Goal: Information Seeking & Learning: Learn about a topic

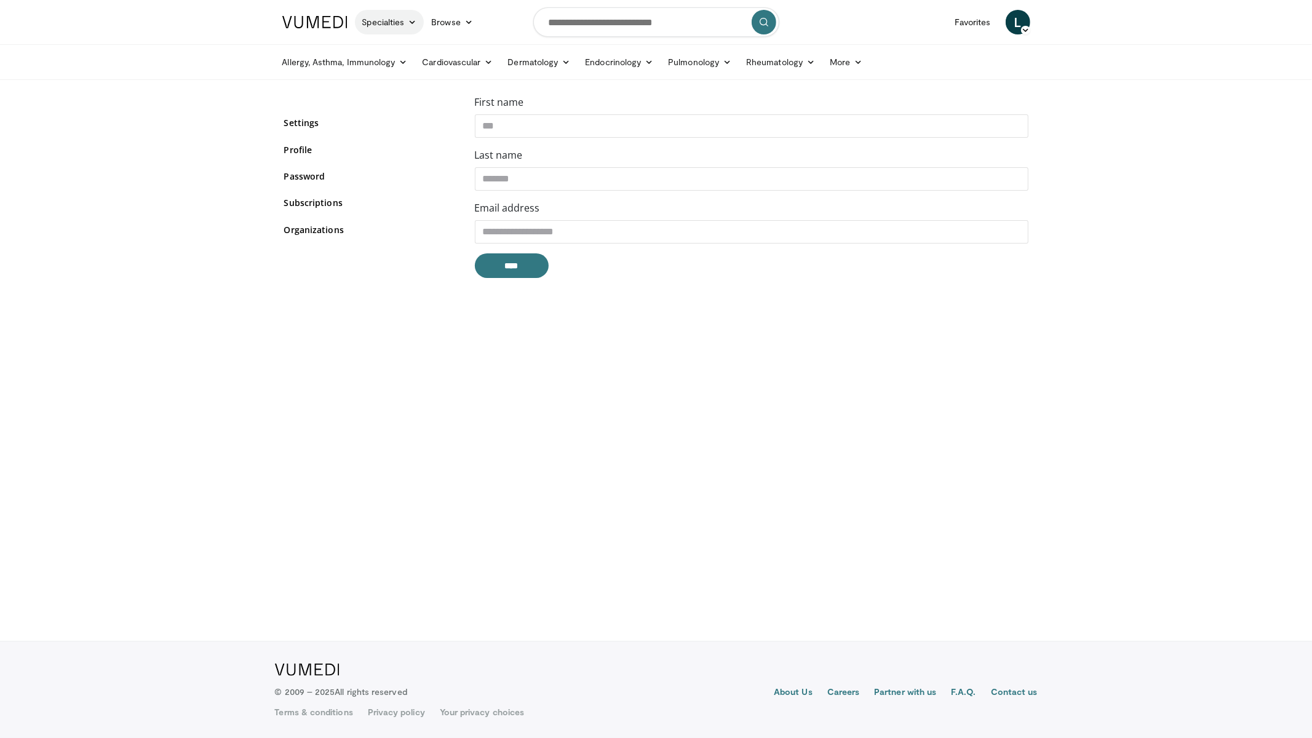
click at [378, 23] on link "Specialties" at bounding box center [389, 22] width 69 height 25
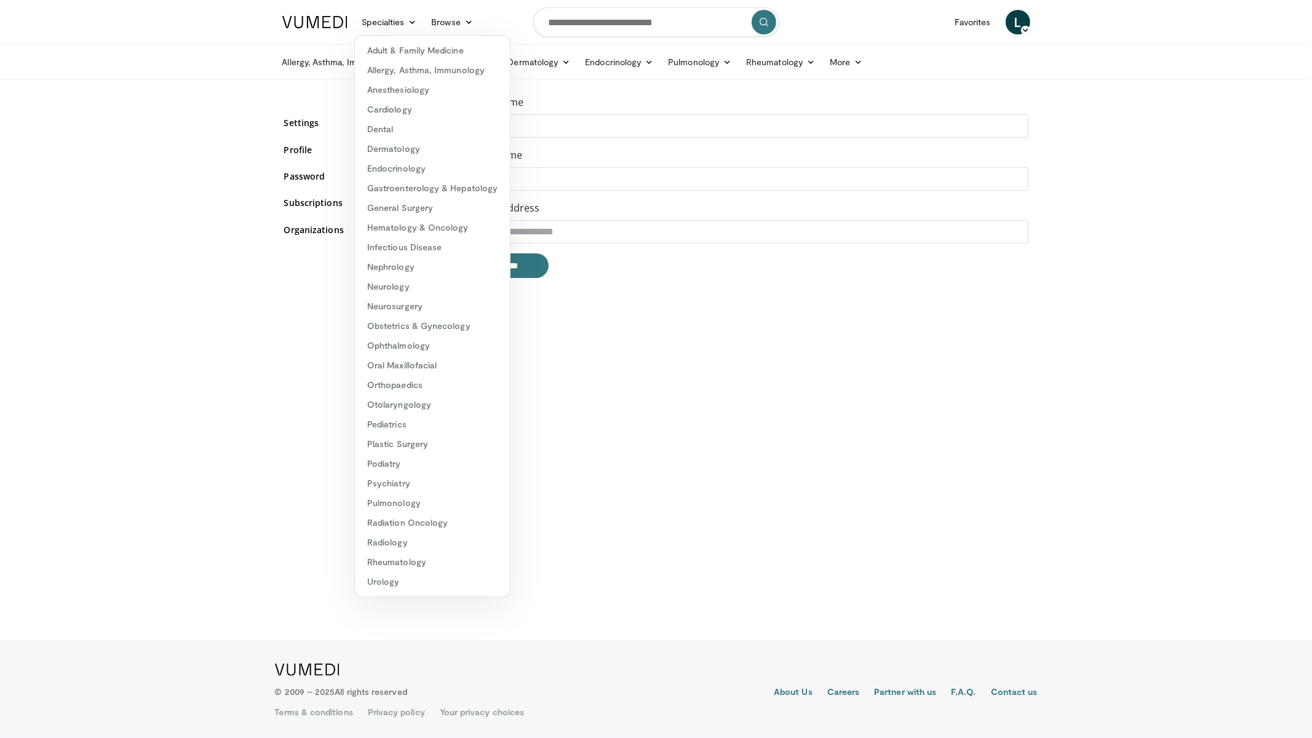
click at [330, 25] on img at bounding box center [314, 22] width 65 height 12
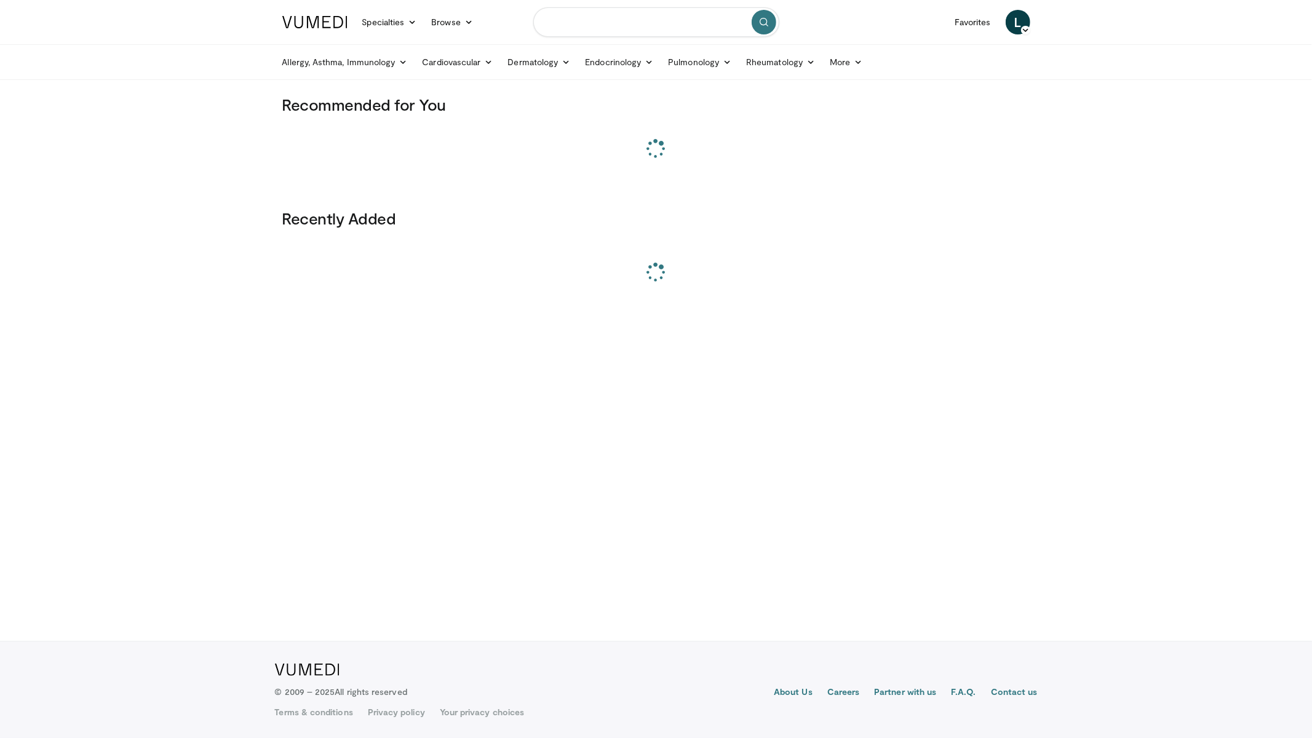
click at [617, 27] on input "Search topics, interventions" at bounding box center [656, 22] width 246 height 30
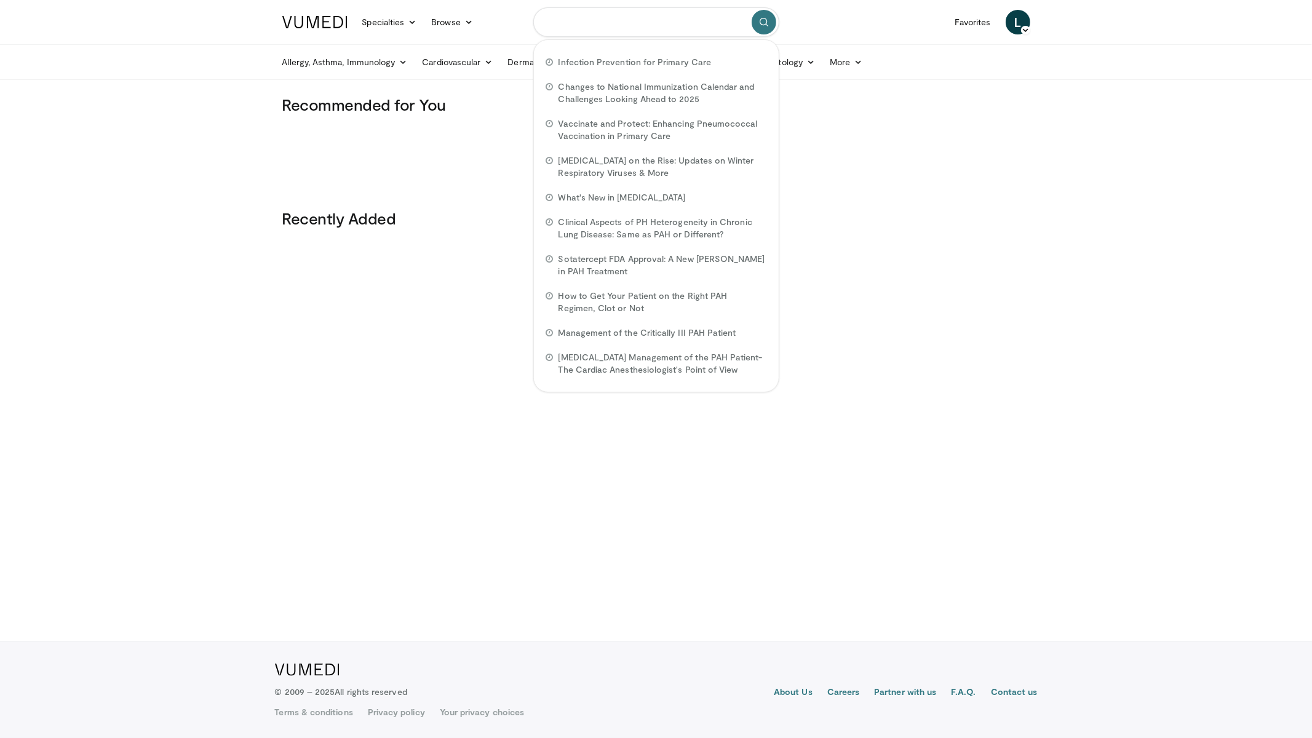
paste input "**********"
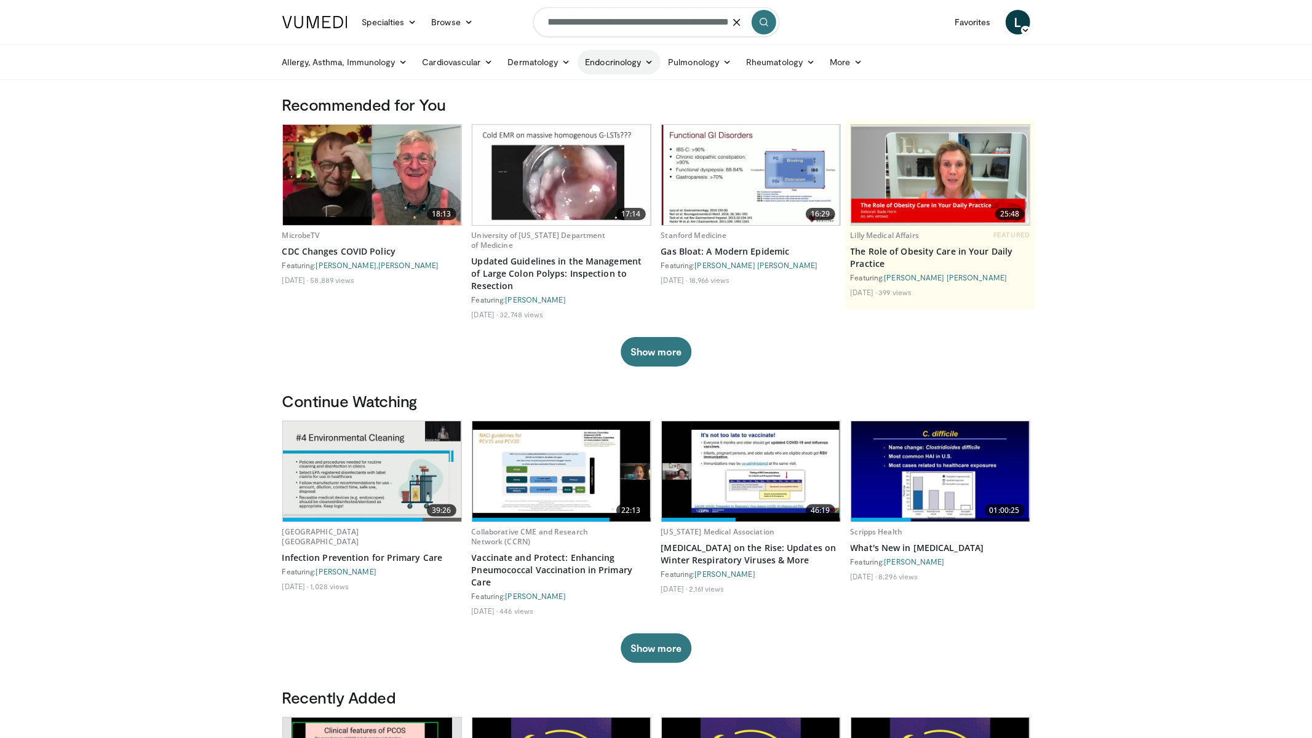
type input "**********"
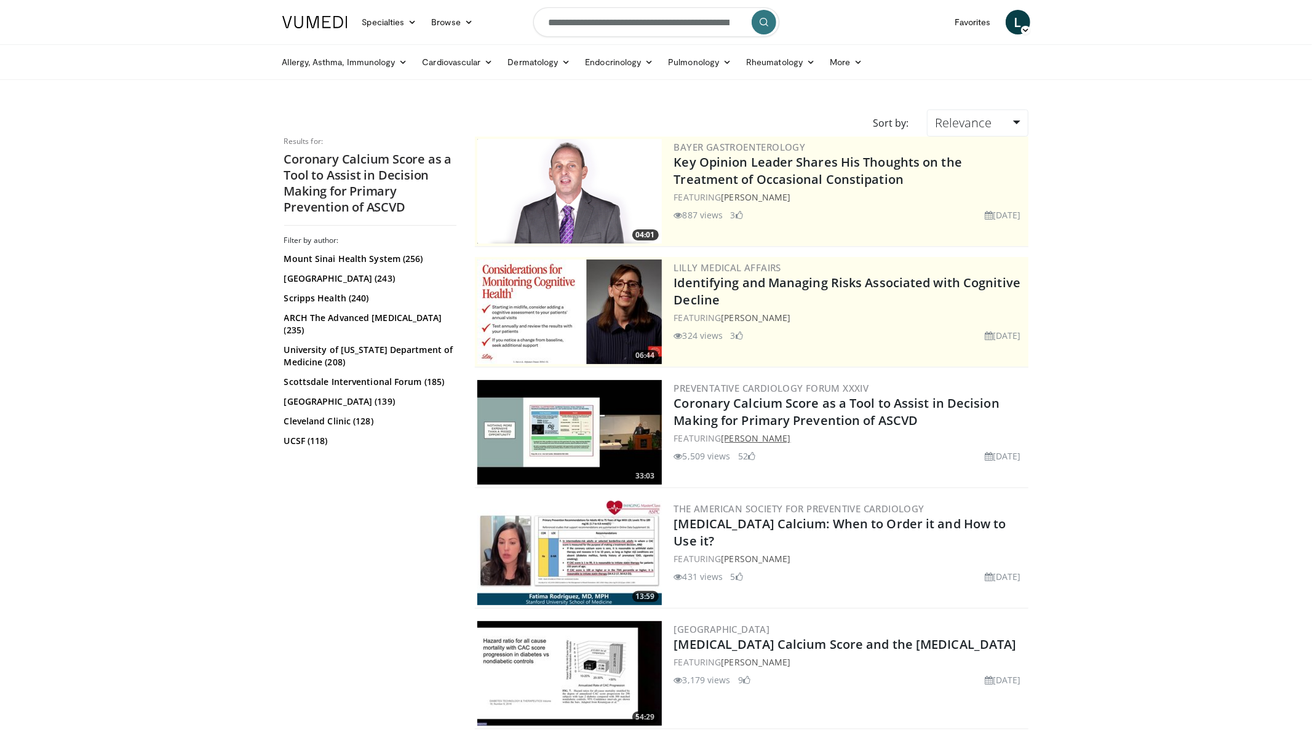
drag, startPoint x: 811, startPoint y: 438, endPoint x: 726, endPoint y: 440, distance: 84.9
click at [726, 440] on div "FEATURING Mohammed Saleh" at bounding box center [850, 438] width 352 height 13
copy link "Mohammed Saleh"
click at [674, 31] on input "**********" at bounding box center [656, 22] width 246 height 30
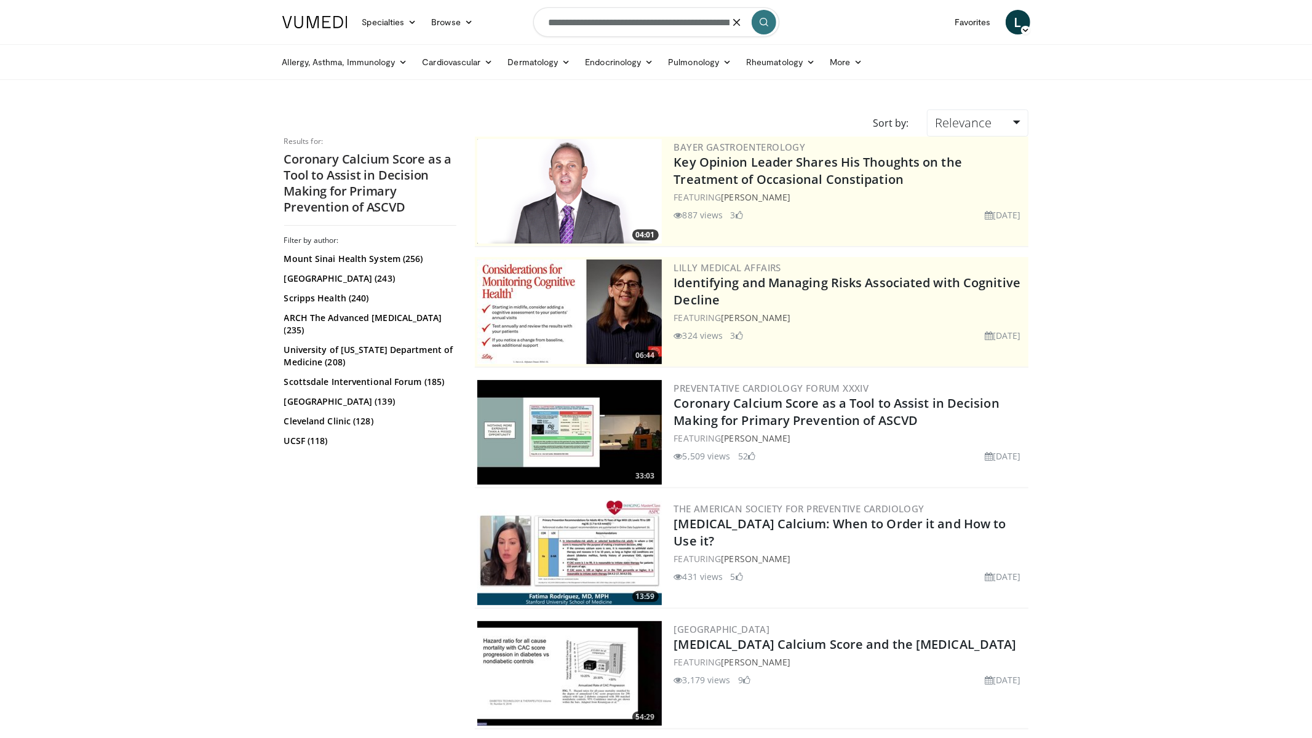
click at [674, 26] on input "**********" at bounding box center [656, 22] width 246 height 30
paste input "**********"
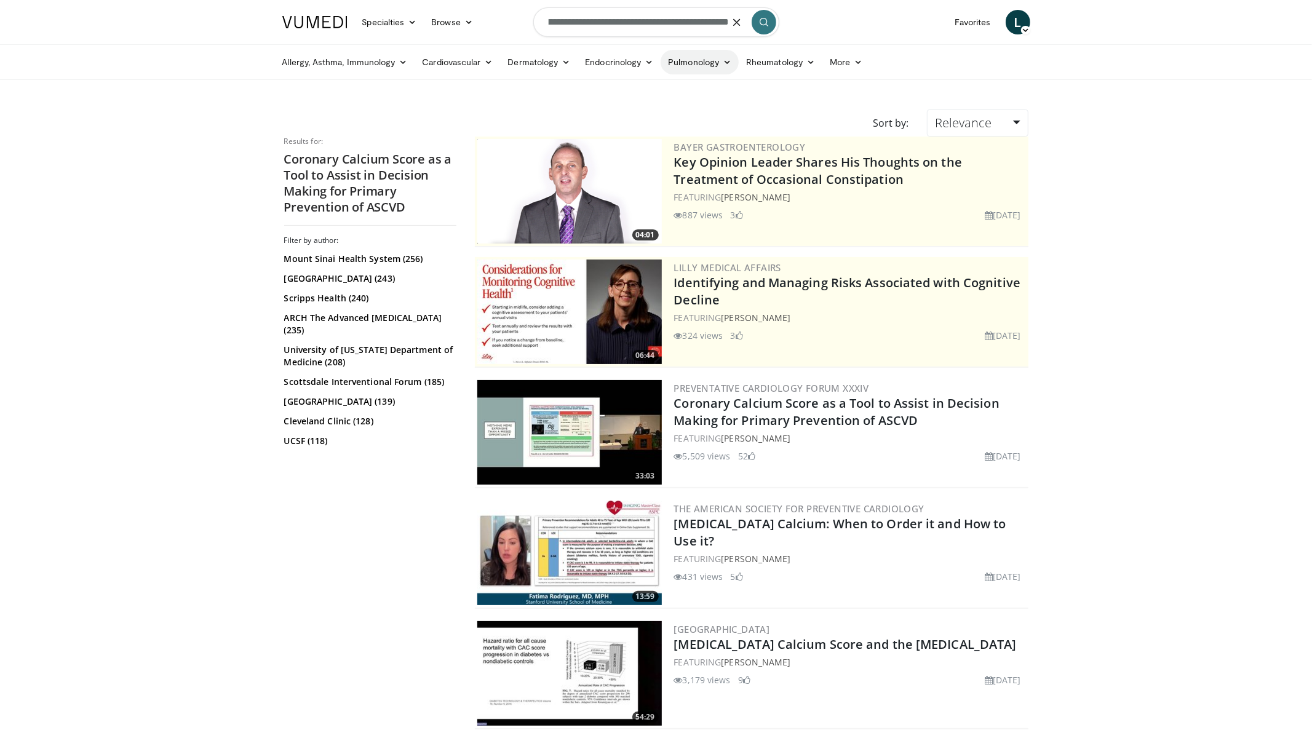
type input "**********"
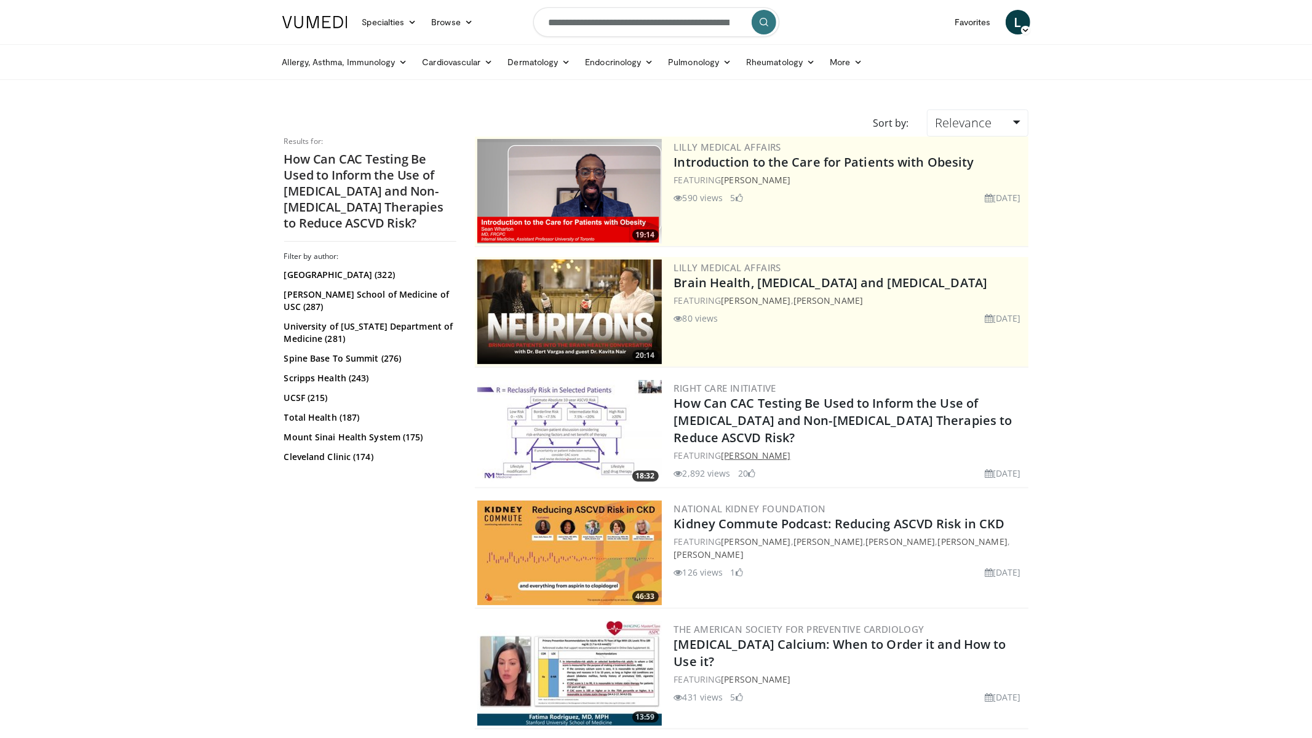
drag, startPoint x: 820, startPoint y: 433, endPoint x: 723, endPoint y: 433, distance: 97.2
click at [723, 449] on div "FEATURING Donald M. Lloyd-Jones" at bounding box center [850, 455] width 352 height 13
click at [779, 450] on link "Donald M. Lloyd-Jones" at bounding box center [755, 456] width 69 height 12
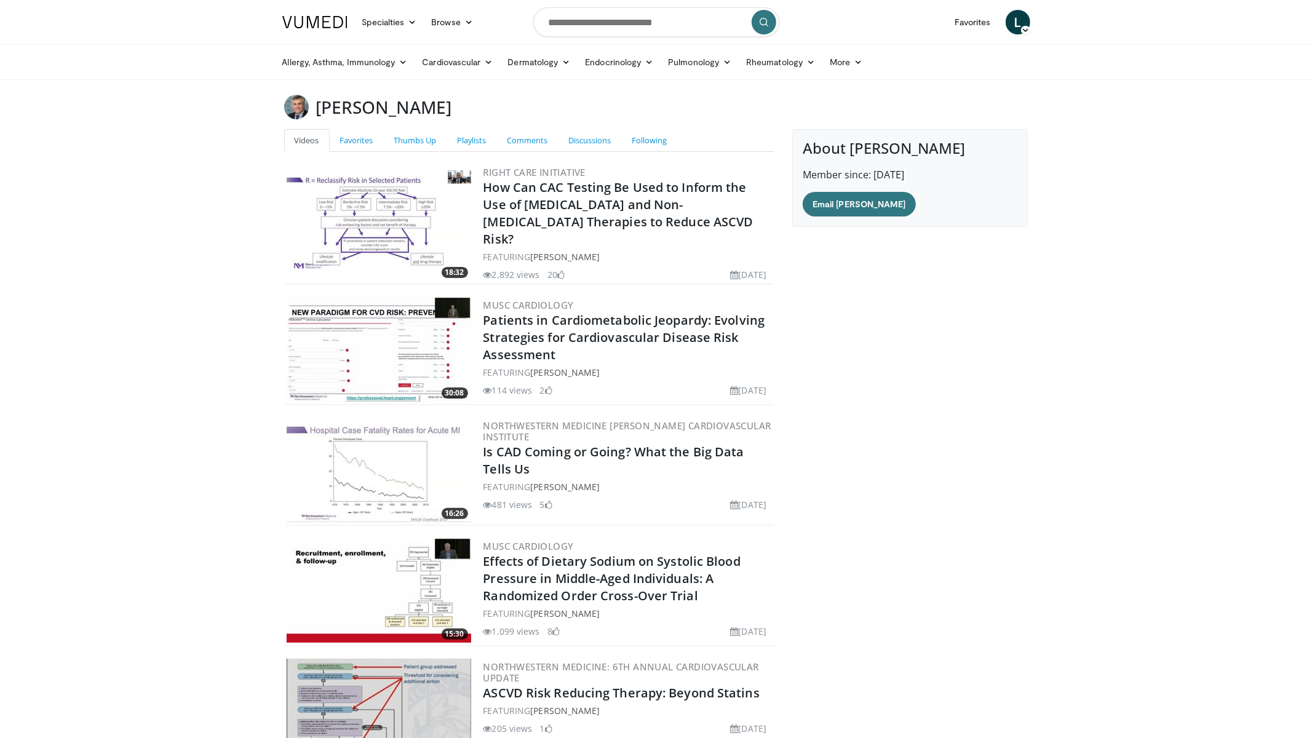
drag, startPoint x: 514, startPoint y: 100, endPoint x: 321, endPoint y: 111, distance: 193.4
click at [317, 110] on div "[PERSON_NAME]" at bounding box center [656, 107] width 763 height 25
copy h3 "[PERSON_NAME]"
click at [630, 22] on input "Search topics, interventions" at bounding box center [656, 22] width 246 height 30
paste input "**********"
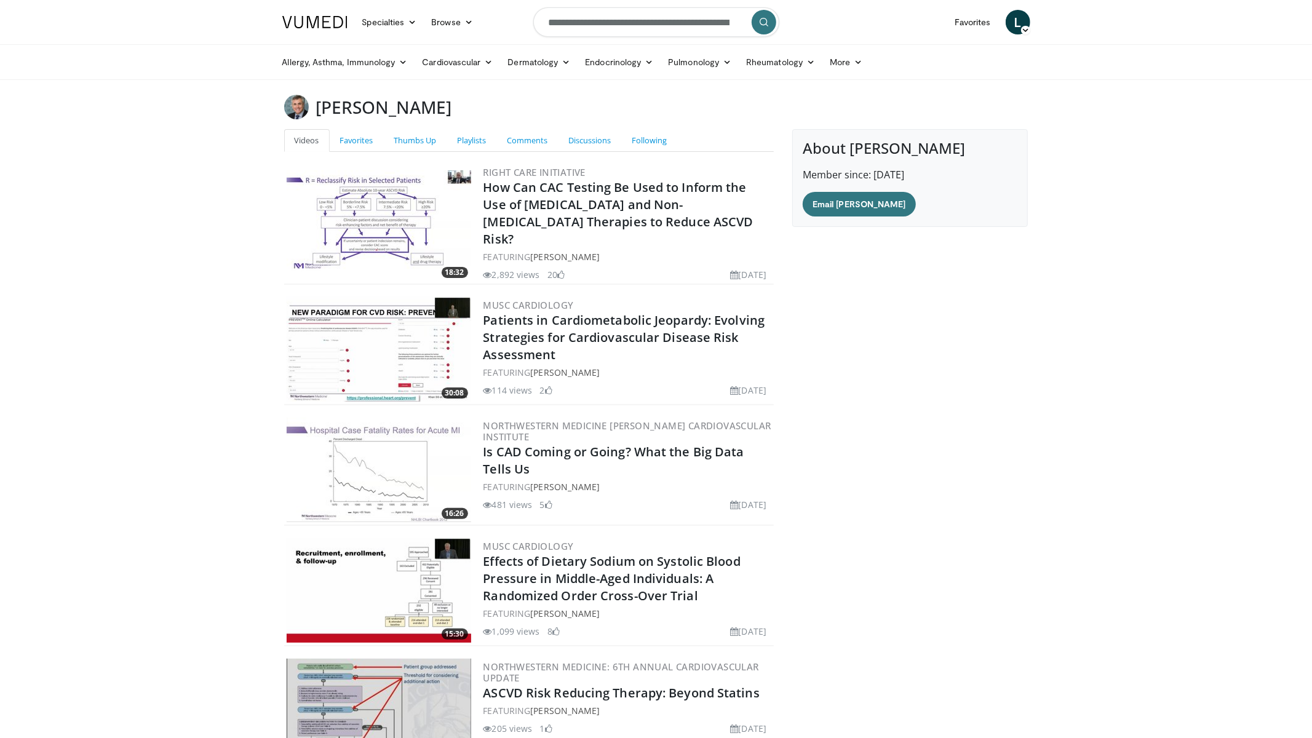
scroll to position [0, 245]
type input "**********"
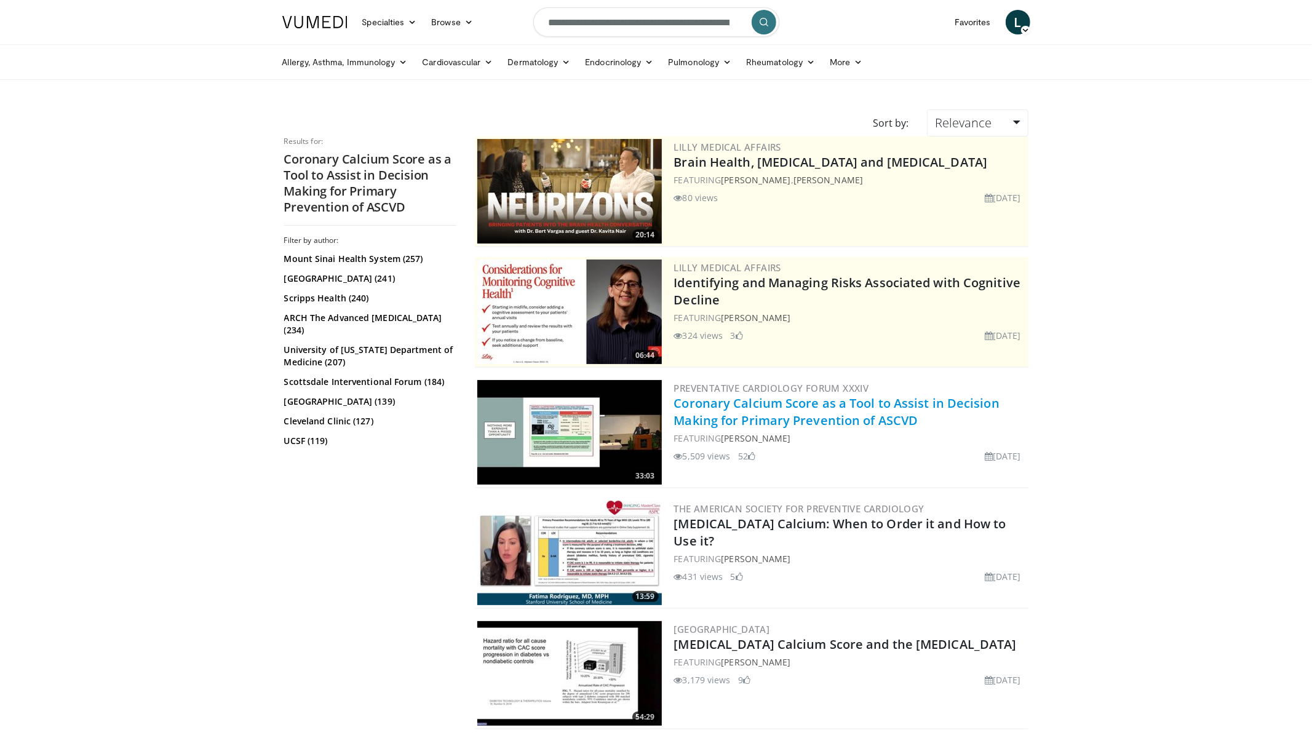
click at [867, 395] on link "Coronary Calcium Score as a Tool to Assist in Decision Making for Primary Preve…" at bounding box center [836, 412] width 325 height 34
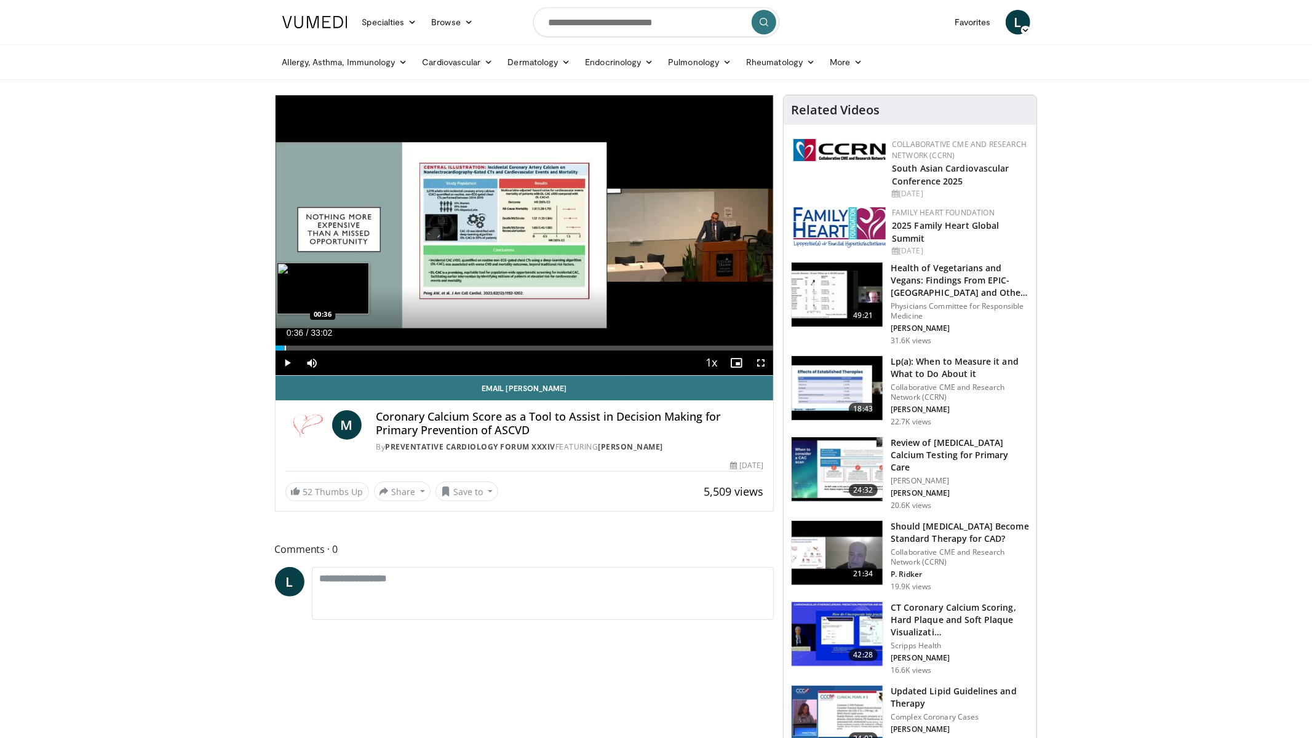
click at [284, 344] on div "Loaded : 2.00% 00:05 00:36" at bounding box center [525, 345] width 498 height 12
click at [307, 346] on div "Progress Bar" at bounding box center [307, 348] width 1 height 5
click at [341, 346] on div "Progress Bar" at bounding box center [341, 348] width 1 height 5
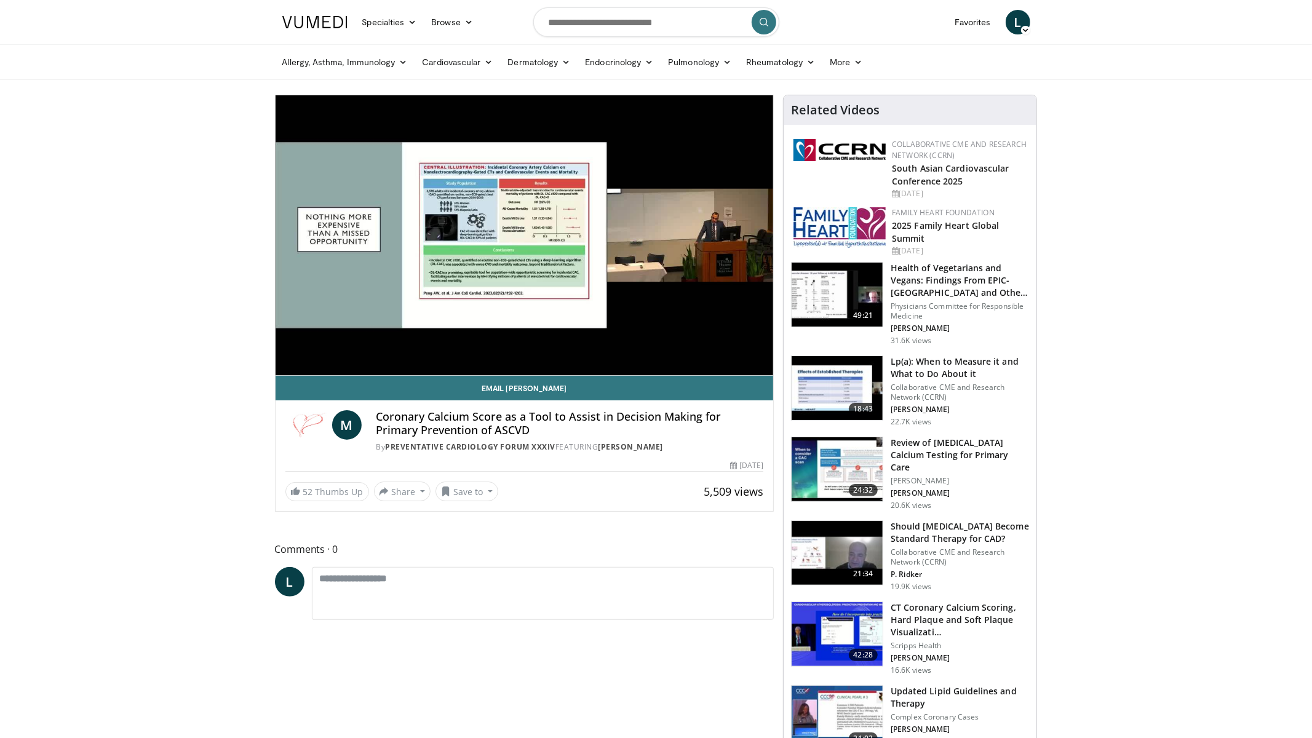
click at [352, 346] on div "10 seconds Tap to unmute" at bounding box center [525, 235] width 498 height 280
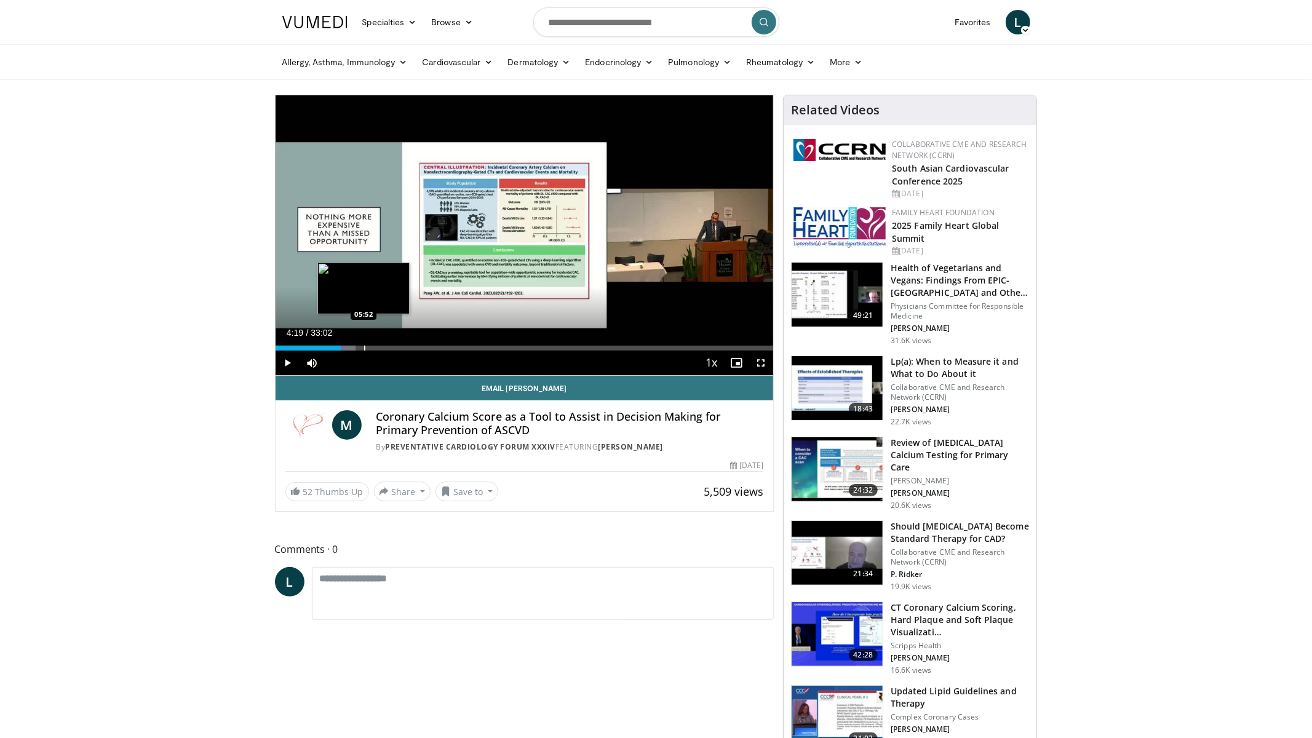
click at [363, 343] on div "Loaded : 16.14% 04:19 05:52" at bounding box center [525, 345] width 498 height 12
click at [381, 343] on div "Loaded : 0.00% 05:52 07:02" at bounding box center [525, 345] width 498 height 12
click at [393, 343] on div "Loaded : 0.00% 07:51 07:51" at bounding box center [525, 345] width 498 height 12
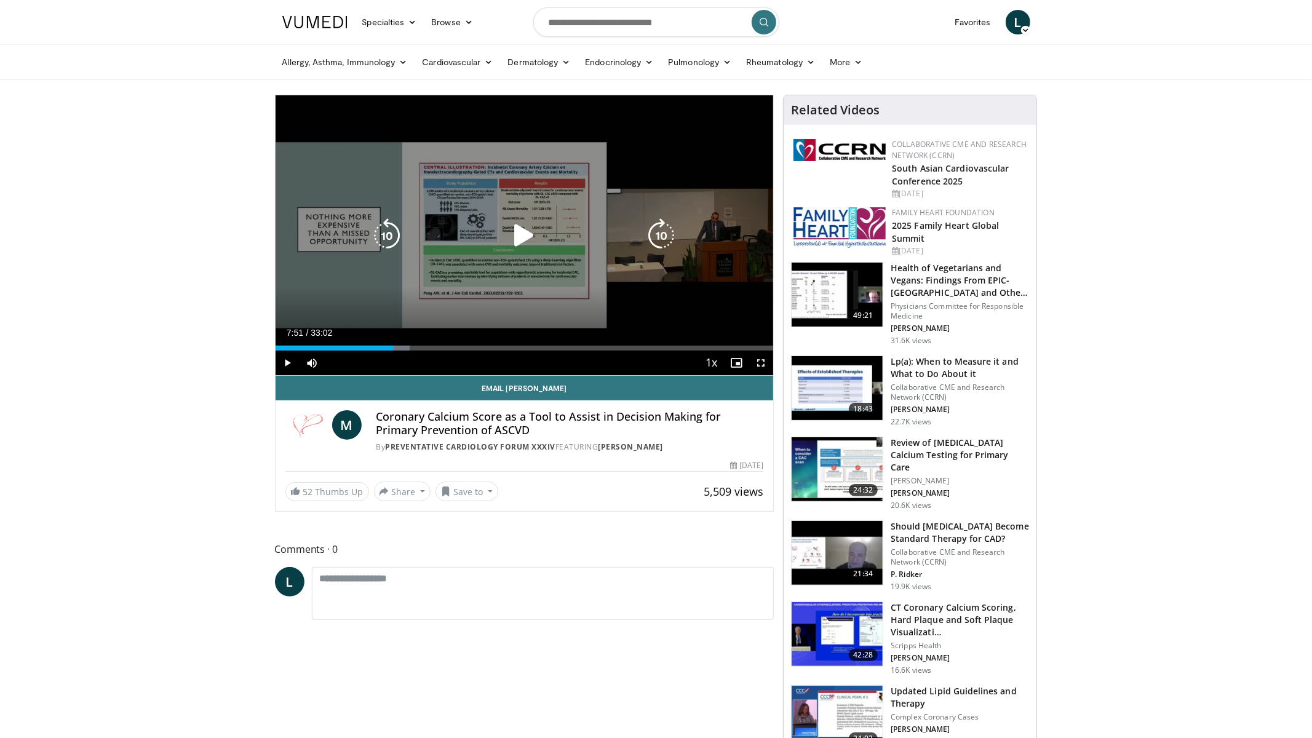
click at [469, 215] on div "10 seconds Tap to unmute" at bounding box center [525, 235] width 498 height 280
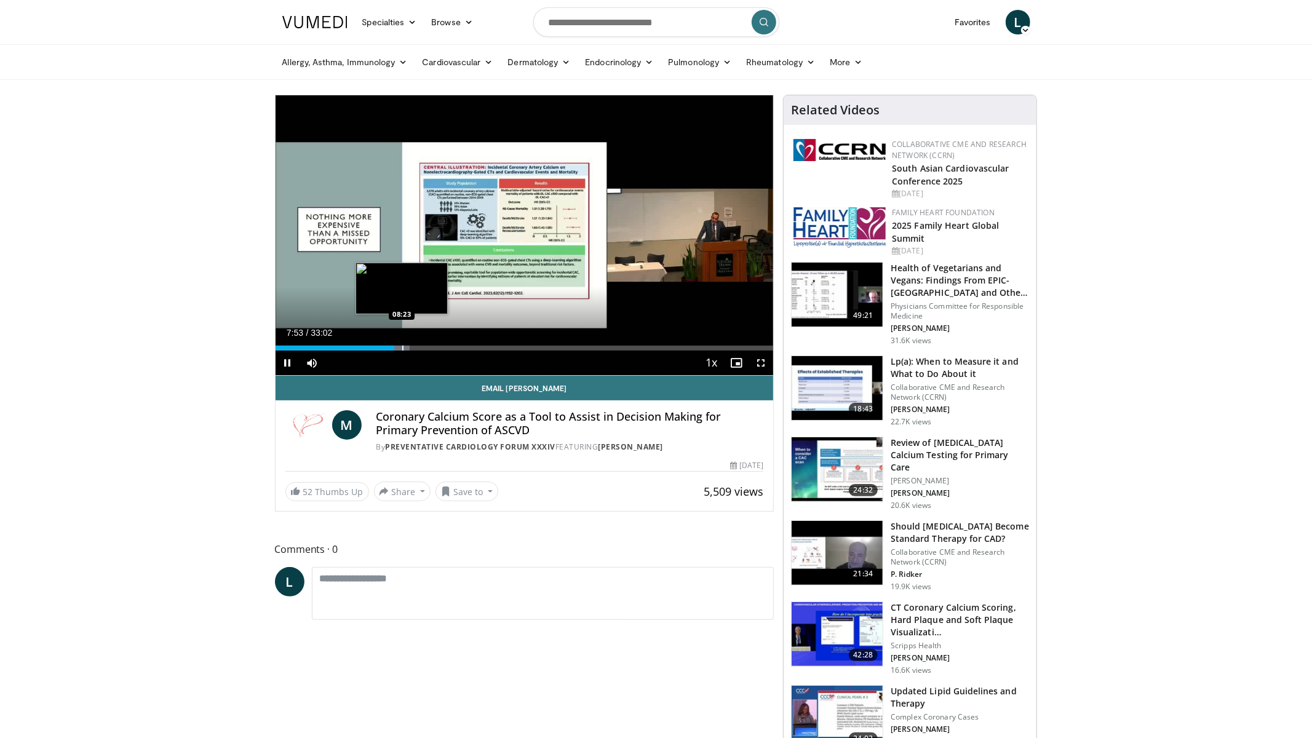
click at [402, 347] on div "Progress Bar" at bounding box center [402, 348] width 1 height 5
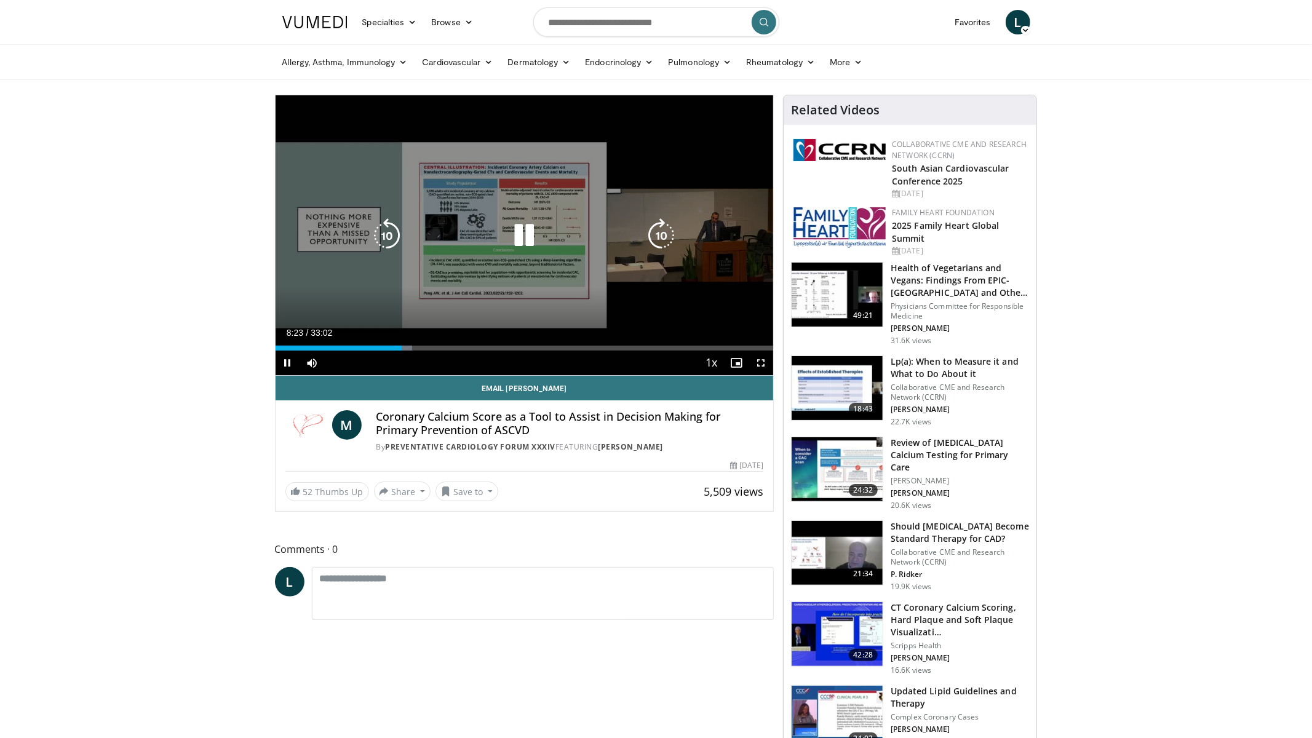
click at [418, 352] on div "Current Time 8:23 / Duration 33:02 Pause Skip Backward Skip Forward Mute Loaded…" at bounding box center [525, 363] width 498 height 25
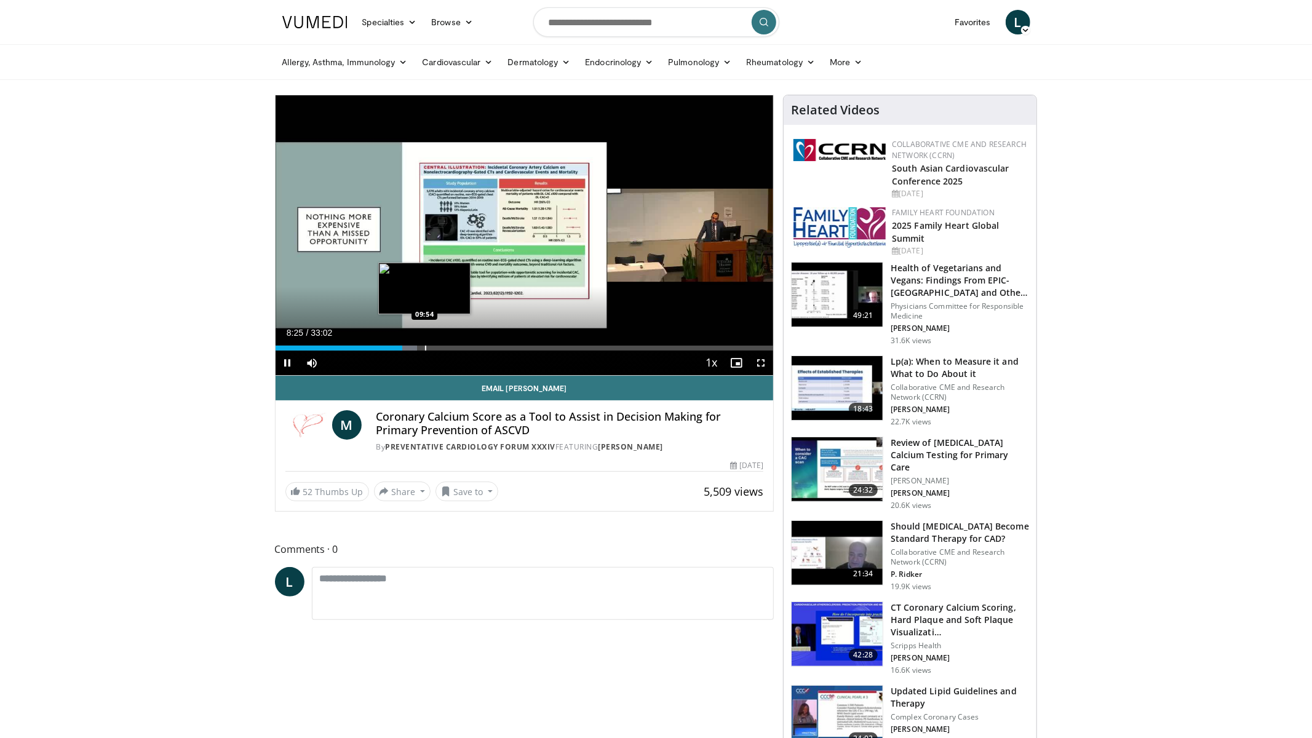
click at [425, 347] on div "Progress Bar" at bounding box center [425, 348] width 1 height 5
click at [477, 341] on div "Loaded : 33.29% 09:56 13:19" at bounding box center [525, 345] width 498 height 12
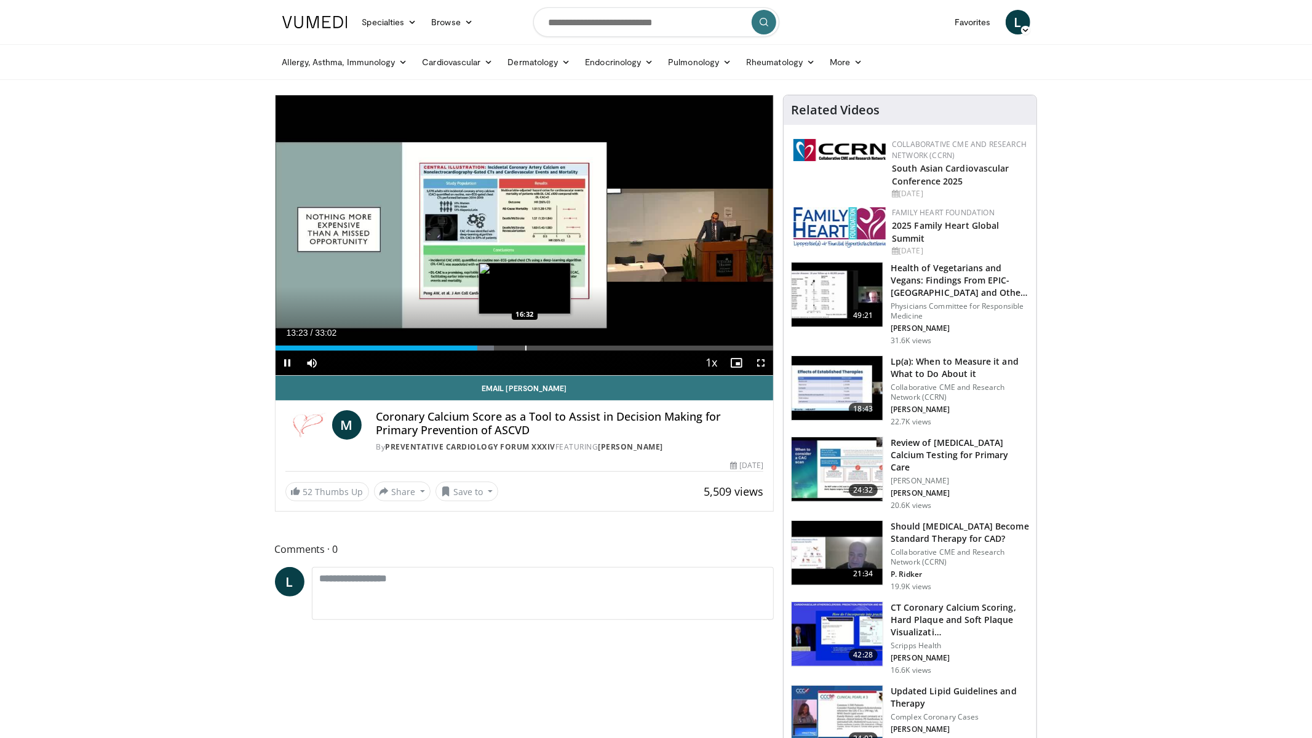
click at [525, 346] on div "Progress Bar" at bounding box center [525, 348] width 1 height 5
click at [544, 344] on div "Loaded : 52.54% 16:33 17:48" at bounding box center [525, 345] width 498 height 12
click at [564, 346] on div "Progress Bar" at bounding box center [564, 348] width 1 height 5
click at [580, 349] on div "Progress Bar" at bounding box center [580, 348] width 1 height 5
click at [605, 349] on div "Progress Bar" at bounding box center [605, 348] width 1 height 5
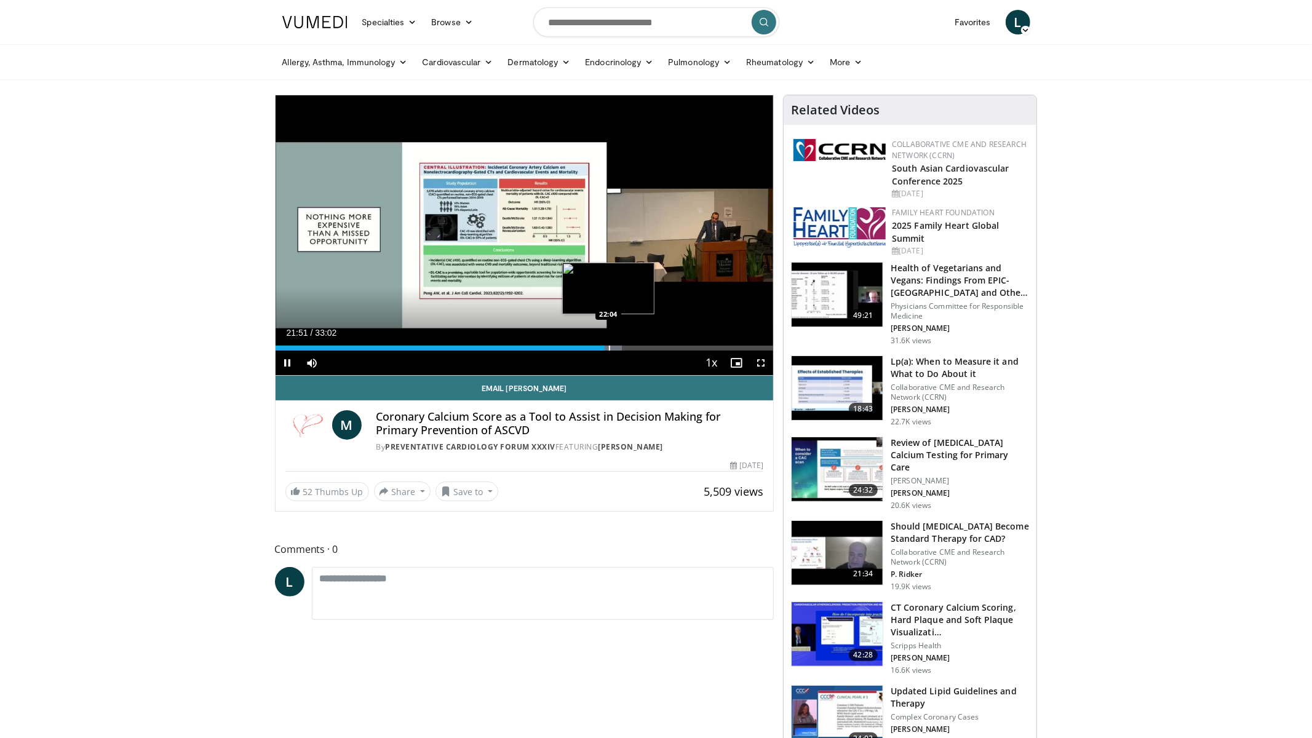
click at [609, 348] on div "Progress Bar" at bounding box center [609, 348] width 1 height 5
click at [623, 347] on div "Progress Bar" at bounding box center [623, 348] width 1 height 5
click at [647, 346] on div "Progress Bar" at bounding box center [647, 348] width 1 height 5
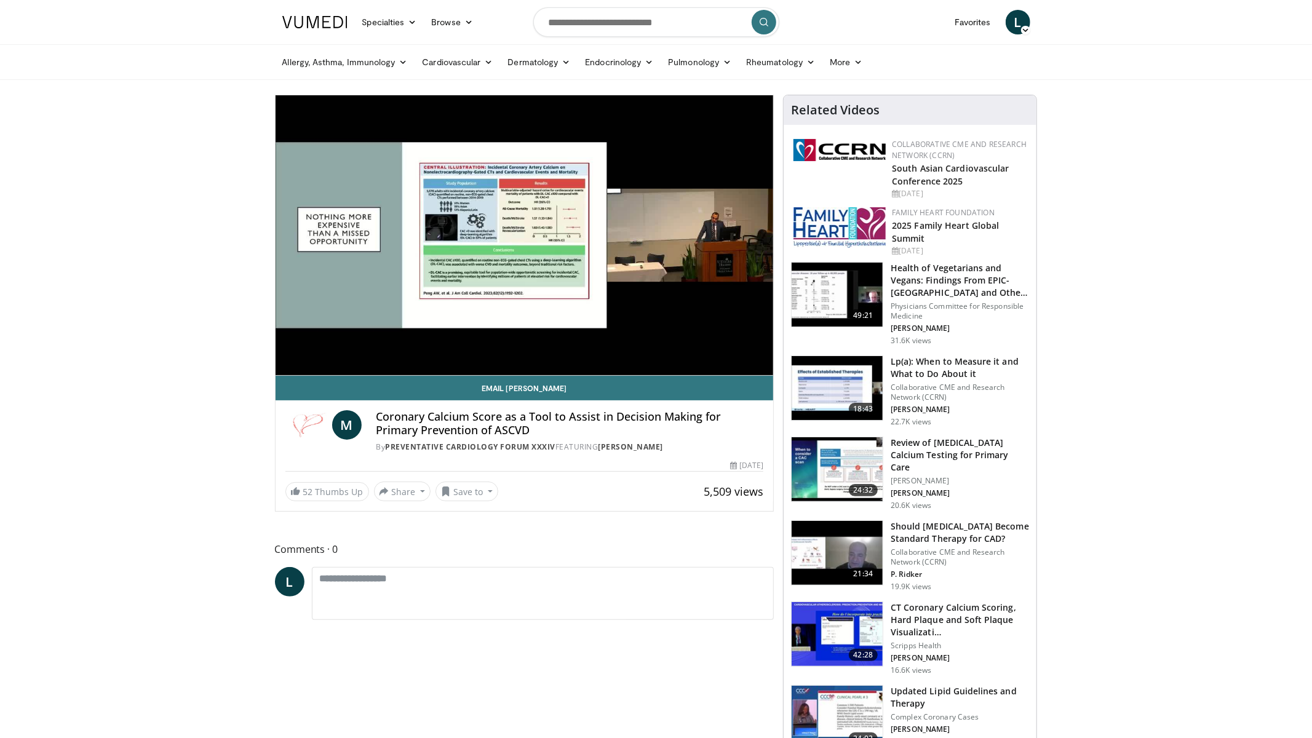
click at [670, 347] on div "10 seconds Tap to unmute" at bounding box center [525, 235] width 498 height 280
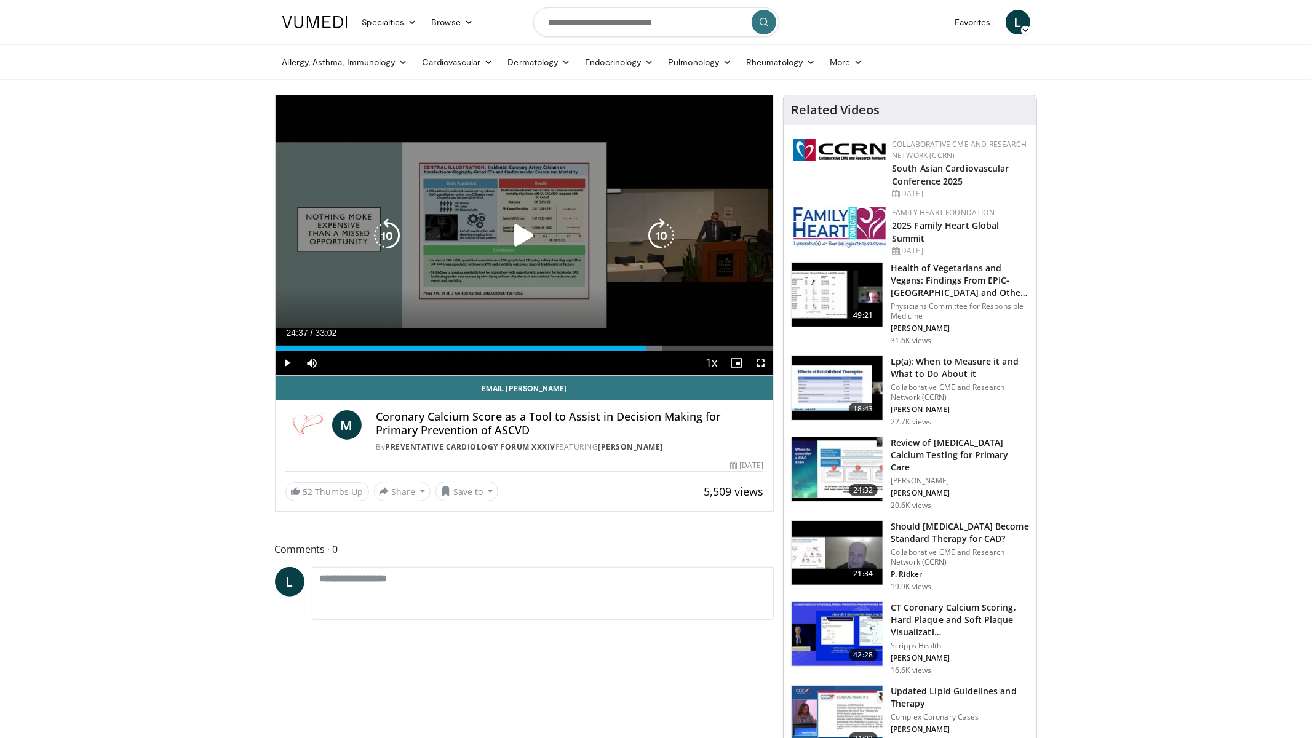
click at [630, 296] on div "10 seconds Tap to unmute" at bounding box center [525, 235] width 498 height 280
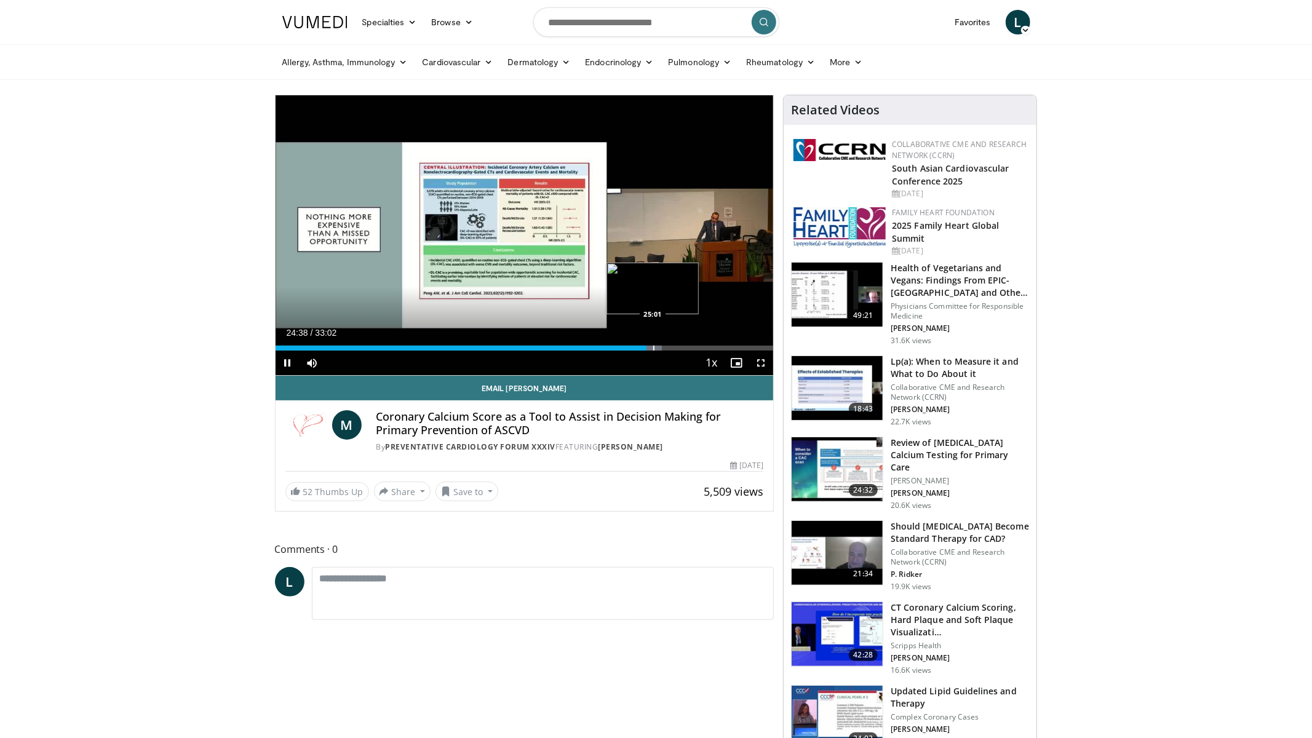
click at [653, 343] on div "Loaded : 77.68% 24:38 25:01" at bounding box center [525, 345] width 498 height 12
click at [678, 347] on div "Progress Bar" at bounding box center [676, 348] width 1 height 5
click at [688, 347] on div "Progress Bar" at bounding box center [686, 348] width 1 height 5
click at [704, 347] on div "Progress Bar" at bounding box center [703, 348] width 1 height 5
click at [745, 348] on div "Loaded : 89.56% 29:13 31:05" at bounding box center [525, 348] width 498 height 5
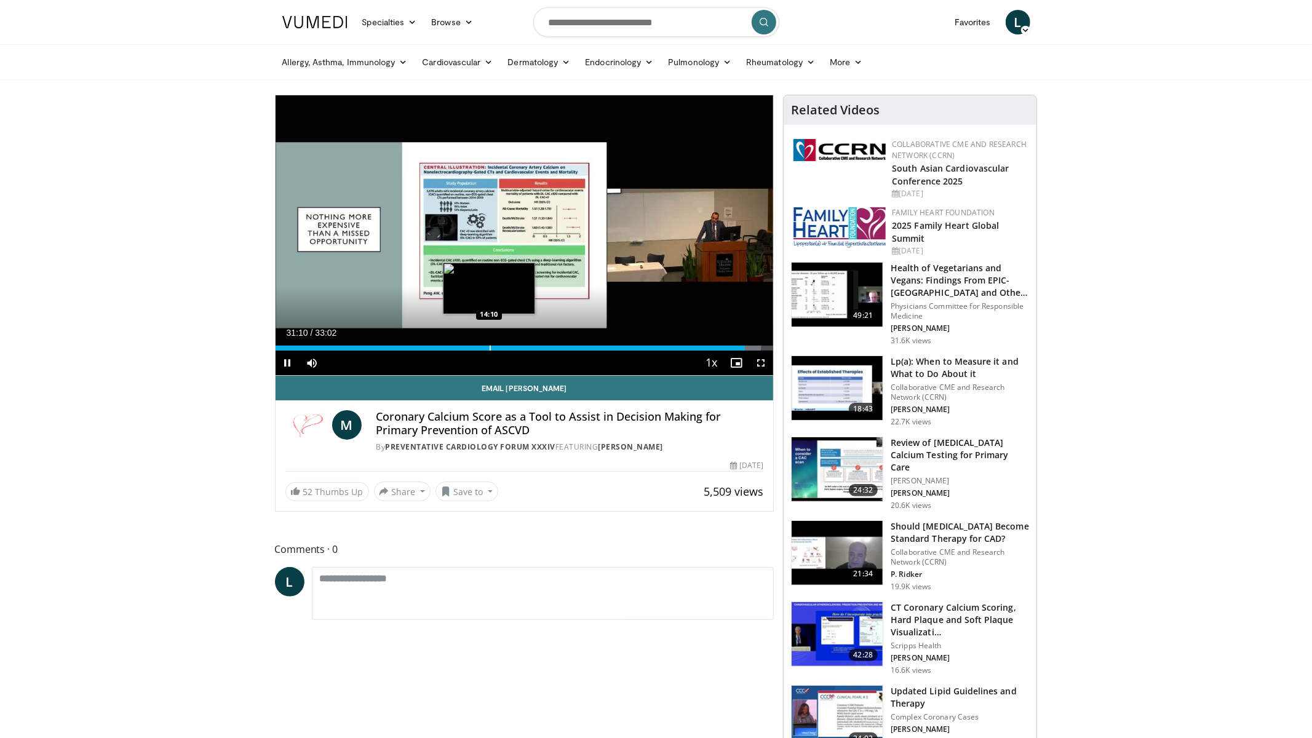
click at [488, 342] on div "Loaded : 97.57% 31:10 14:10" at bounding box center [525, 345] width 498 height 12
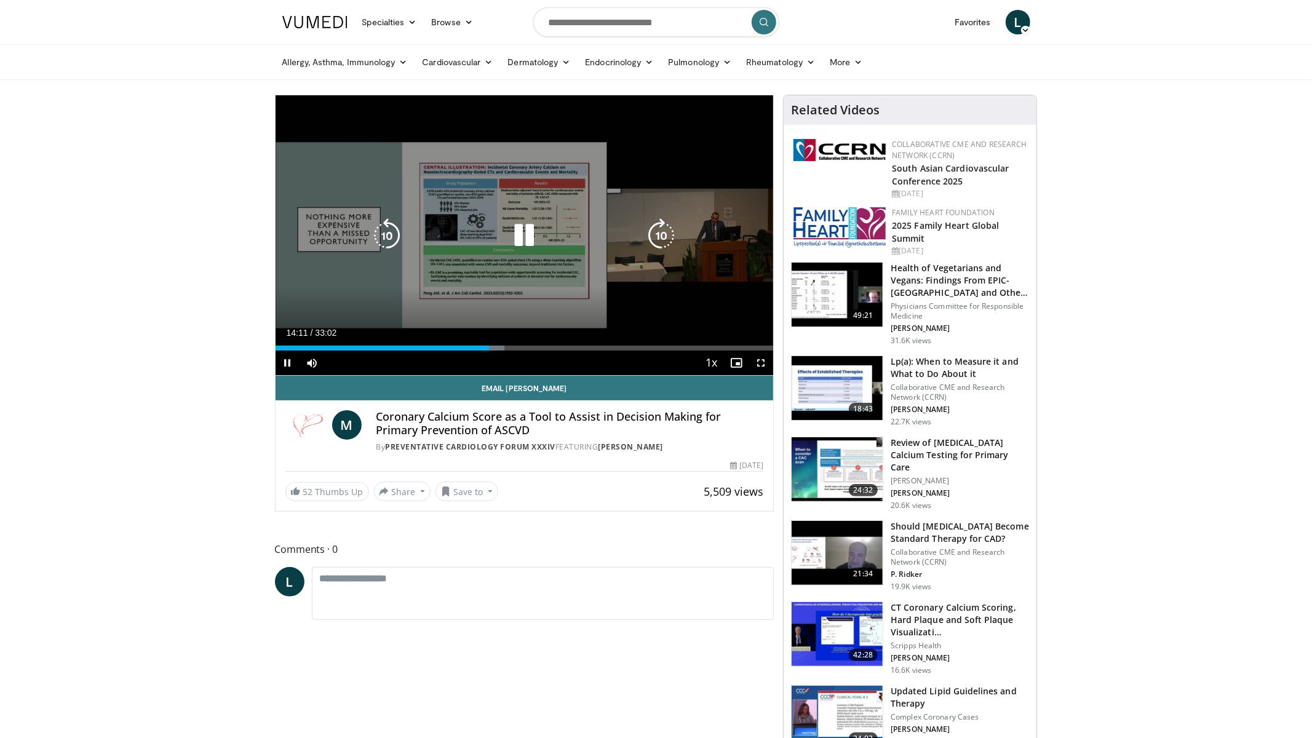
click at [463, 338] on div "10 seconds Tap to unmute" at bounding box center [525, 235] width 498 height 280
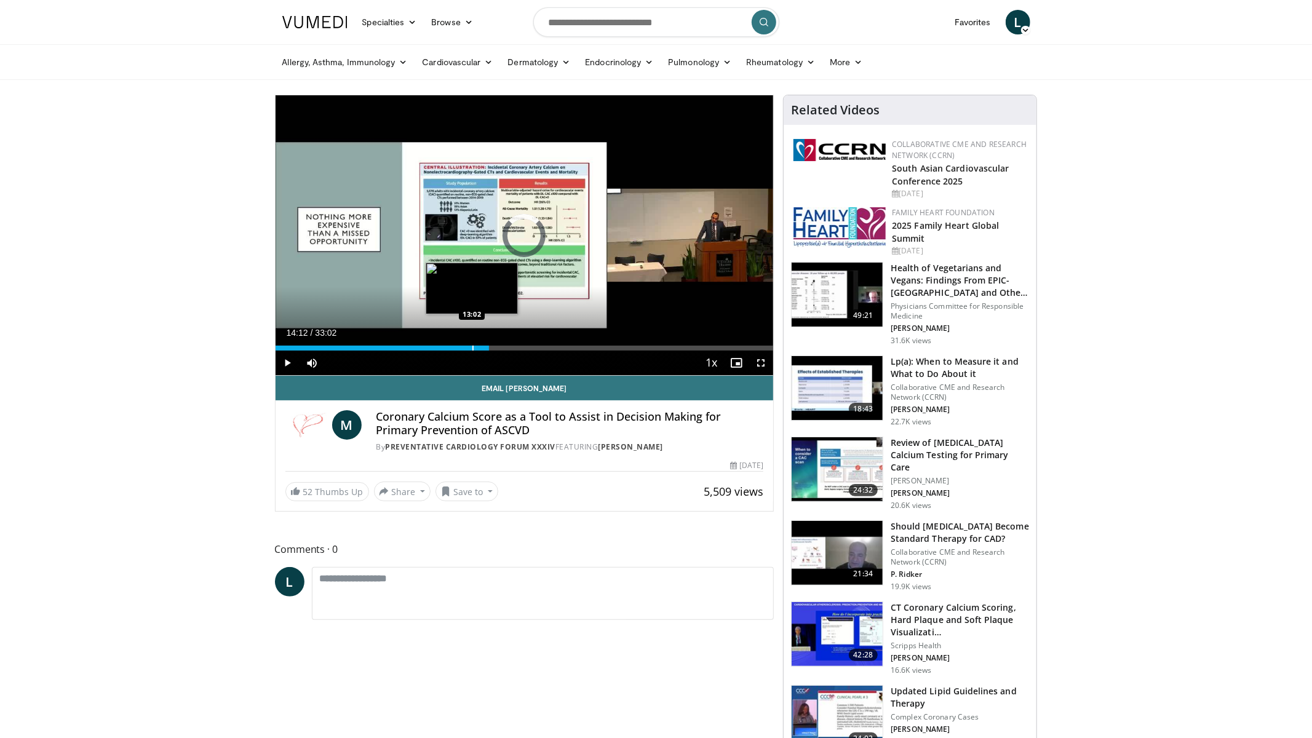
click at [472, 348] on div "Progress Bar" at bounding box center [472, 348] width 1 height 5
click at [443, 346] on div "Progress Bar" at bounding box center [443, 348] width 1 height 5
click at [438, 344] on div "Loaded : 36.82% 11:07 10:52" at bounding box center [525, 345] width 498 height 12
click at [413, 342] on div "Loaded : 36.03% 10:52 09:07" at bounding box center [525, 345] width 498 height 12
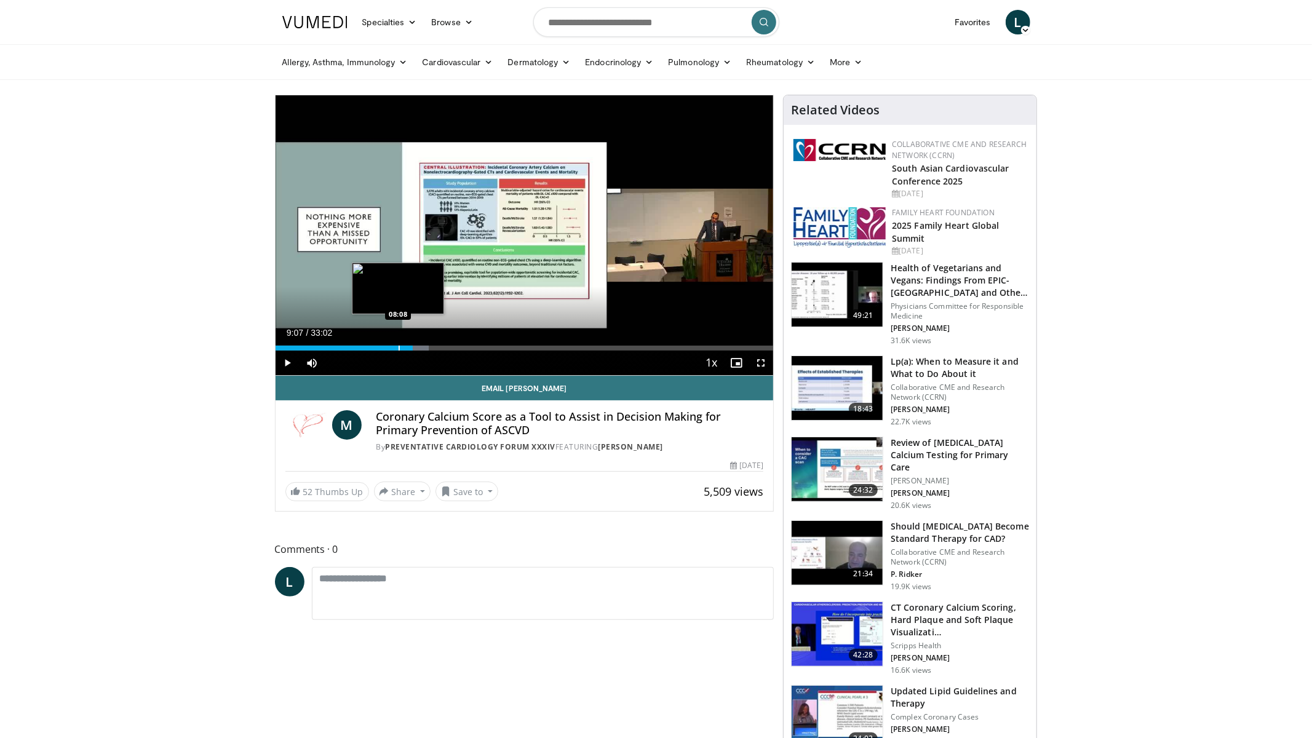
click at [399, 344] on div "Loaded : 30.77% 09:07 08:08" at bounding box center [525, 345] width 498 height 12
click at [378, 343] on div "Loaded : 28.02% 08:11 06:31" at bounding box center [525, 345] width 498 height 12
click at [349, 348] on div "Progress Bar" at bounding box center [349, 348] width 1 height 5
click at [312, 344] on div "Loaded : 18.01% 04:53 02:29" at bounding box center [525, 345] width 498 height 12
click at [360, 340] on div "Loaded : 17.51% 05:39 05:39" at bounding box center [525, 345] width 498 height 12
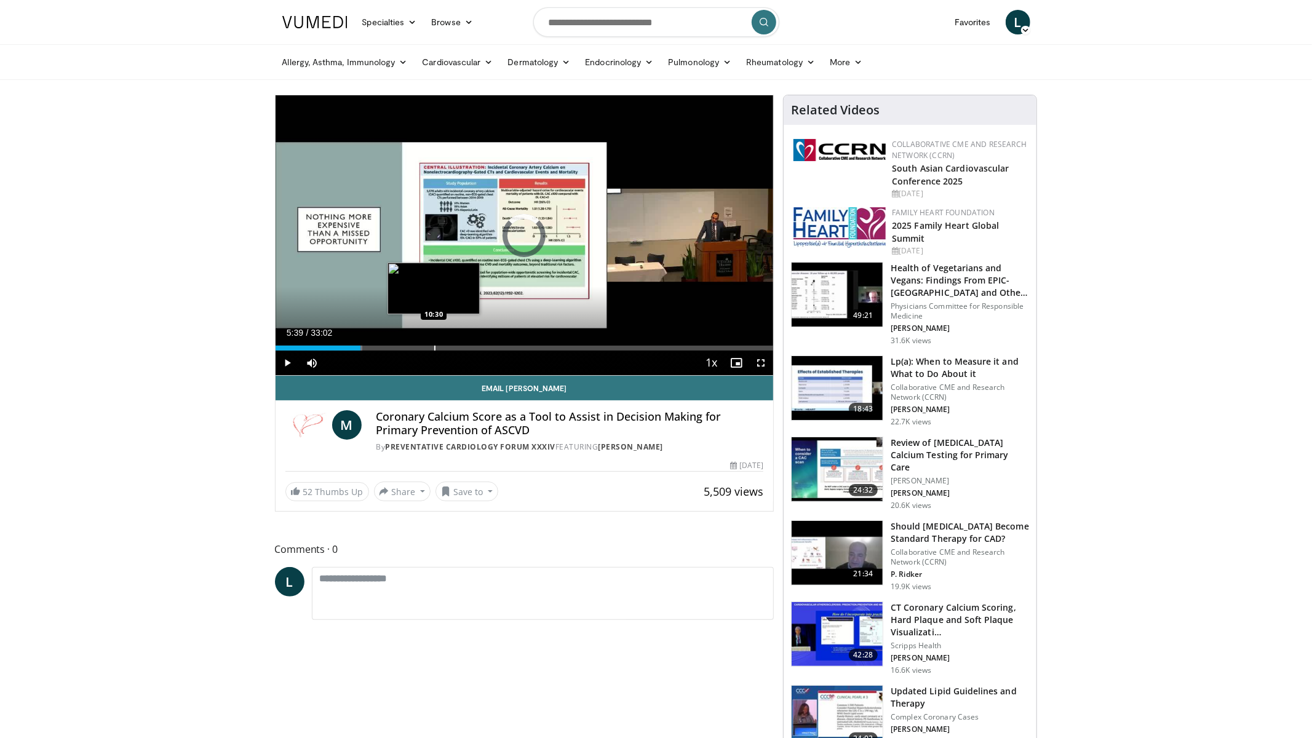
click at [433, 339] on div "Loaded : 17.51% 05:39 10:30" at bounding box center [525, 345] width 498 height 12
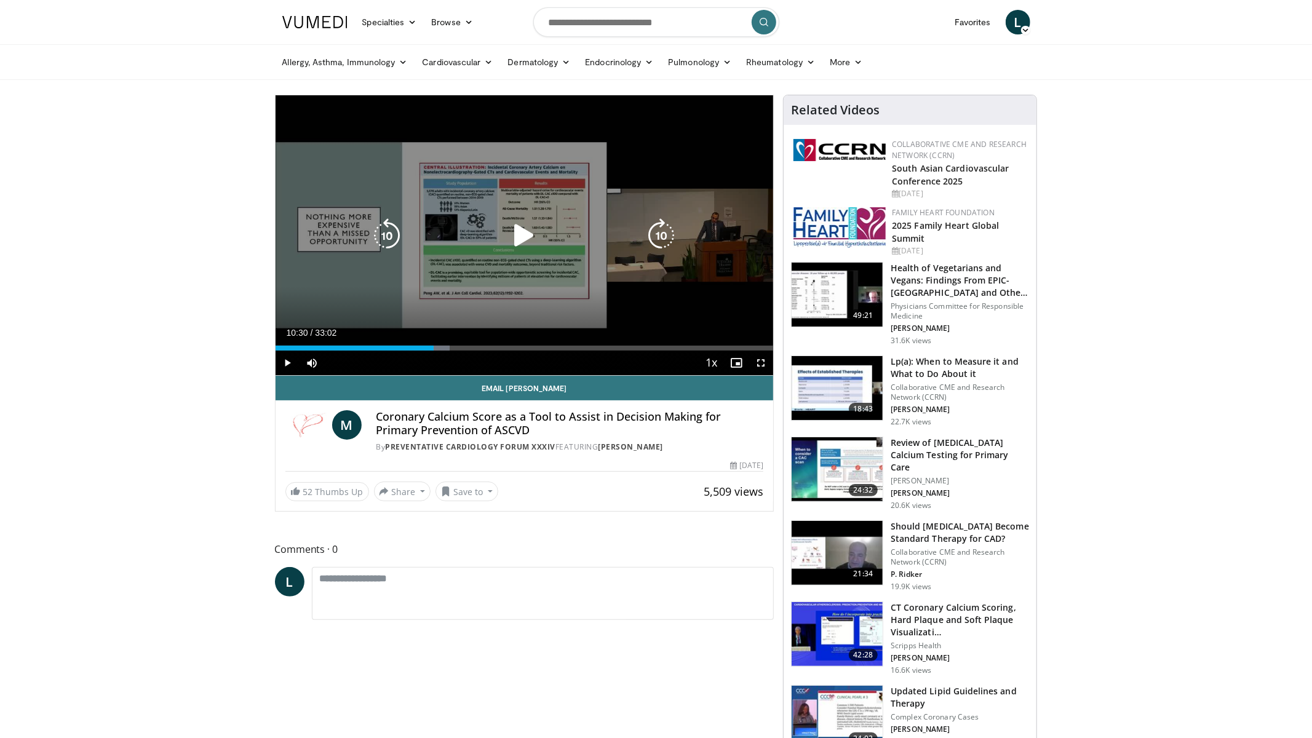
click at [520, 236] on icon "Video Player" at bounding box center [524, 235] width 34 height 34
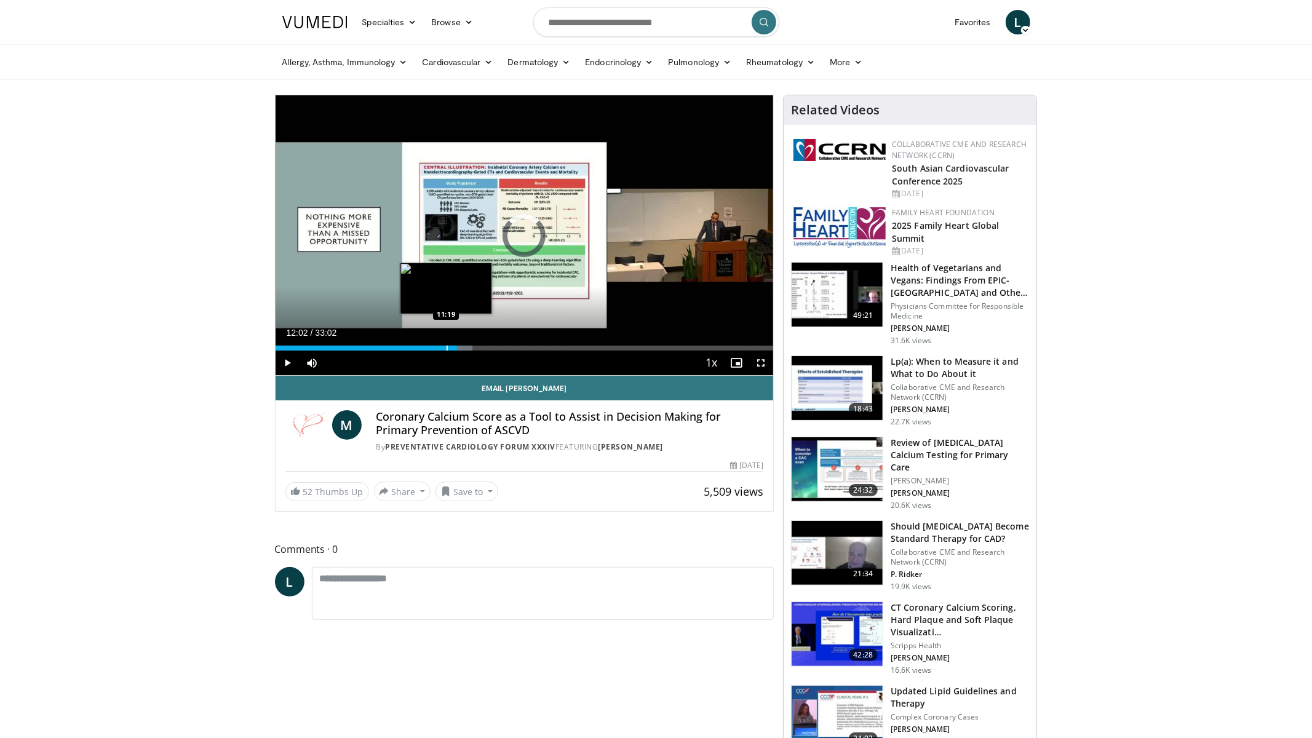
click at [446, 347] on div "Progress Bar" at bounding box center [446, 348] width 1 height 5
click at [433, 346] on div "Progress Bar" at bounding box center [433, 348] width 1 height 5
click at [421, 347] on div "Progress Bar" at bounding box center [421, 348] width 1 height 5
click at [432, 346] on div "Progress Bar" at bounding box center [432, 348] width 1 height 5
click at [440, 346] on div "Progress Bar" at bounding box center [440, 348] width 1 height 5
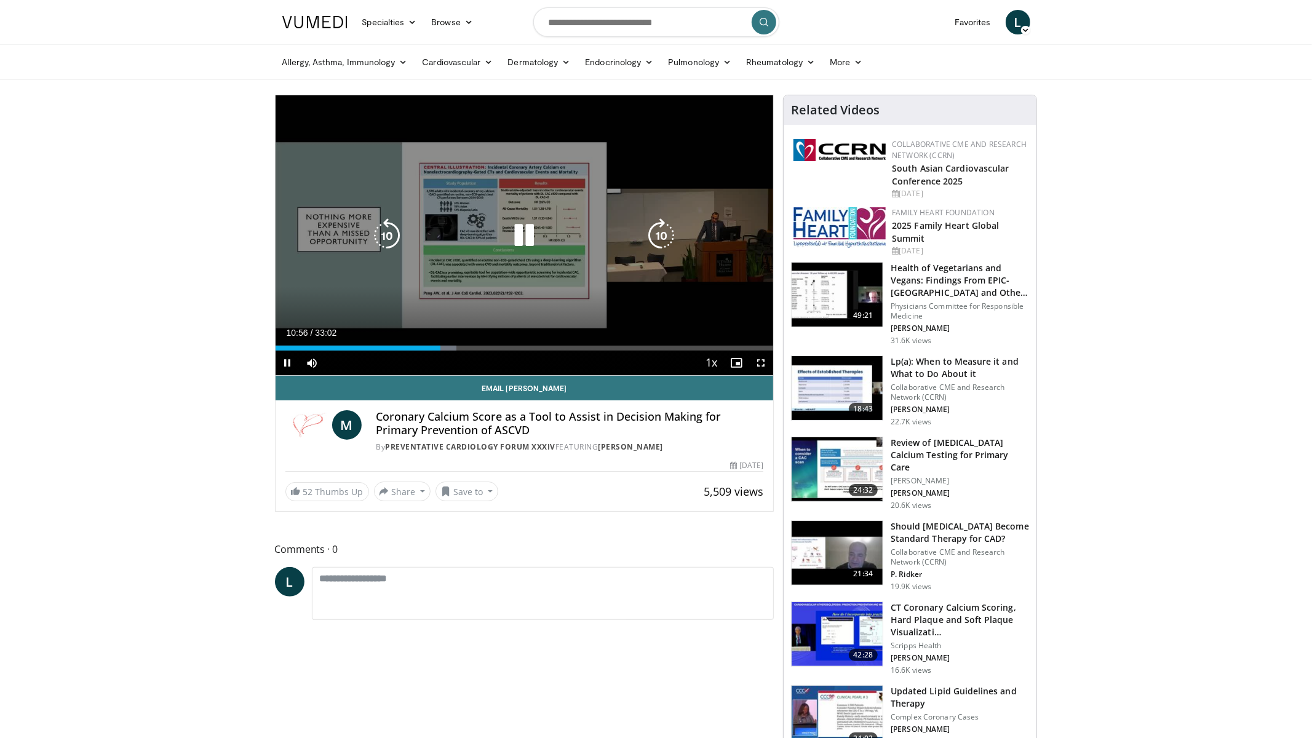
click at [498, 309] on div "10 seconds Tap to unmute" at bounding box center [525, 235] width 498 height 280
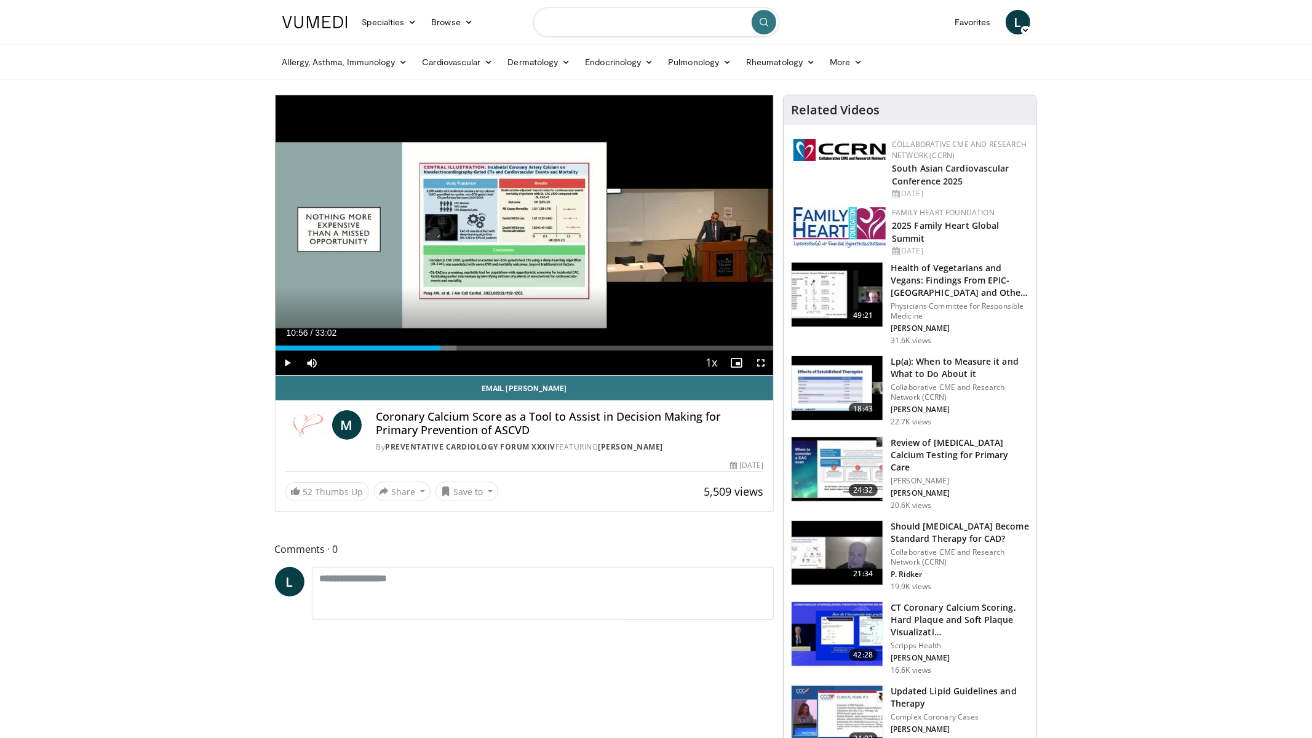
click at [648, 31] on input "Search topics, interventions" at bounding box center [656, 22] width 246 height 30
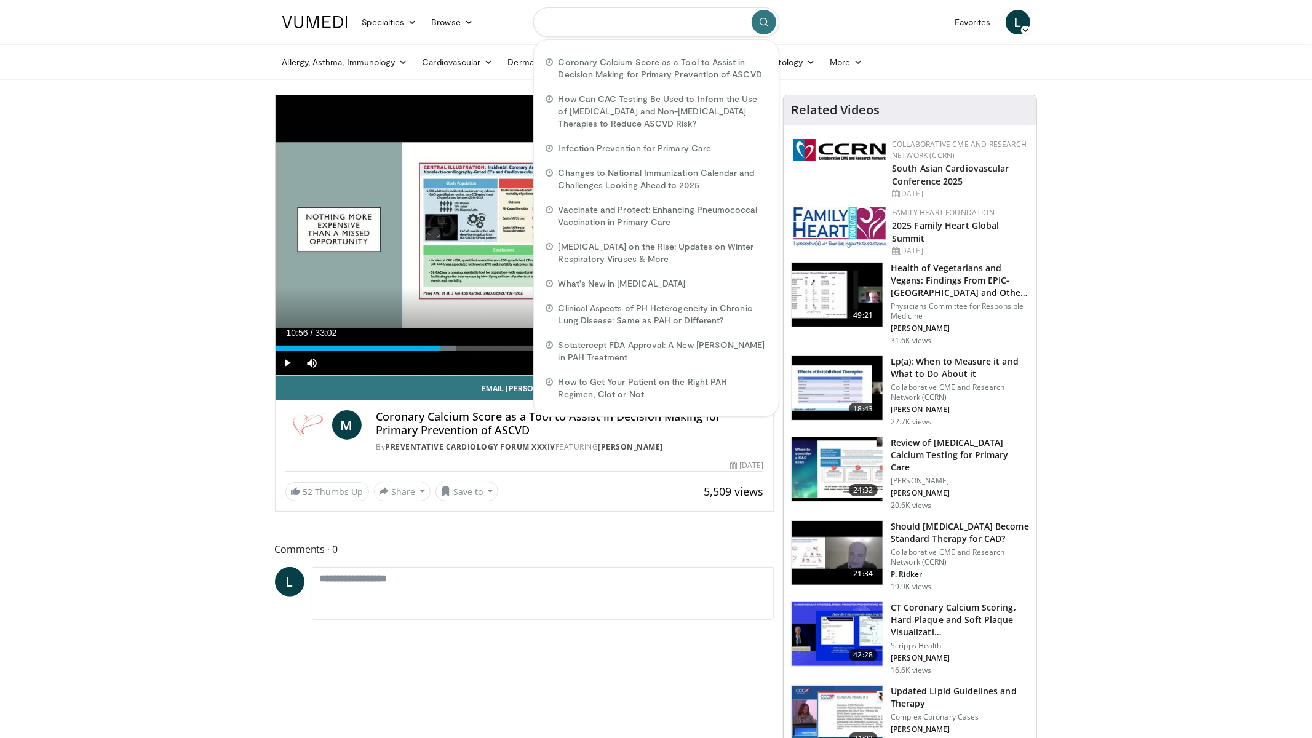
paste input "**********"
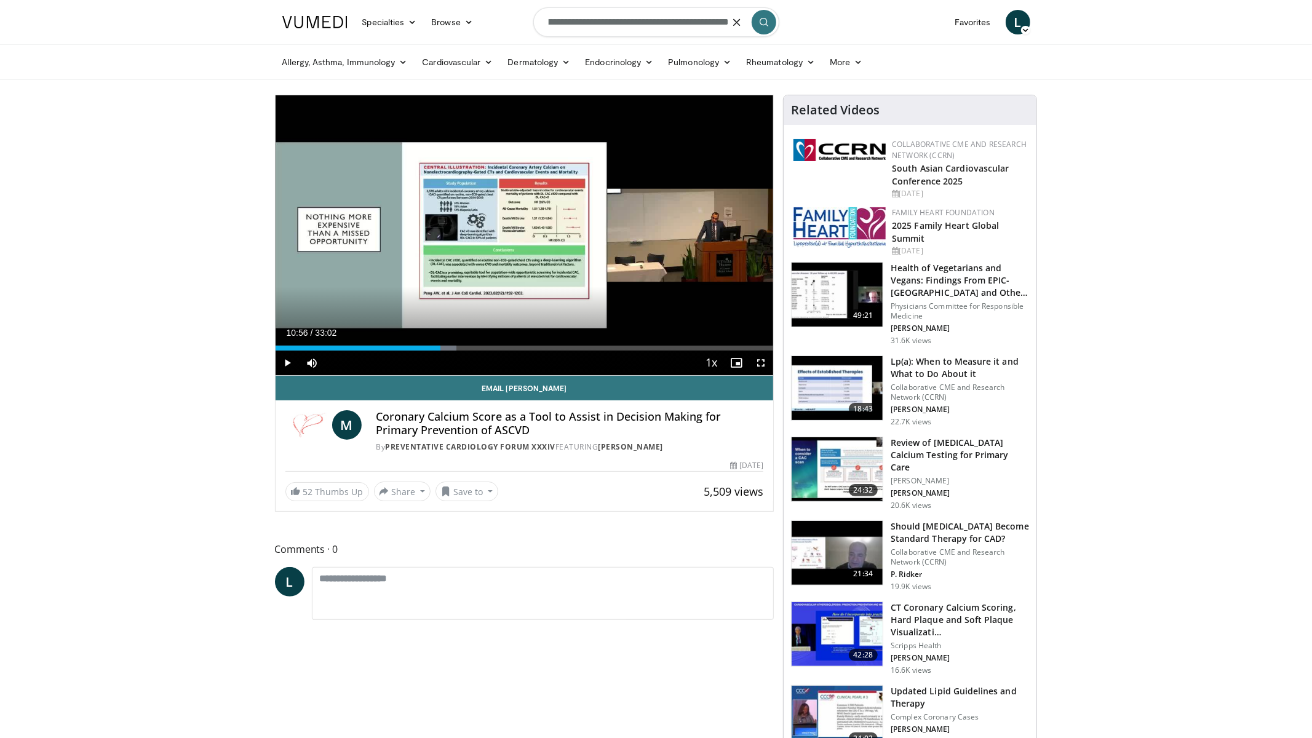
type input "**********"
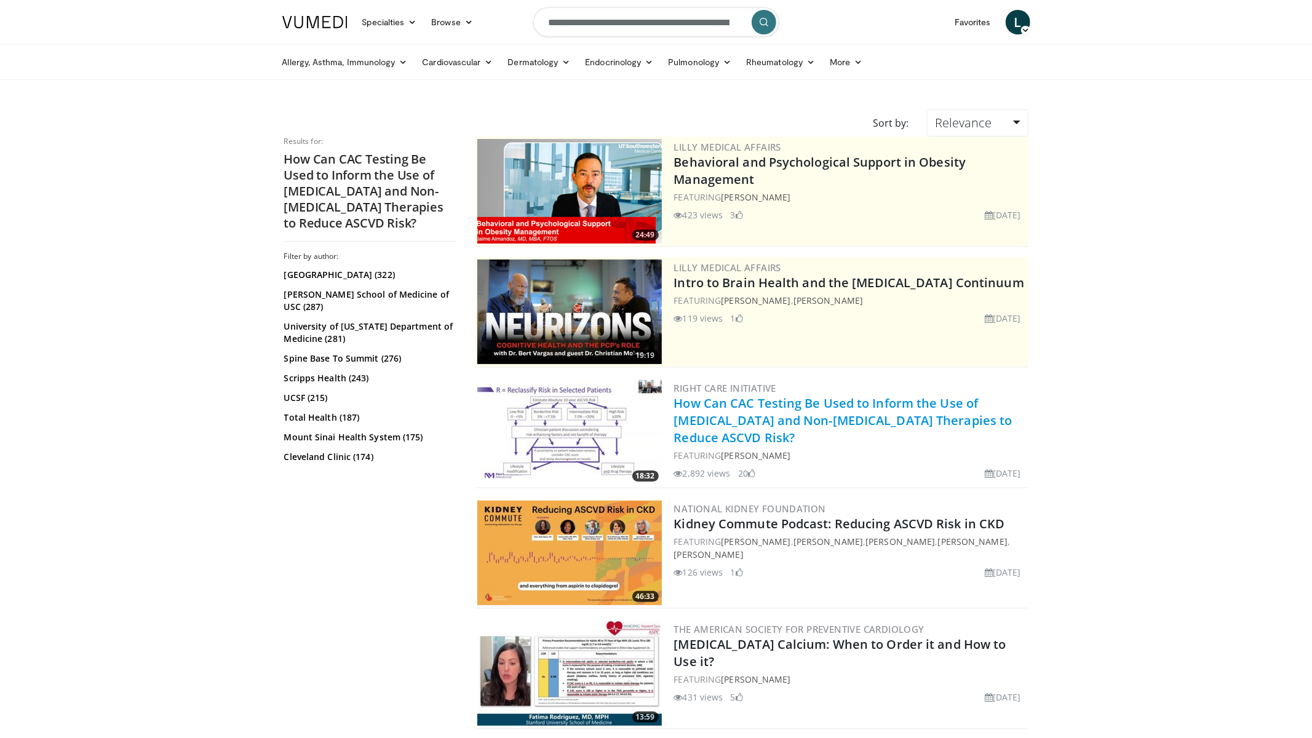
click at [814, 395] on link "How Can CAC Testing Be Used to Inform the Use of [MEDICAL_DATA] and Non-[MEDICA…" at bounding box center [843, 420] width 338 height 51
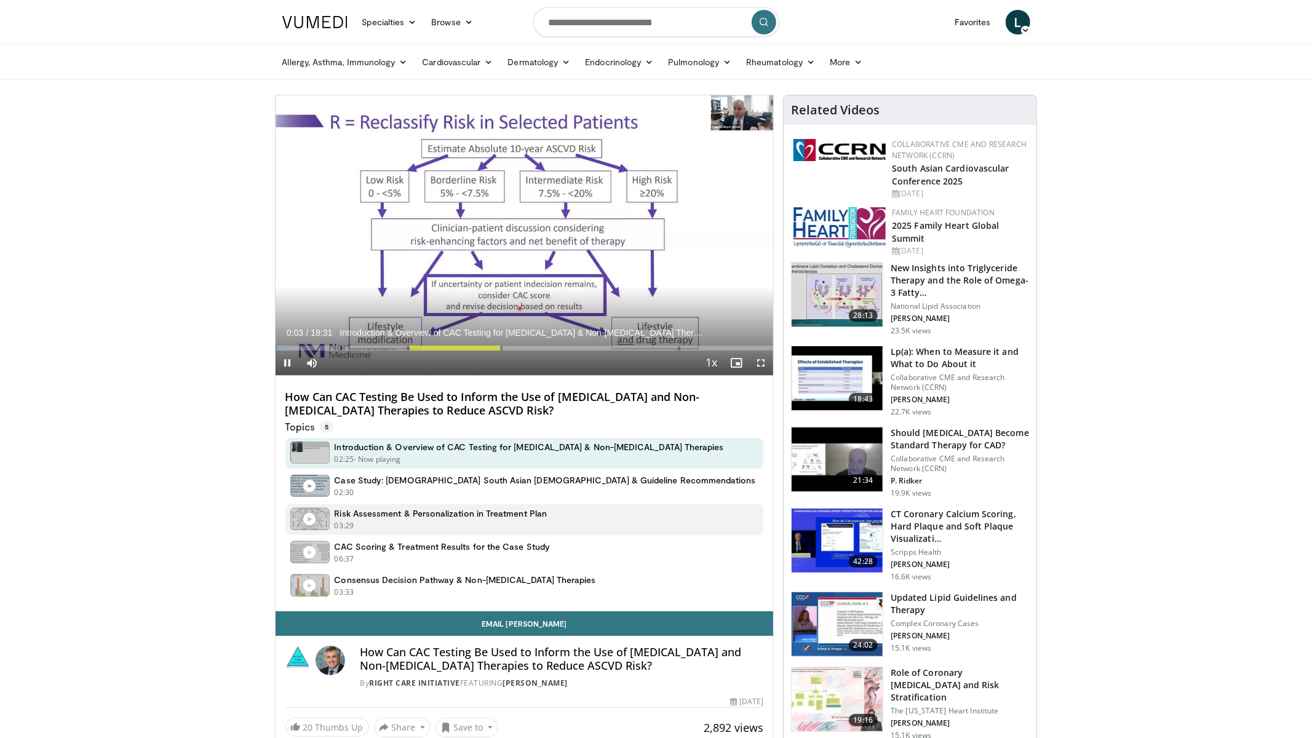
click at [515, 515] on h4 "Risk Assessment & Personalization in Treatment Plan" at bounding box center [441, 513] width 213 height 11
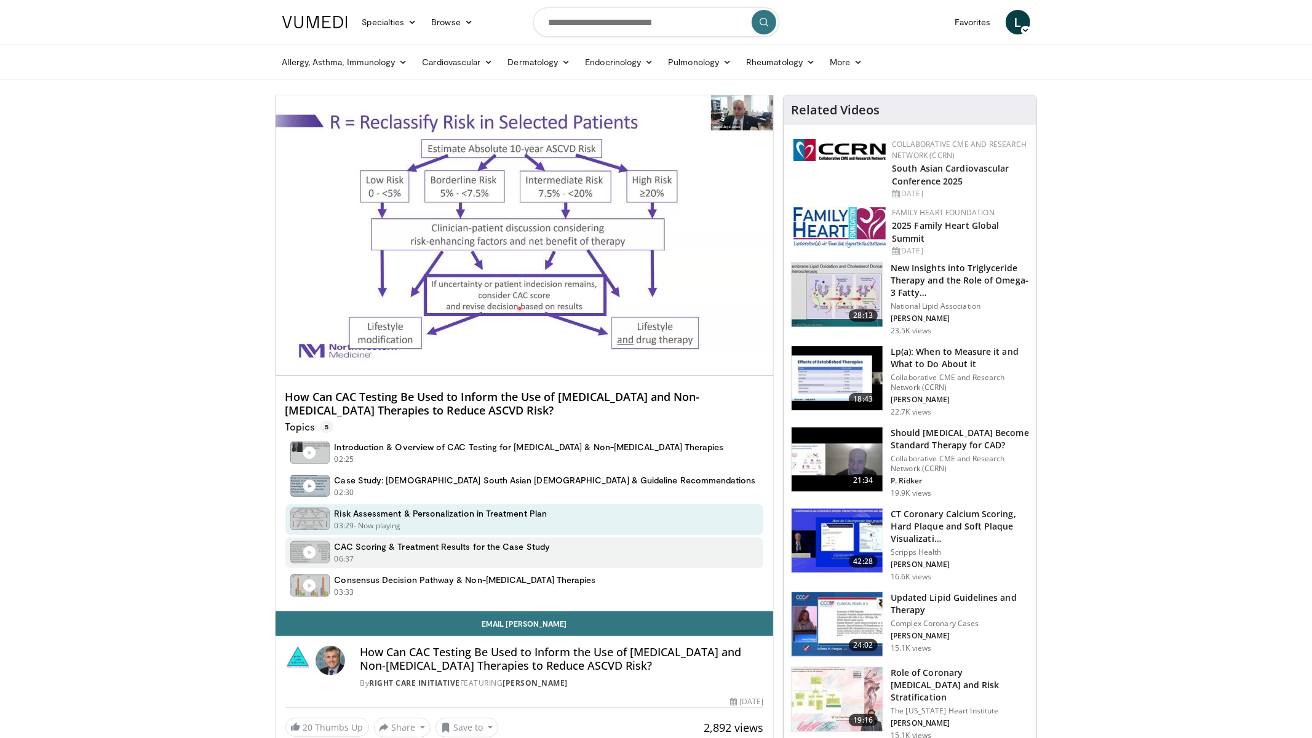
click at [517, 548] on h4 "CAC Scoring & Treatment Results for the Case Study" at bounding box center [443, 546] width 216 height 11
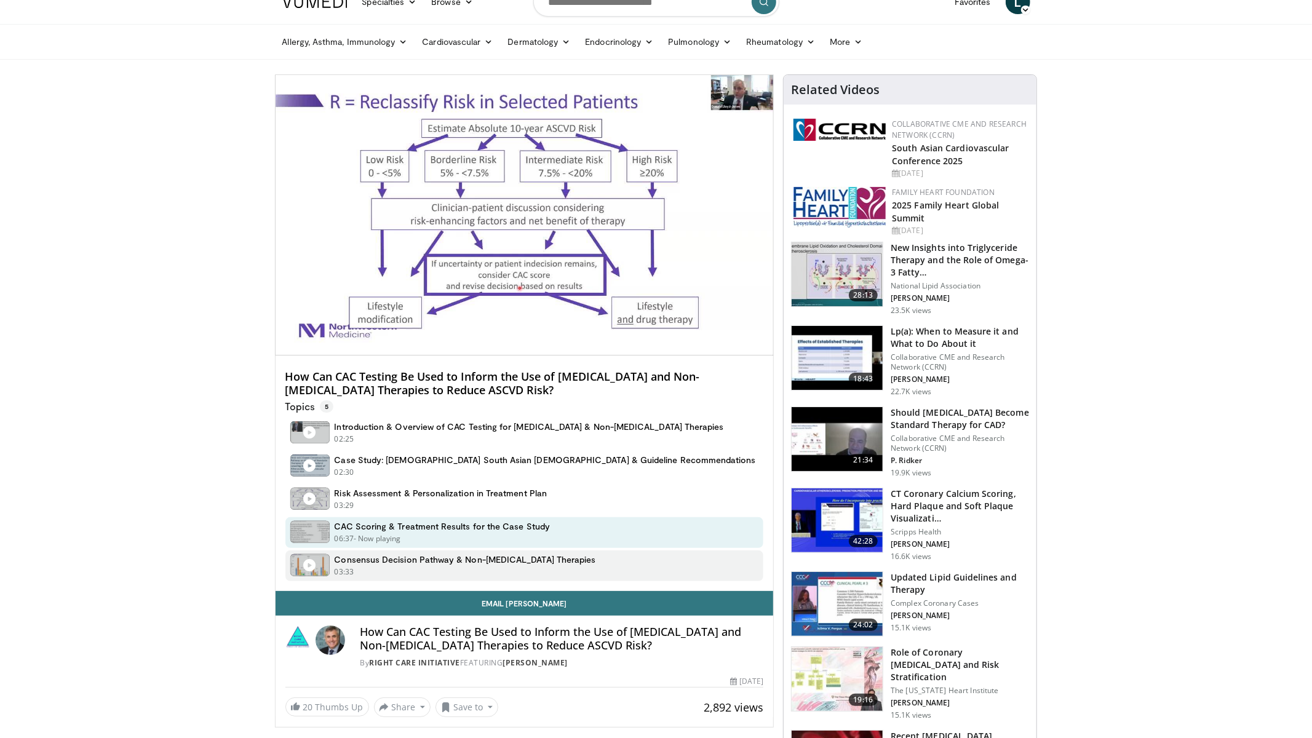
scroll to position [23, 0]
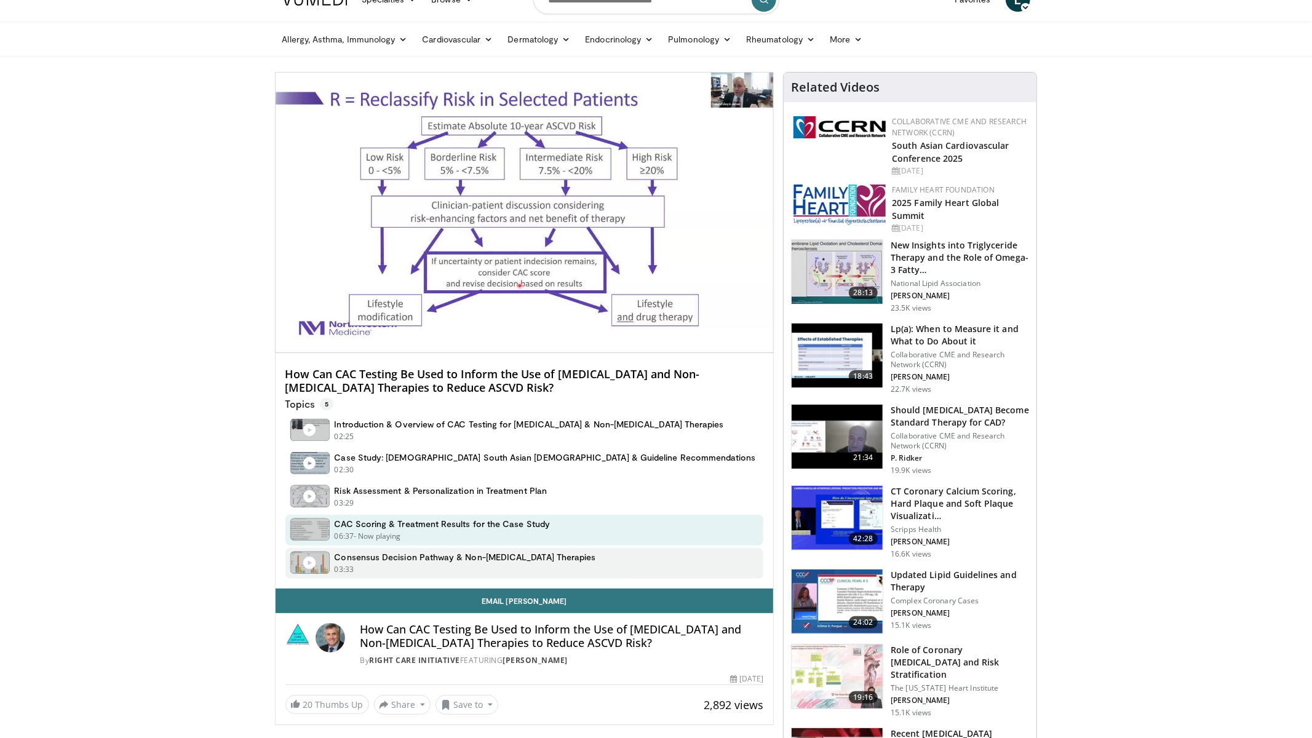
click at [518, 561] on div "Consensus Decision Pathway & Non-Statin Therapies 03:33 - Now playing" at bounding box center [465, 563] width 261 height 23
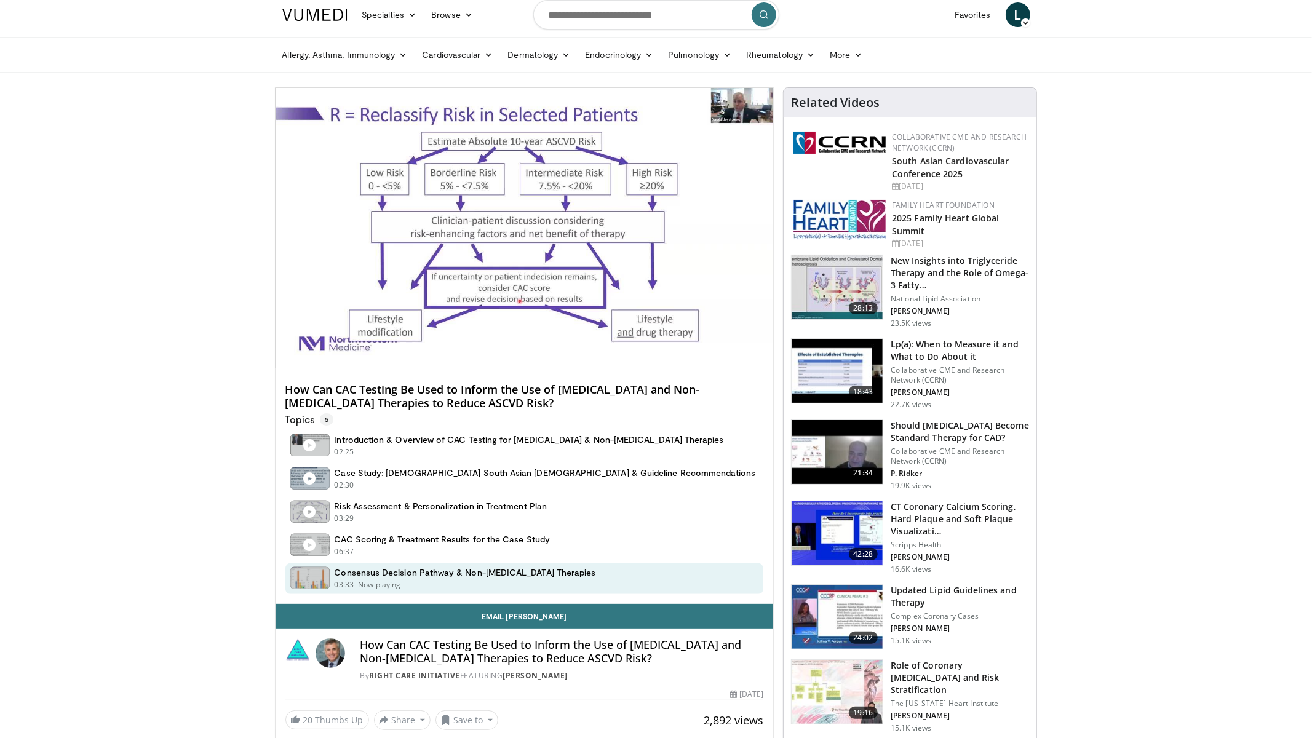
scroll to position [5, 0]
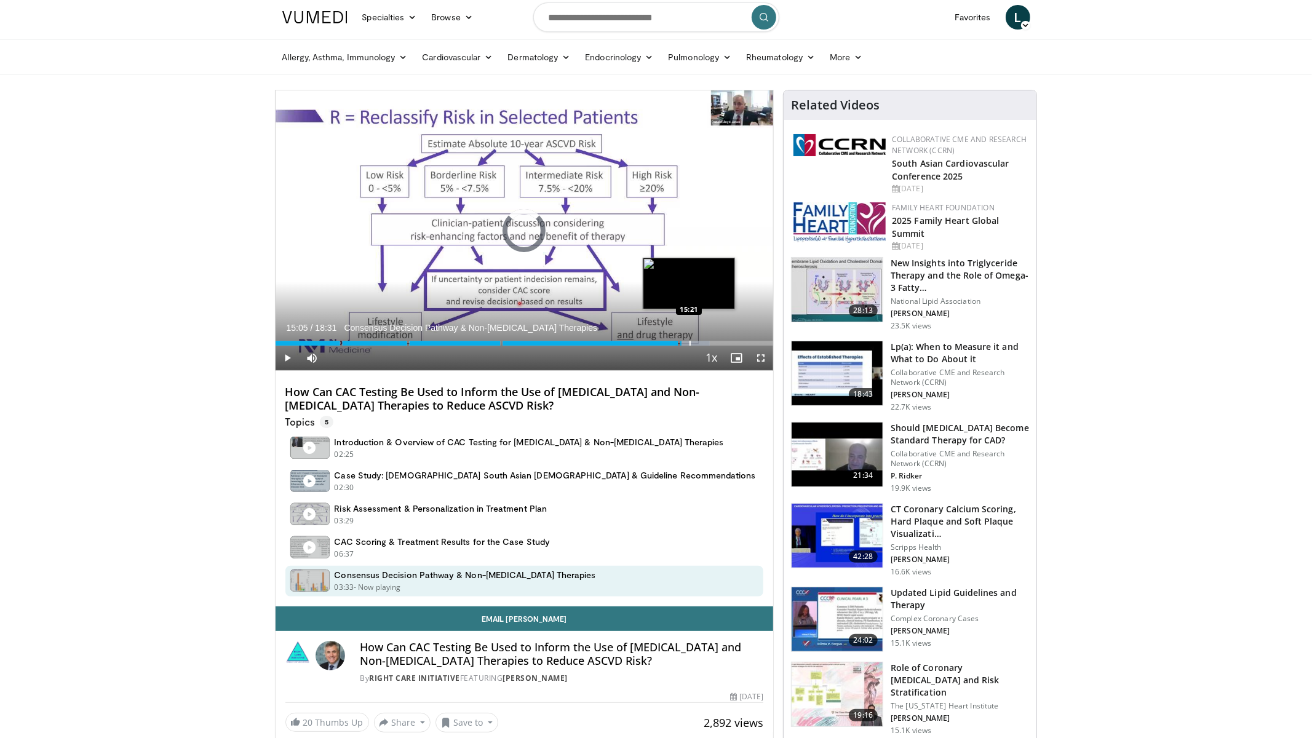
click at [689, 341] on div "Progress Bar" at bounding box center [689, 343] width 1 height 5
click at [701, 341] on div "Progress Bar" at bounding box center [701, 343] width 1 height 5
click at [719, 342] on div "Progress Bar" at bounding box center [719, 343] width 1 height 5
click at [729, 342] on div "Progress Bar" at bounding box center [729, 343] width 1 height 5
click at [738, 341] on div "Progress Bar" at bounding box center [737, 343] width 1 height 5
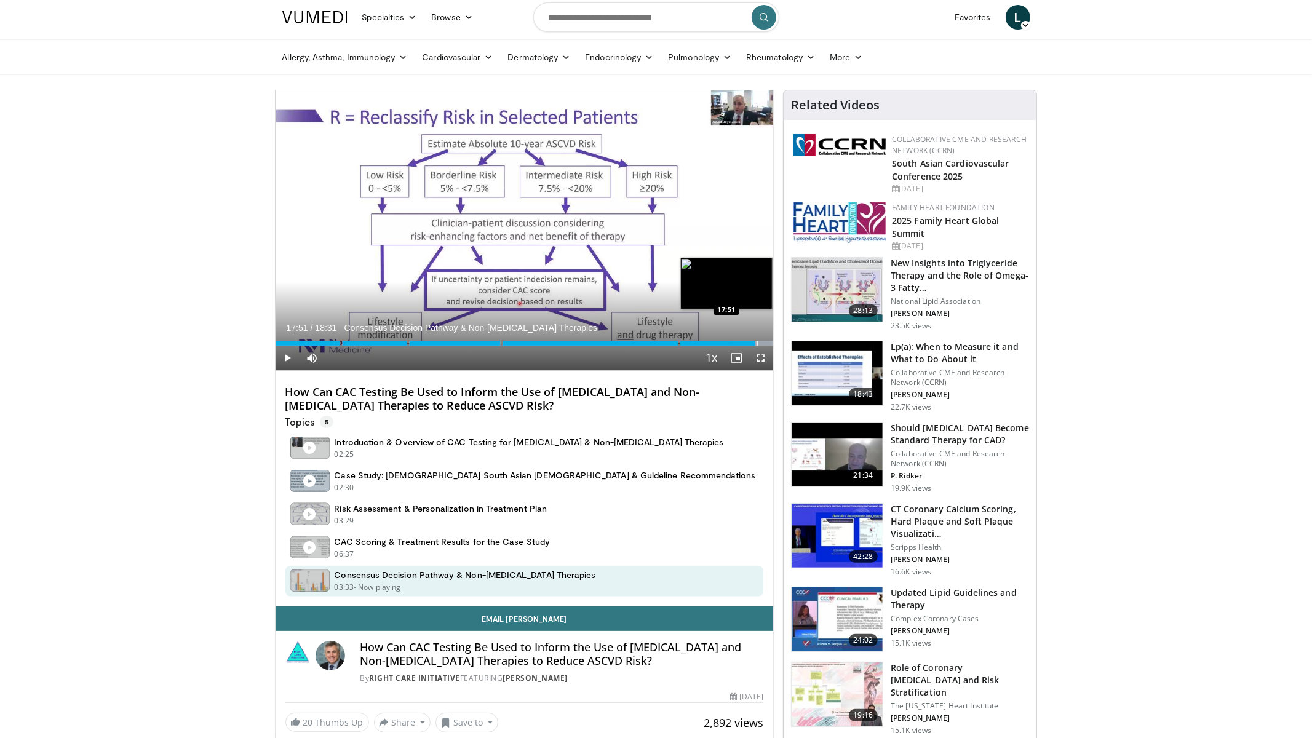
click at [756, 341] on div "Progress Bar" at bounding box center [756, 343] width 1 height 5
click at [747, 343] on div "Progress Bar" at bounding box center [747, 343] width 1 height 5
click at [718, 339] on div "Loaded : 100.00% 17:27 16:26" at bounding box center [525, 340] width 498 height 12
click at [698, 341] on div "Progress Bar" at bounding box center [698, 343] width 1 height 5
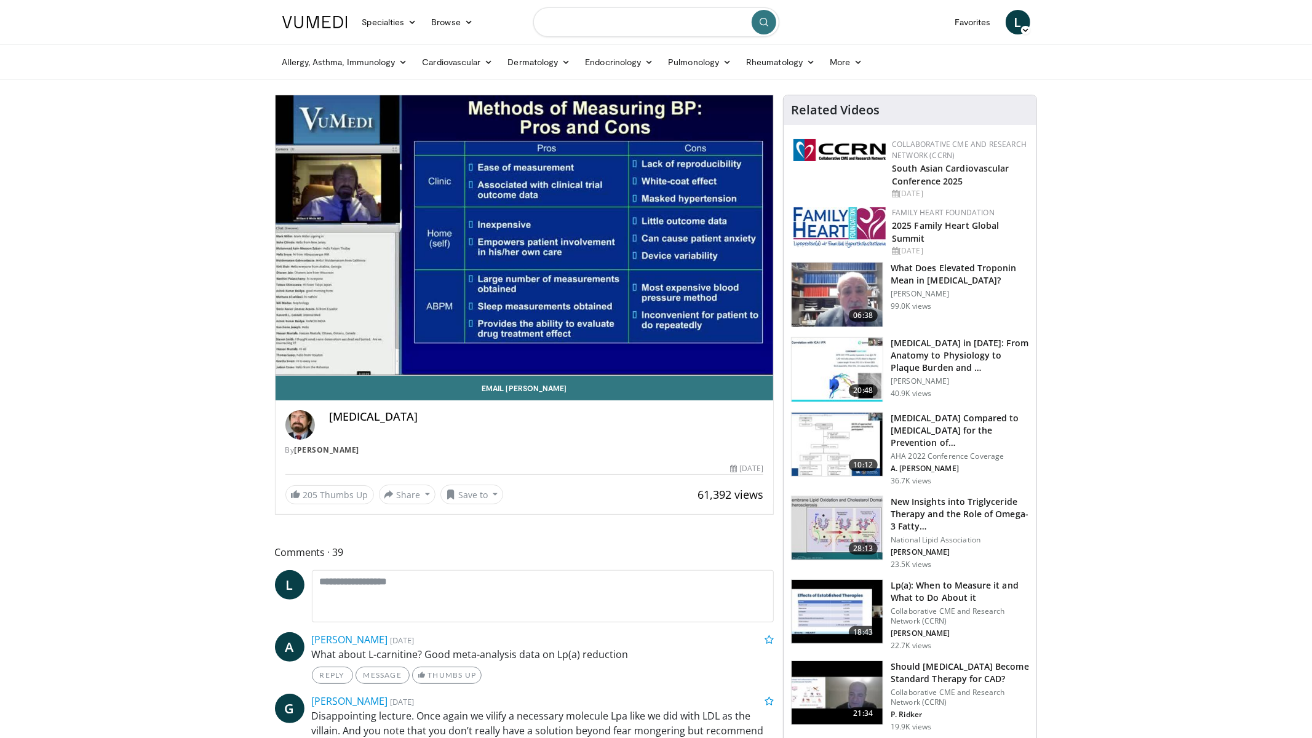
click at [634, 25] on input "Search topics, interventions" at bounding box center [656, 22] width 246 height 30
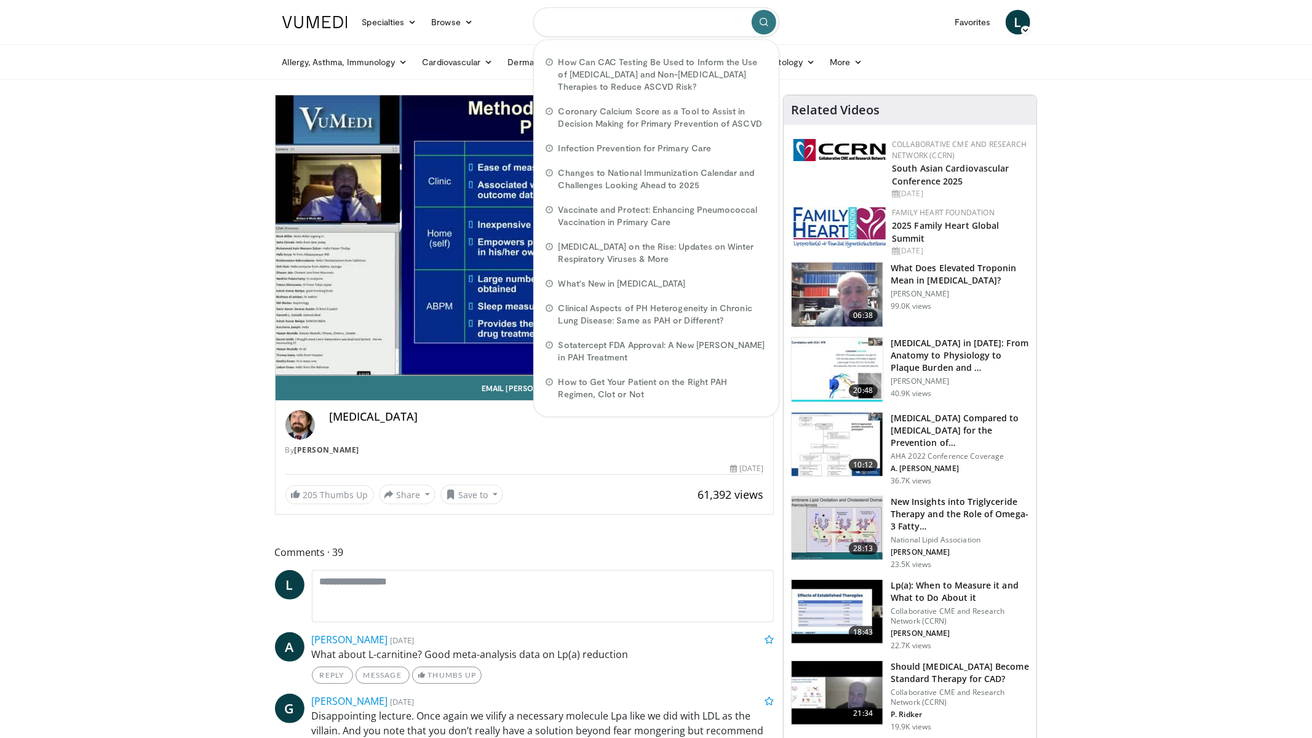
paste input "**********"
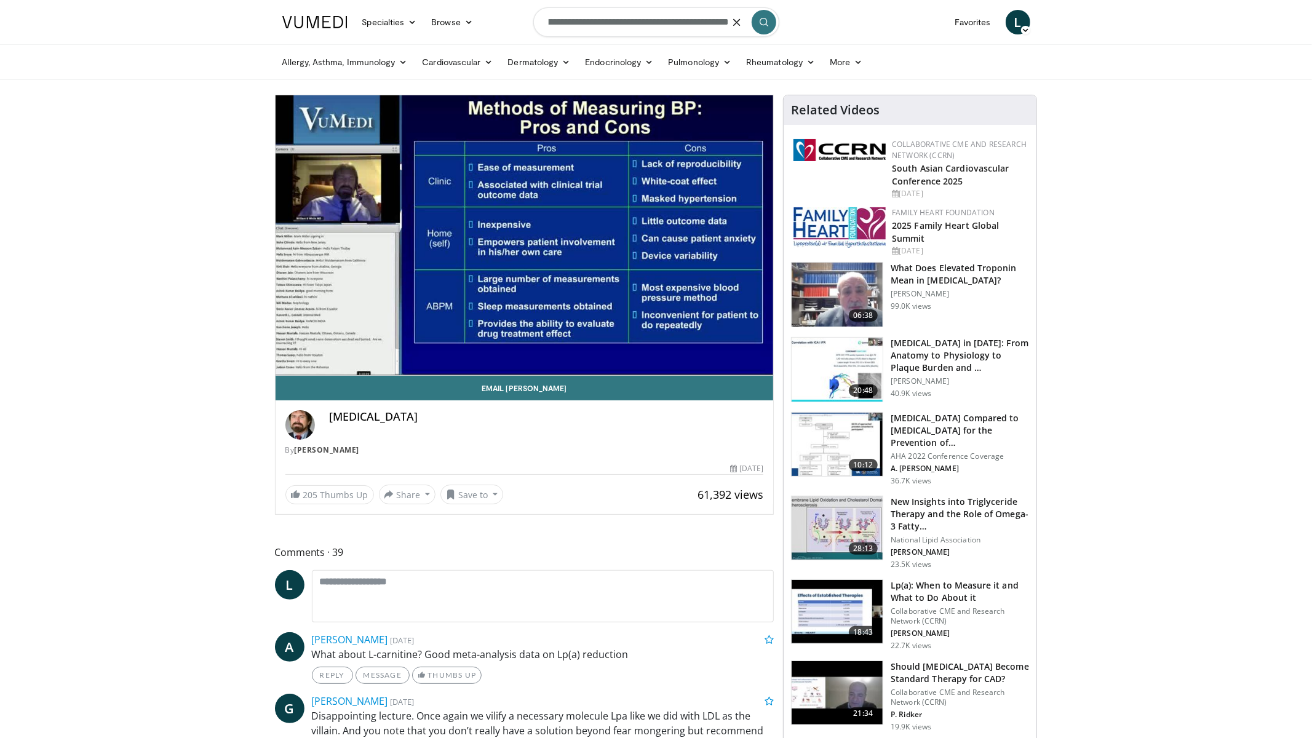
type input "**********"
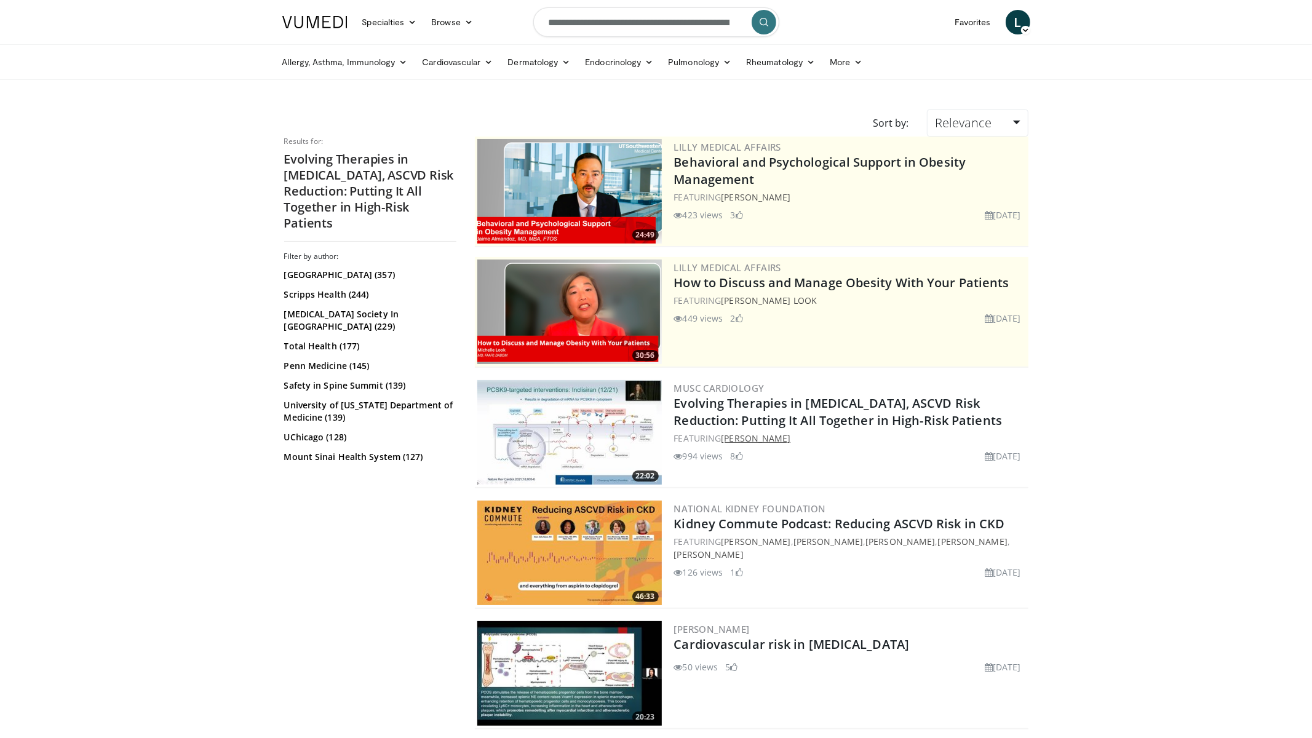
drag, startPoint x: 818, startPoint y: 440, endPoint x: 724, endPoint y: 437, distance: 93.5
click at [724, 437] on div "FEATURING Pamela B. Morris" at bounding box center [850, 438] width 352 height 13
copy link "Pamela B. Morris"
click at [799, 407] on link "Evolving Therapies in Dyslipidemia, ASCVD Risk Reduction: Putting It All Togeth…" at bounding box center [838, 412] width 328 height 34
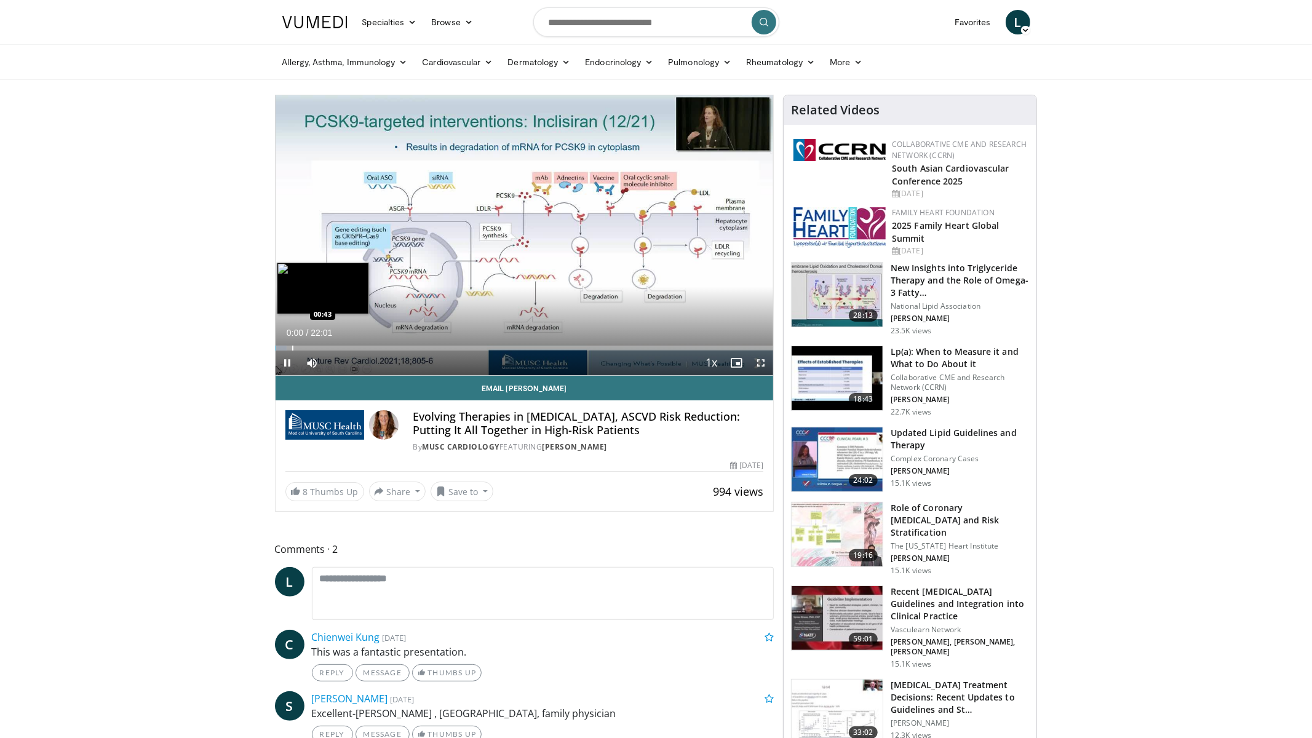
click at [292, 346] on div "Progress Bar" at bounding box center [292, 348] width 1 height 5
click at [322, 349] on div "Progress Bar" at bounding box center [322, 348] width 1 height 5
click at [355, 349] on div "Progress Bar" at bounding box center [355, 348] width 1 height 5
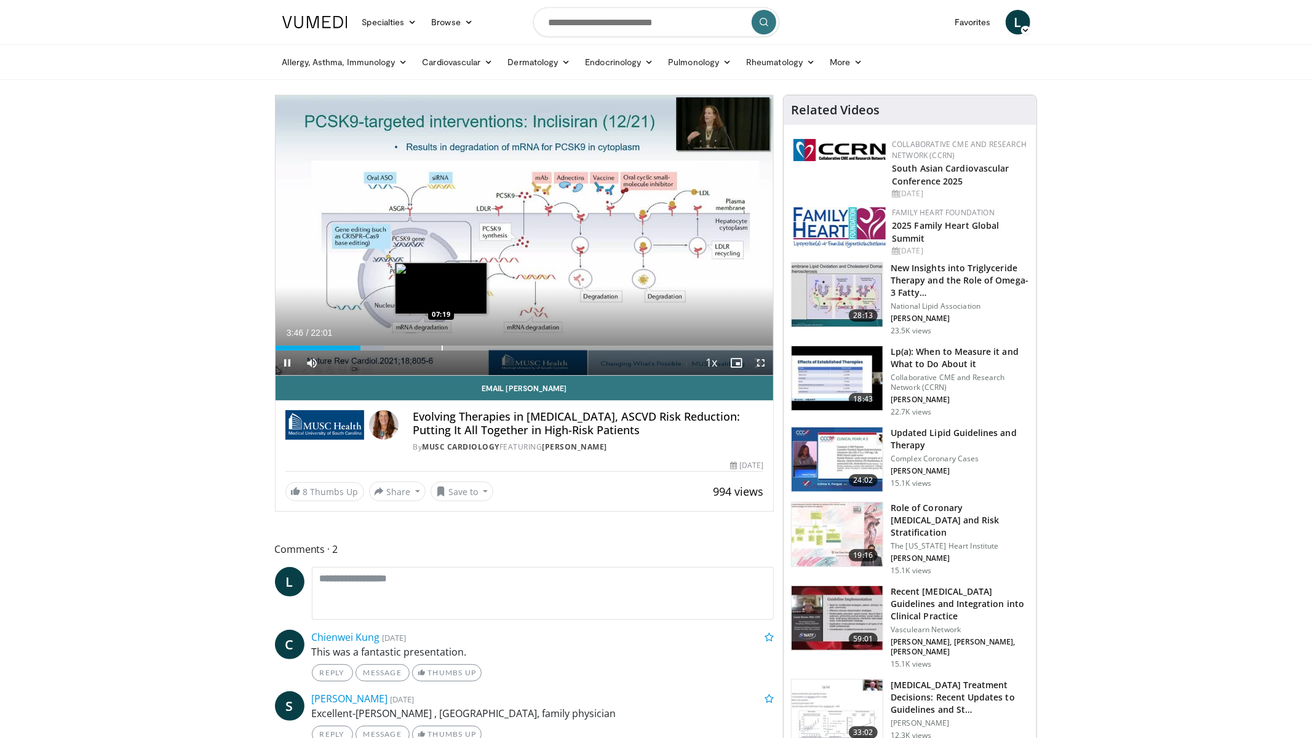
click at [440, 343] on div "Loaded : 21.77% 03:46 07:19" at bounding box center [525, 345] width 498 height 12
click at [500, 347] on div "Progress Bar" at bounding box center [500, 348] width 1 height 5
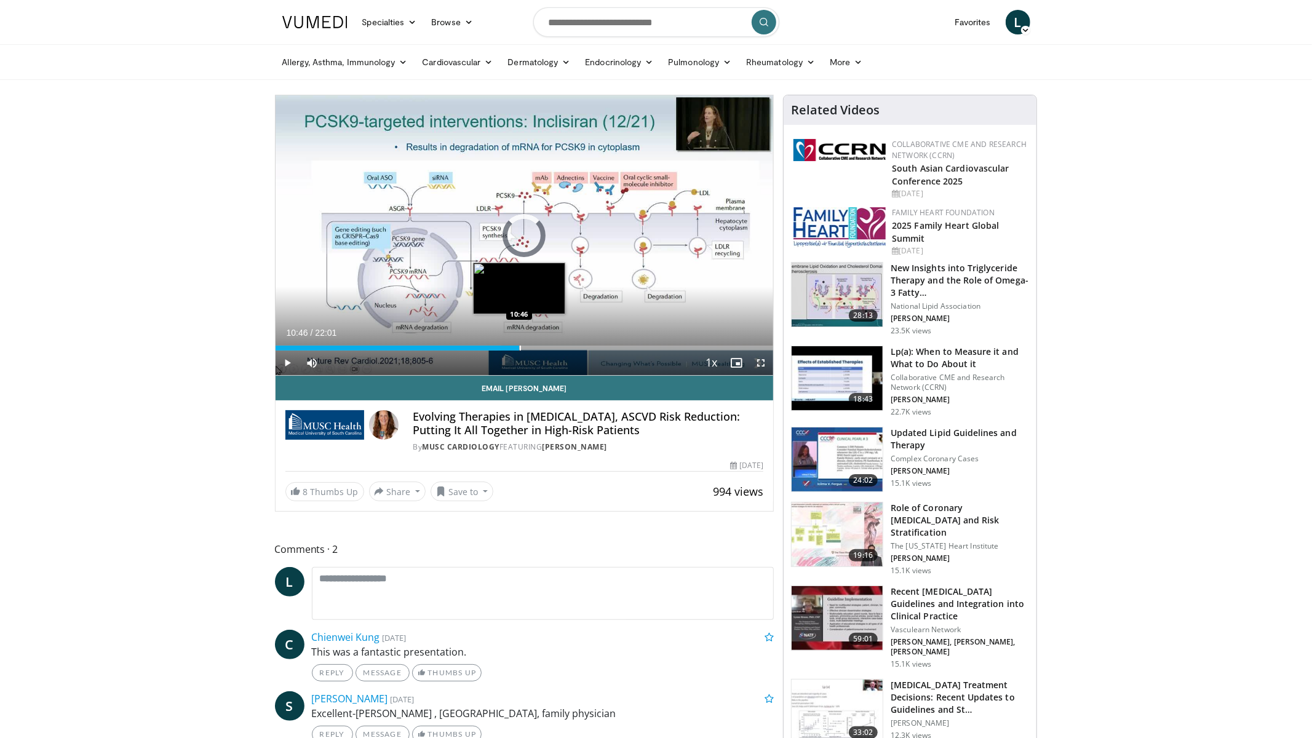
click at [520, 347] on div "Progress Bar" at bounding box center [520, 348] width 1 height 5
click at [565, 348] on div "Progress Bar" at bounding box center [565, 348] width 1 height 5
click at [583, 348] on div "Progress Bar" at bounding box center [583, 348] width 1 height 5
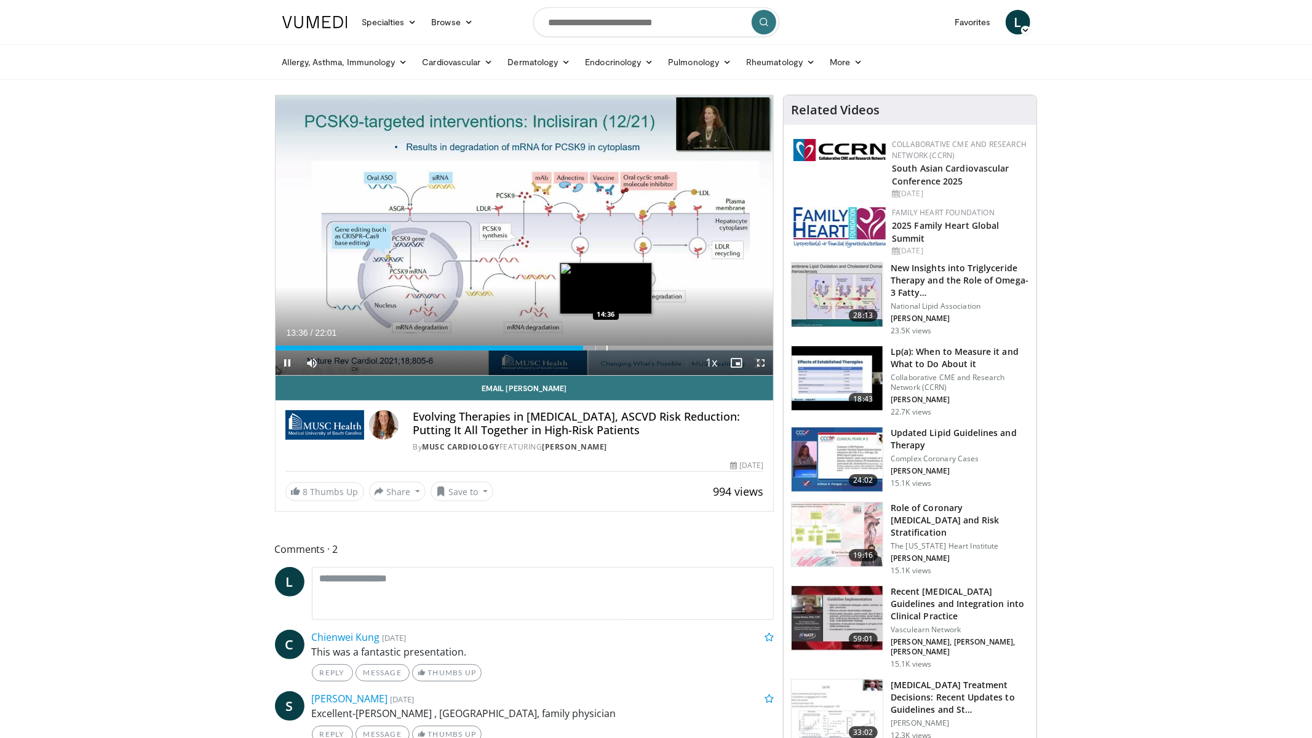
click at [606, 347] on div "Progress Bar" at bounding box center [606, 348] width 1 height 5
click at [641, 346] on div "Progress Bar" at bounding box center [641, 348] width 1 height 5
click at [665, 350] on div "Progress Bar" at bounding box center [665, 348] width 1 height 5
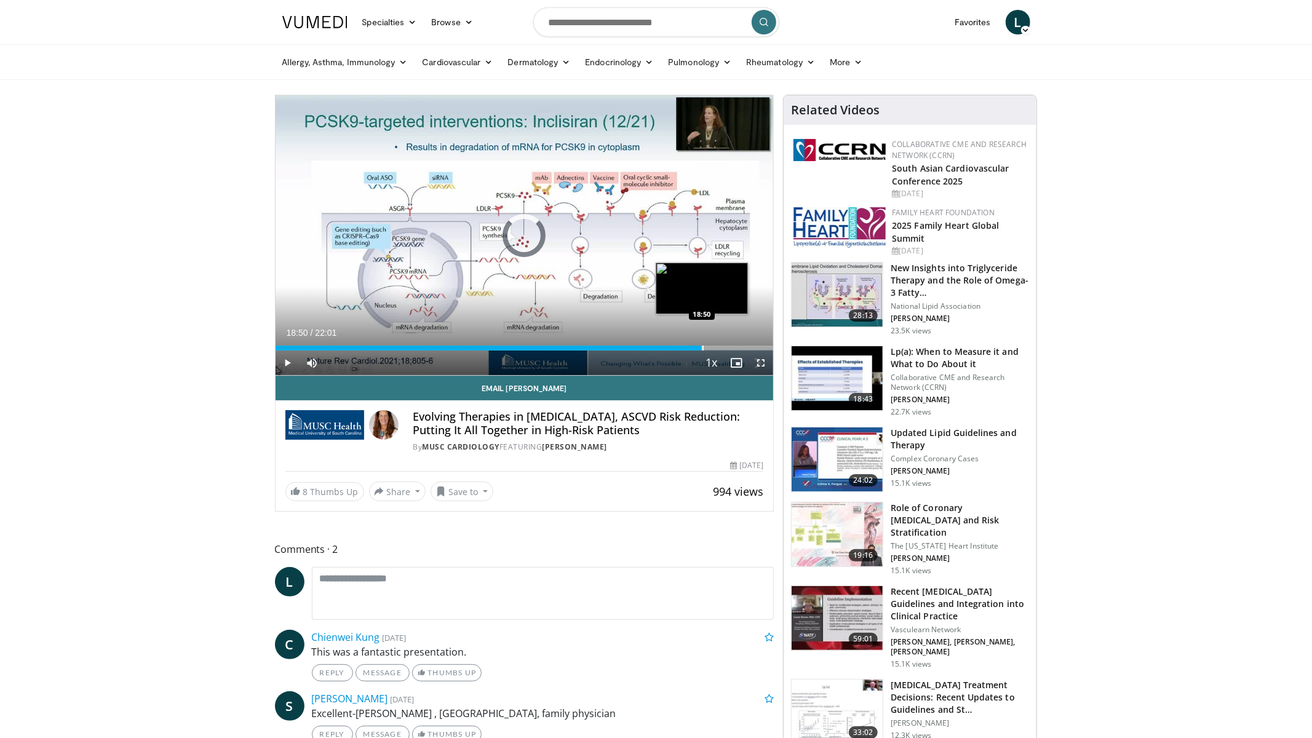
click at [702, 346] on div "Progress Bar" at bounding box center [702, 348] width 1 height 5
click at [753, 346] on div "Progress Bar" at bounding box center [753, 348] width 1 height 5
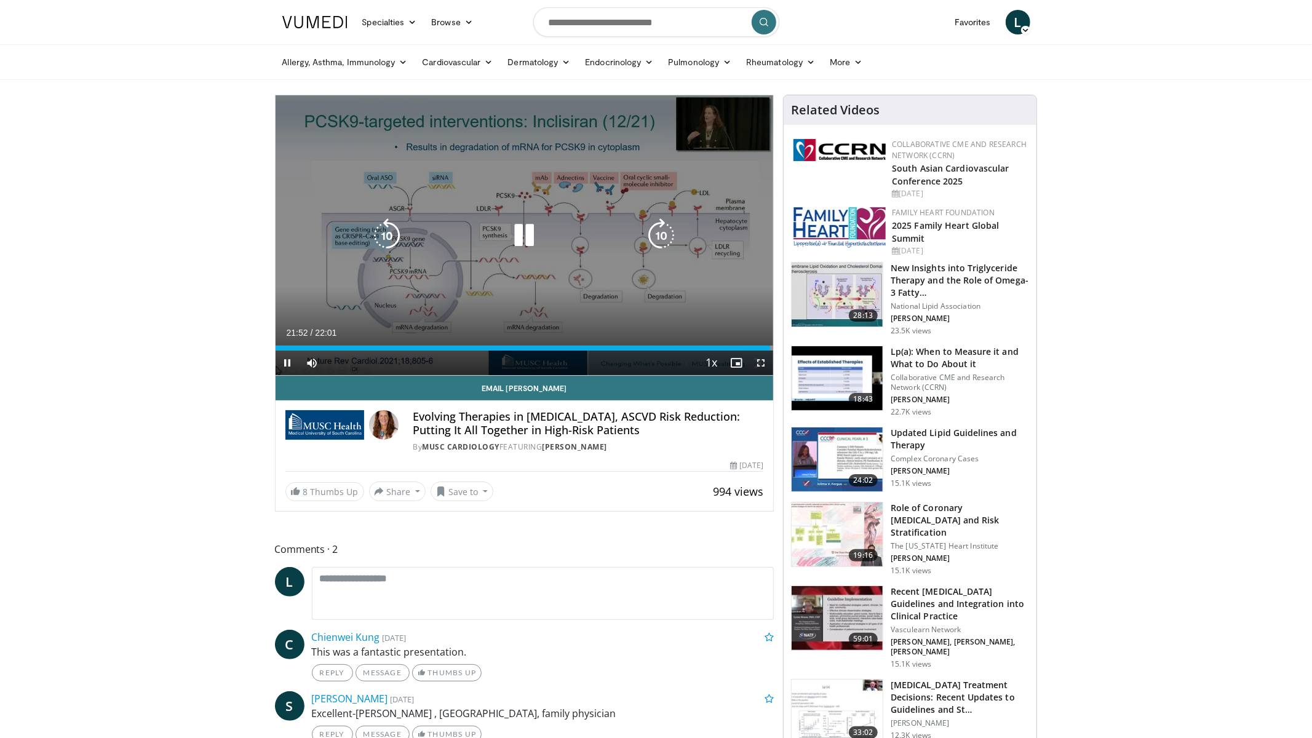
click at [519, 236] on icon "Video Player" at bounding box center [524, 235] width 34 height 34
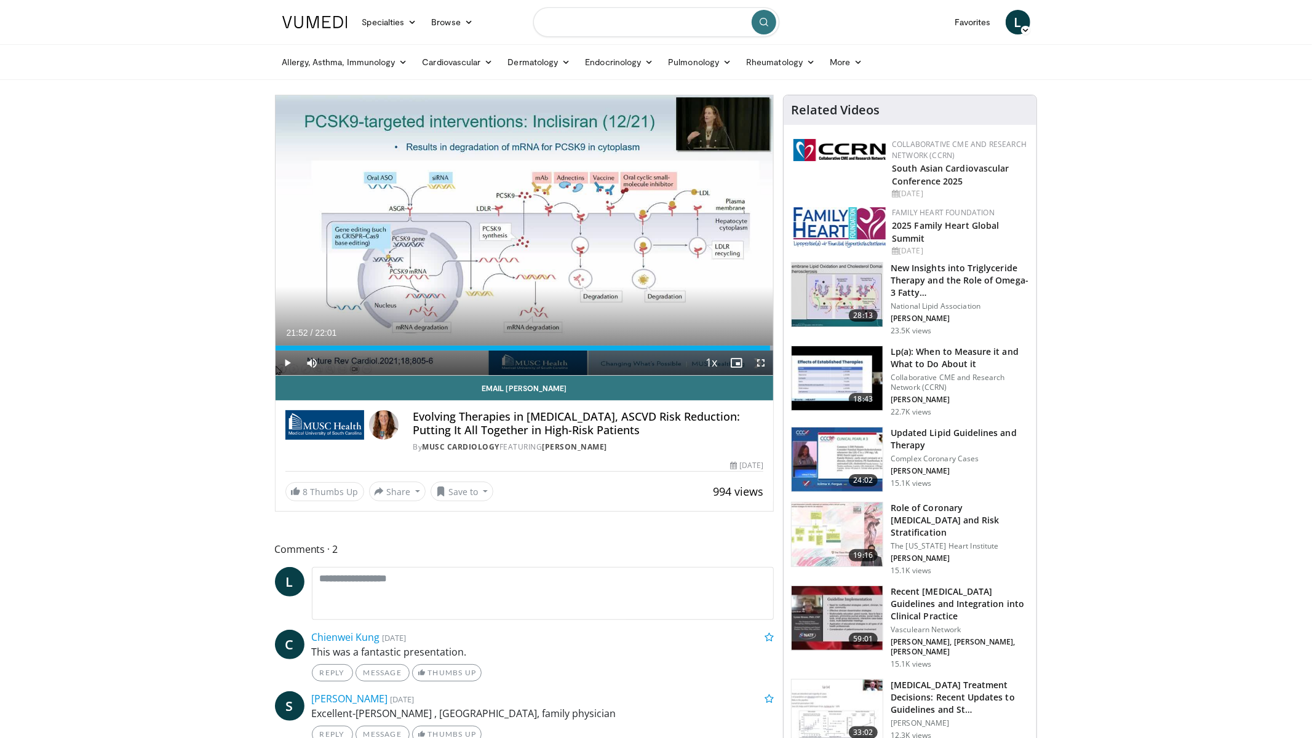
click at [609, 20] on input "Search topics, interventions" at bounding box center [656, 22] width 246 height 30
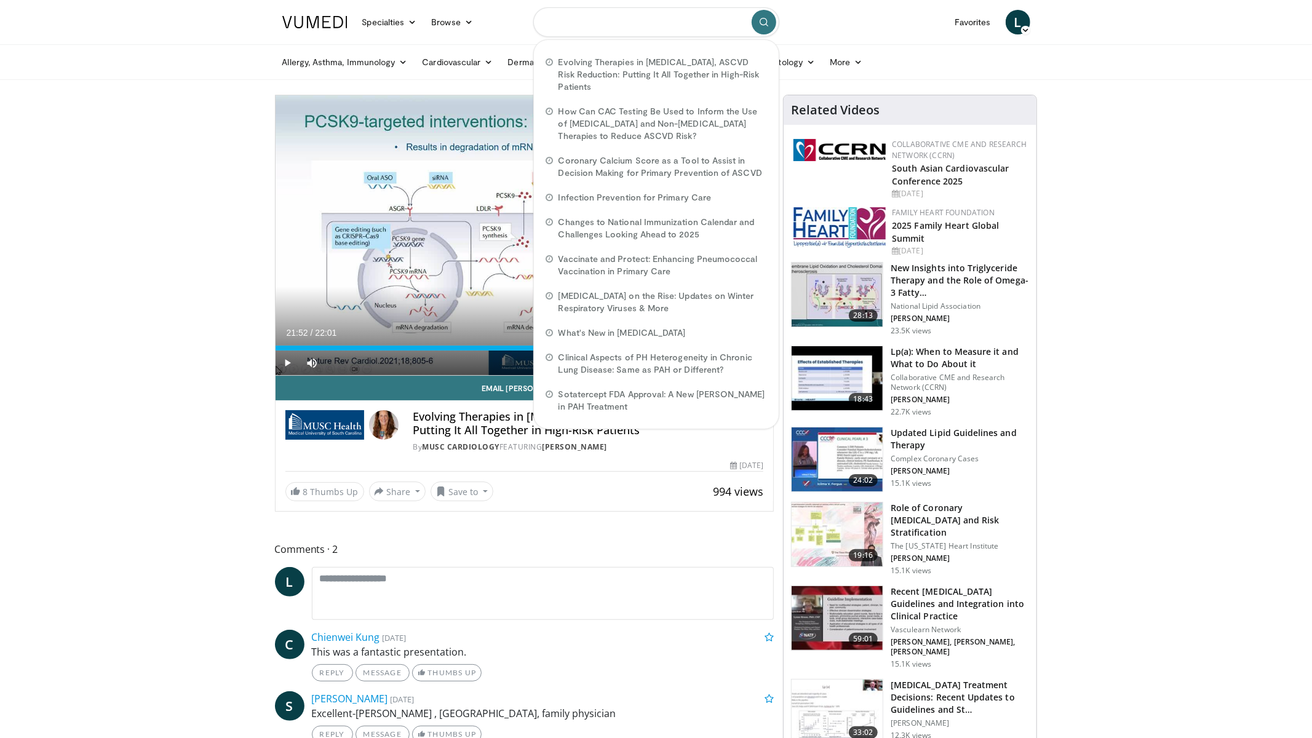
paste input "**********"
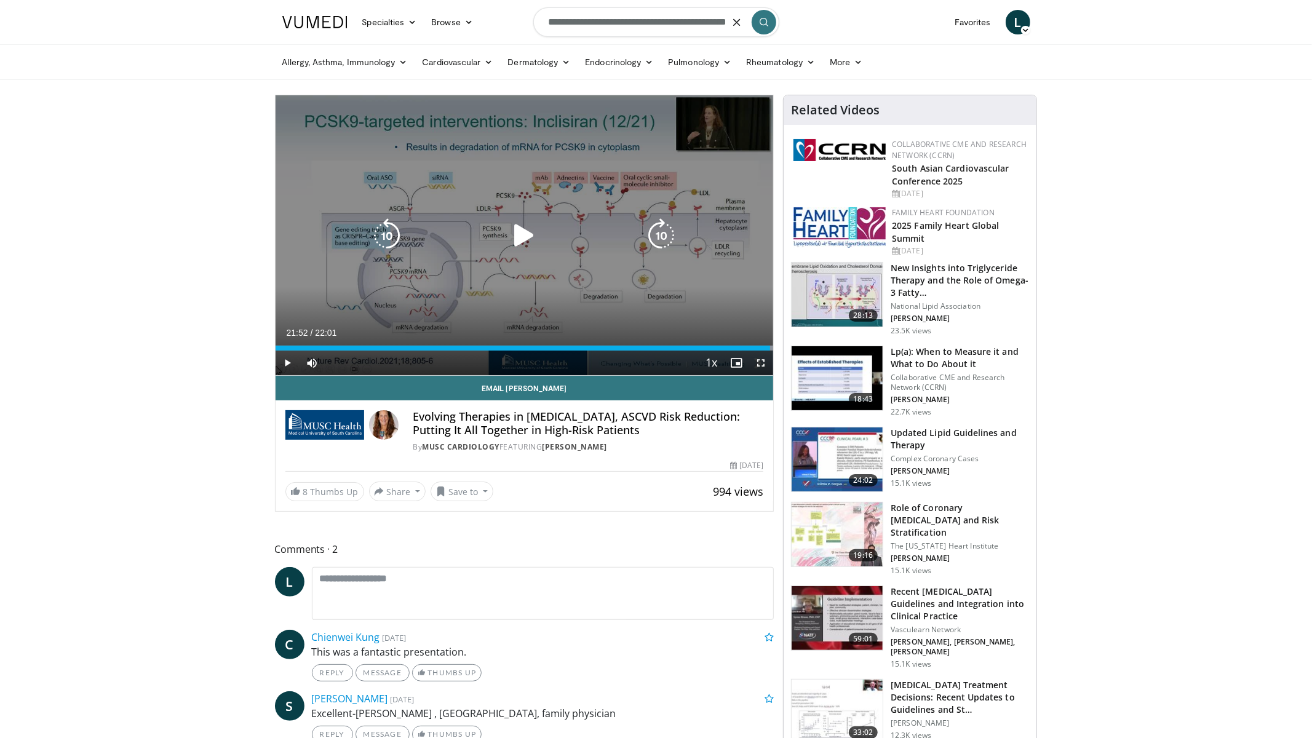
type input "**********"
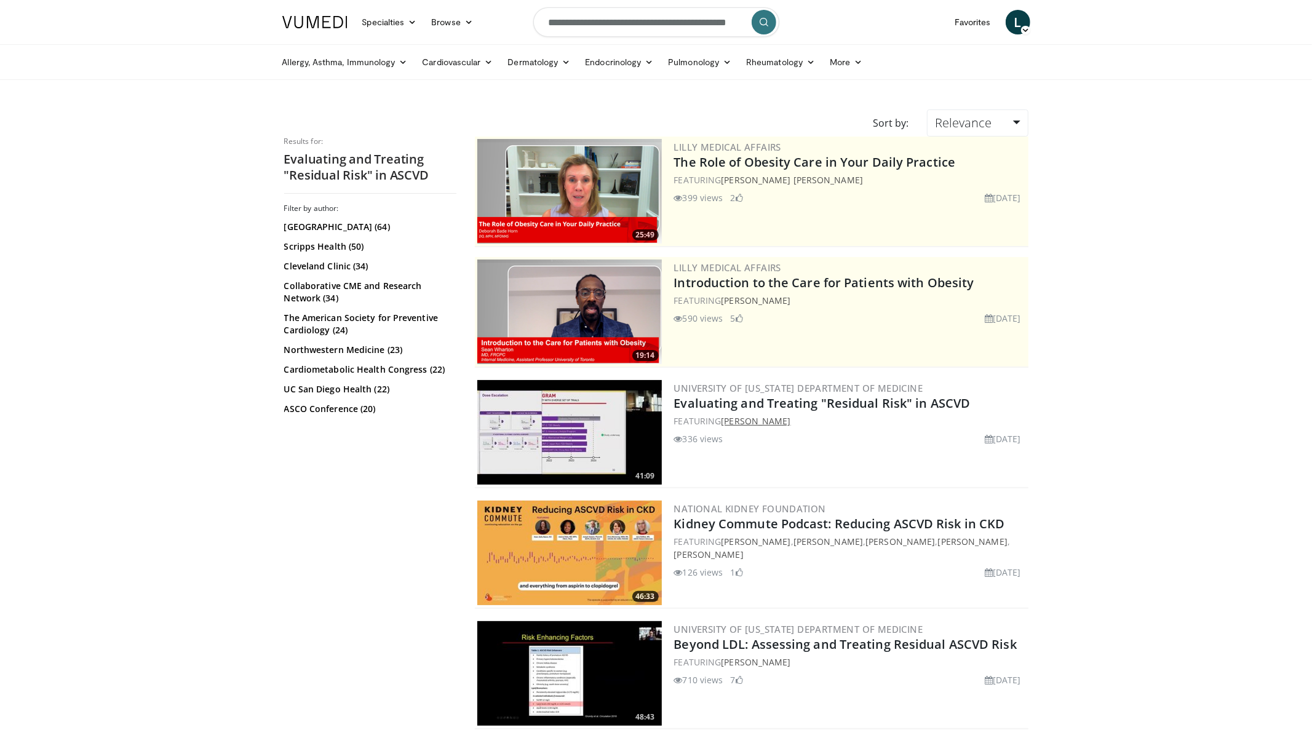
drag, startPoint x: 799, startPoint y: 421, endPoint x: 873, endPoint y: 389, distance: 80.8
click at [725, 421] on div "FEATURING [PERSON_NAME]" at bounding box center [850, 421] width 352 height 13
copy link "[PERSON_NAME]"
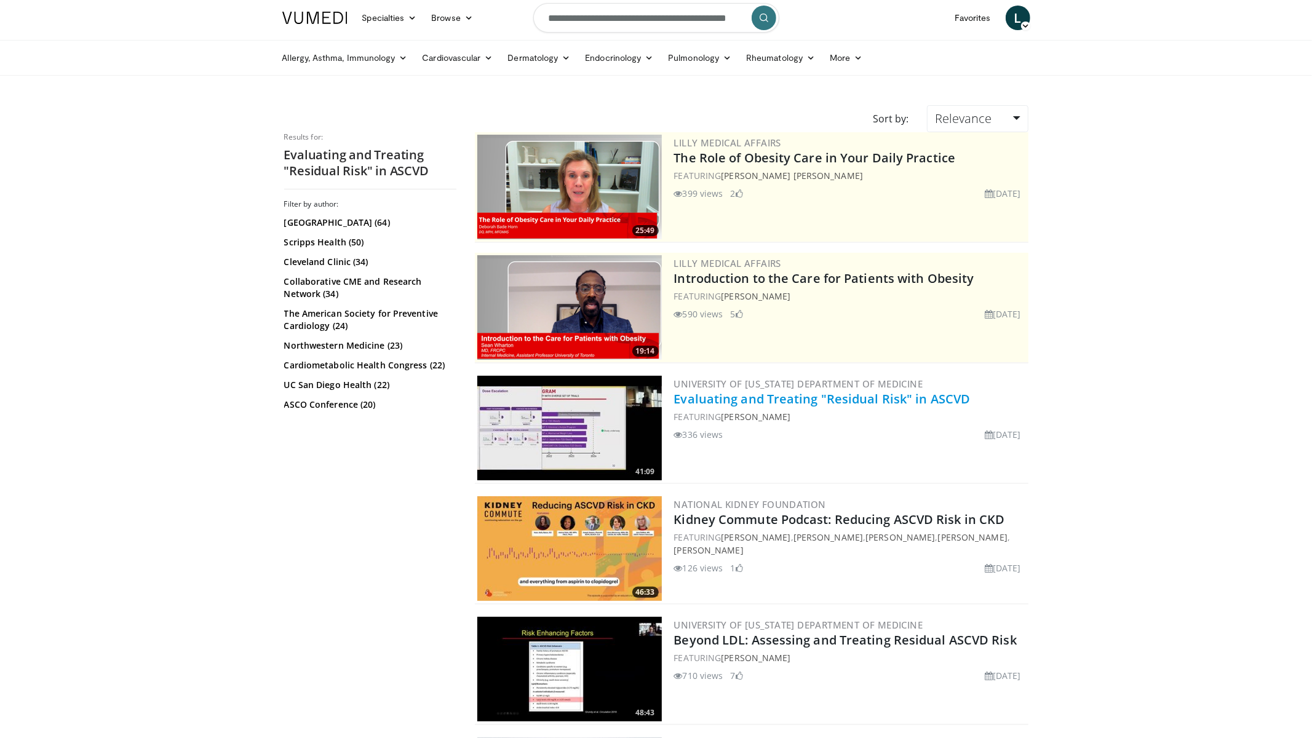
click at [914, 398] on link "Evaluating and Treating "Residual Risk" in ASCVD" at bounding box center [822, 399] width 296 height 17
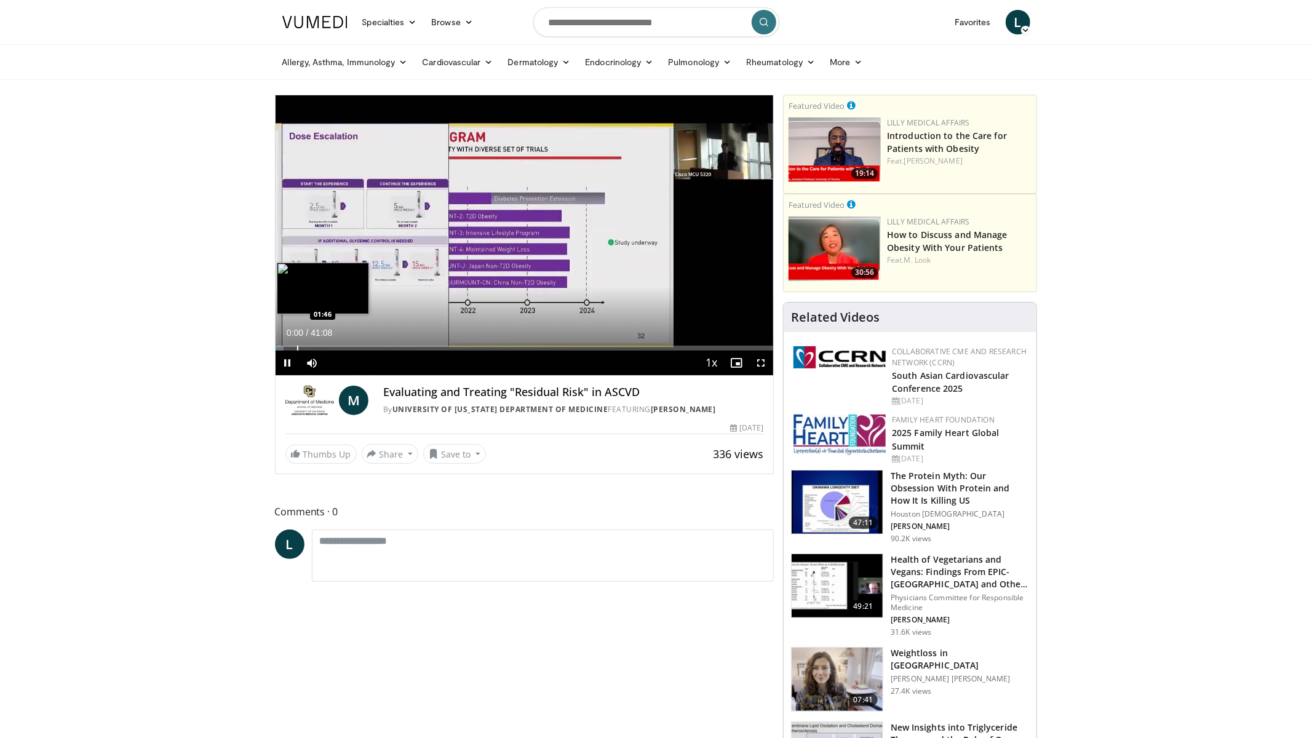
click at [297, 346] on div "Progress Bar" at bounding box center [297, 348] width 1 height 5
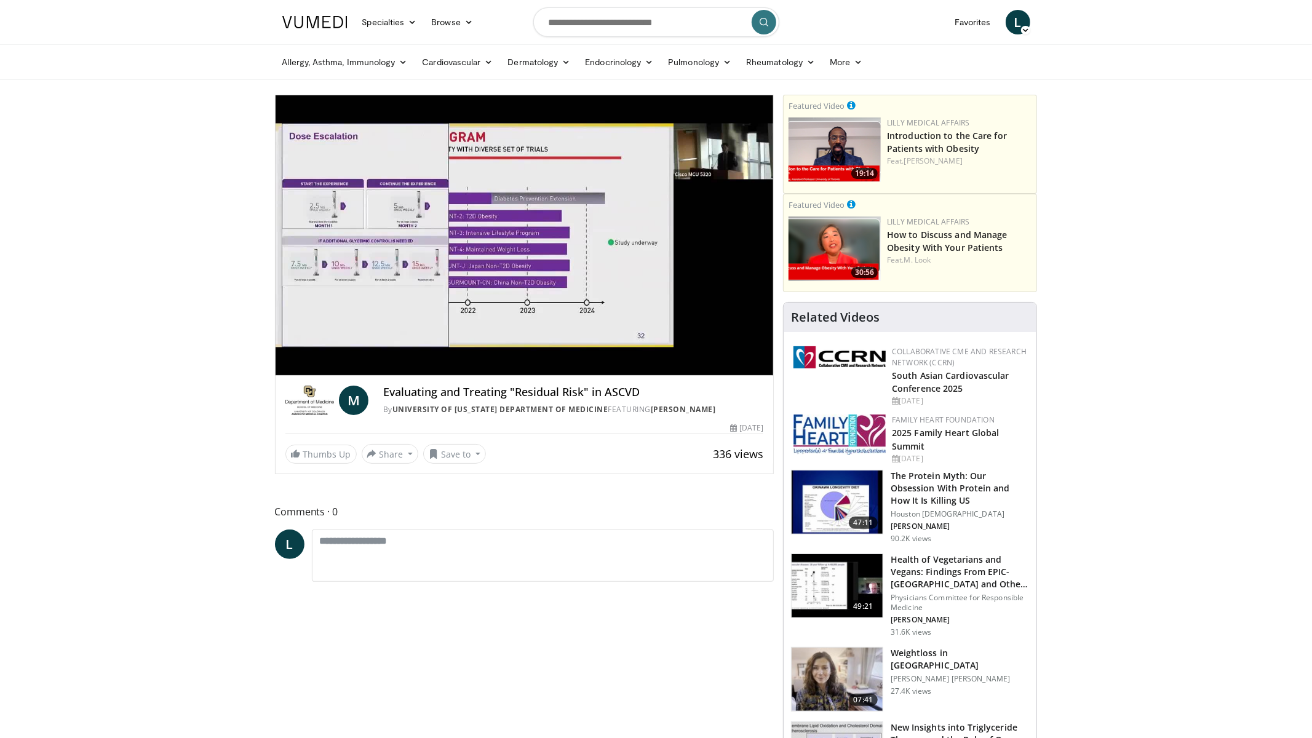
click at [323, 346] on video-js "**********" at bounding box center [525, 235] width 498 height 280
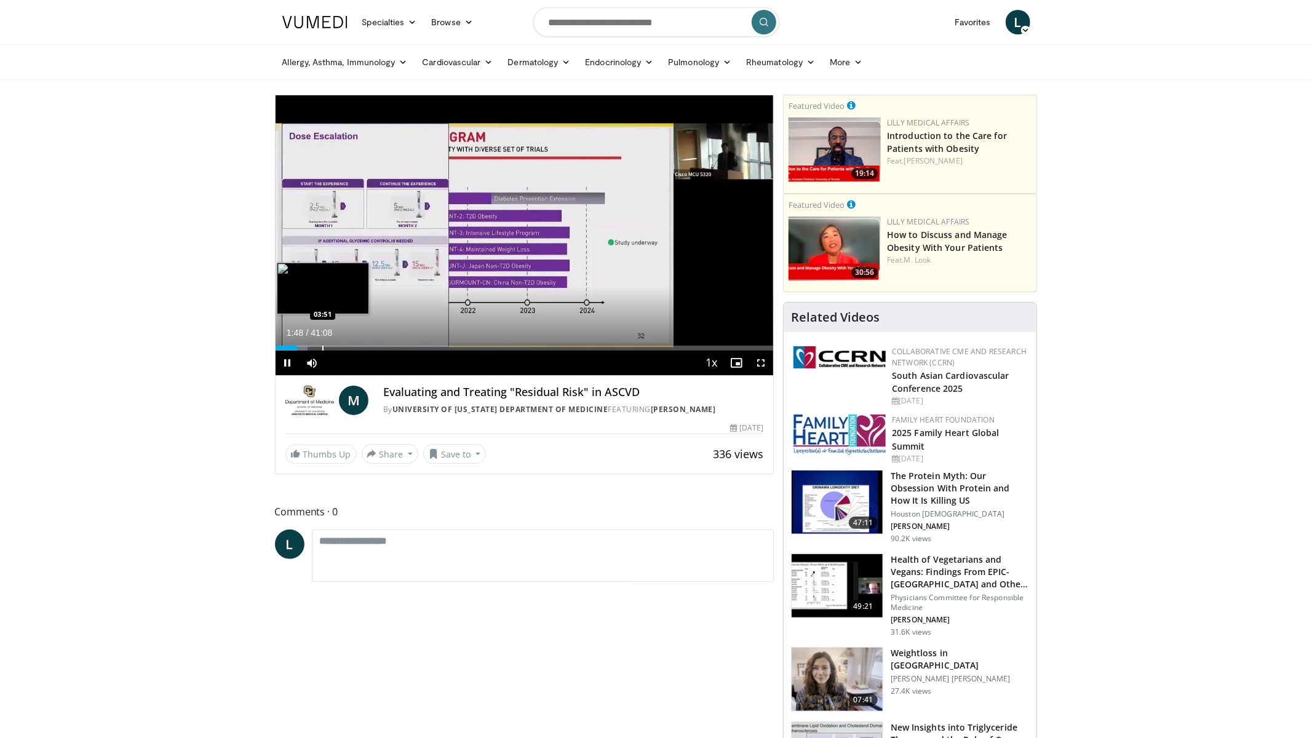
click at [322, 348] on div "Progress Bar" at bounding box center [322, 348] width 1 height 5
click at [365, 349] on div "Progress Bar" at bounding box center [365, 348] width 1 height 5
click at [376, 348] on div "Progress Bar" at bounding box center [376, 348] width 1 height 5
click at [402, 344] on div "Loaded : 23.06% 08:25 10:29" at bounding box center [525, 345] width 498 height 12
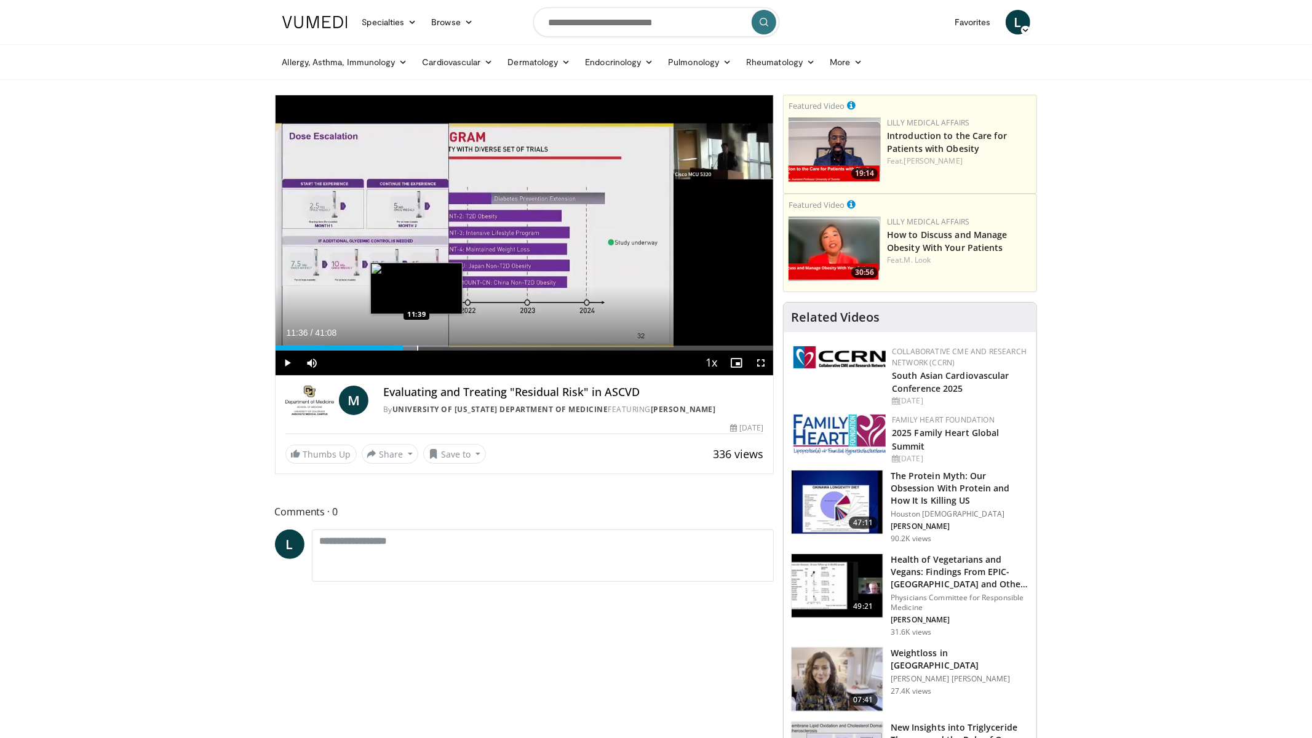
click at [416, 347] on div "Progress Bar" at bounding box center [409, 348] width 14 height 5
click at [466, 349] on div "Progress Bar" at bounding box center [466, 348] width 1 height 5
click at [481, 349] on div "Progress Bar" at bounding box center [481, 348] width 1 height 5
click at [482, 349] on div "Progress Bar" at bounding box center [481, 348] width 1 height 5
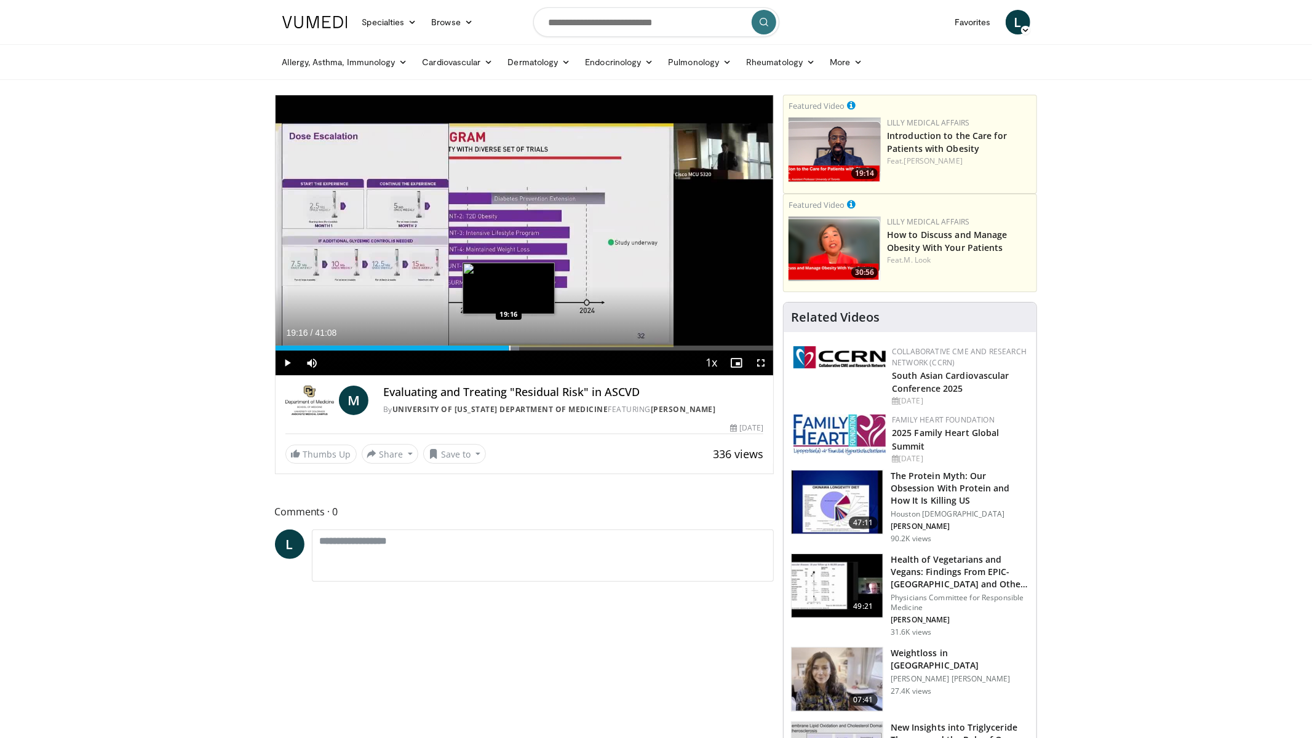
drag, startPoint x: 509, startPoint y: 346, endPoint x: 521, endPoint y: 346, distance: 12.3
click at [509, 346] on div "Progress Bar" at bounding box center [509, 348] width 1 height 5
click at [523, 346] on div "Progress Bar" at bounding box center [523, 348] width 1 height 5
click at [539, 346] on div "Progress Bar" at bounding box center [539, 348] width 1 height 5
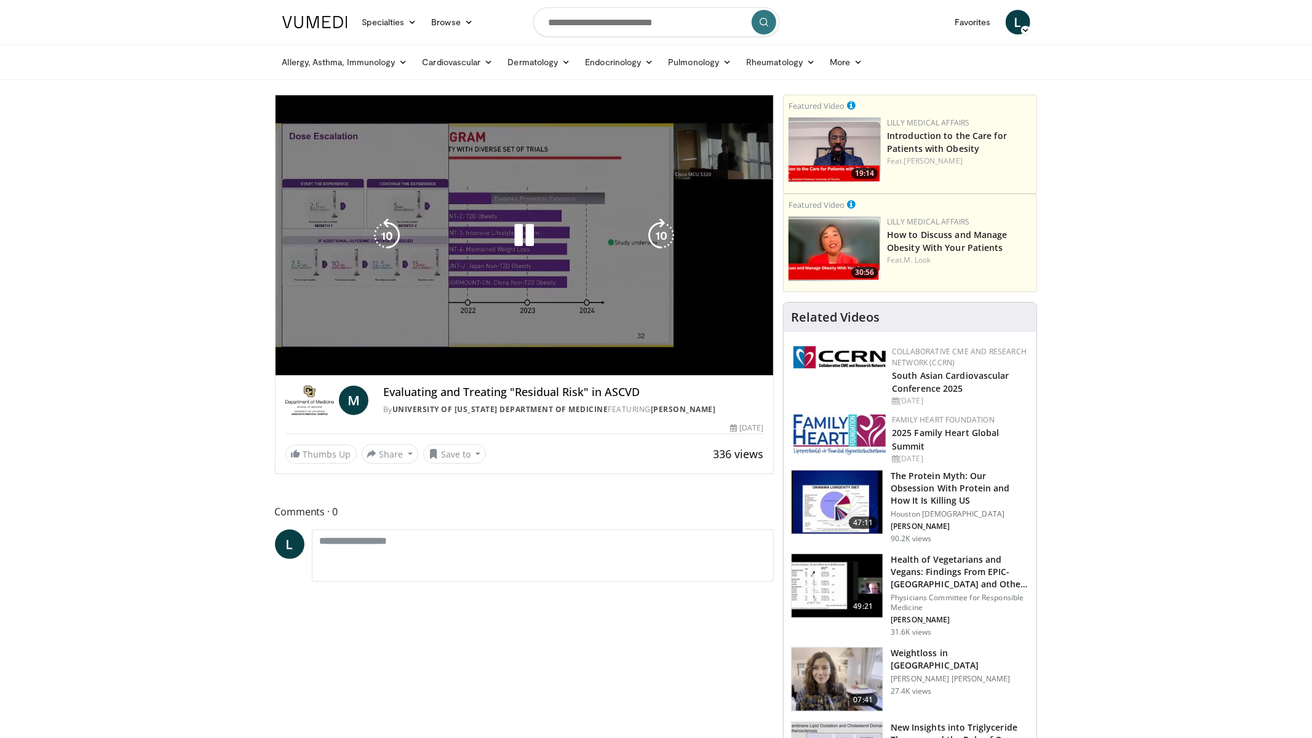
click at [555, 351] on div "10 seconds Tap to unmute" at bounding box center [525, 235] width 498 height 280
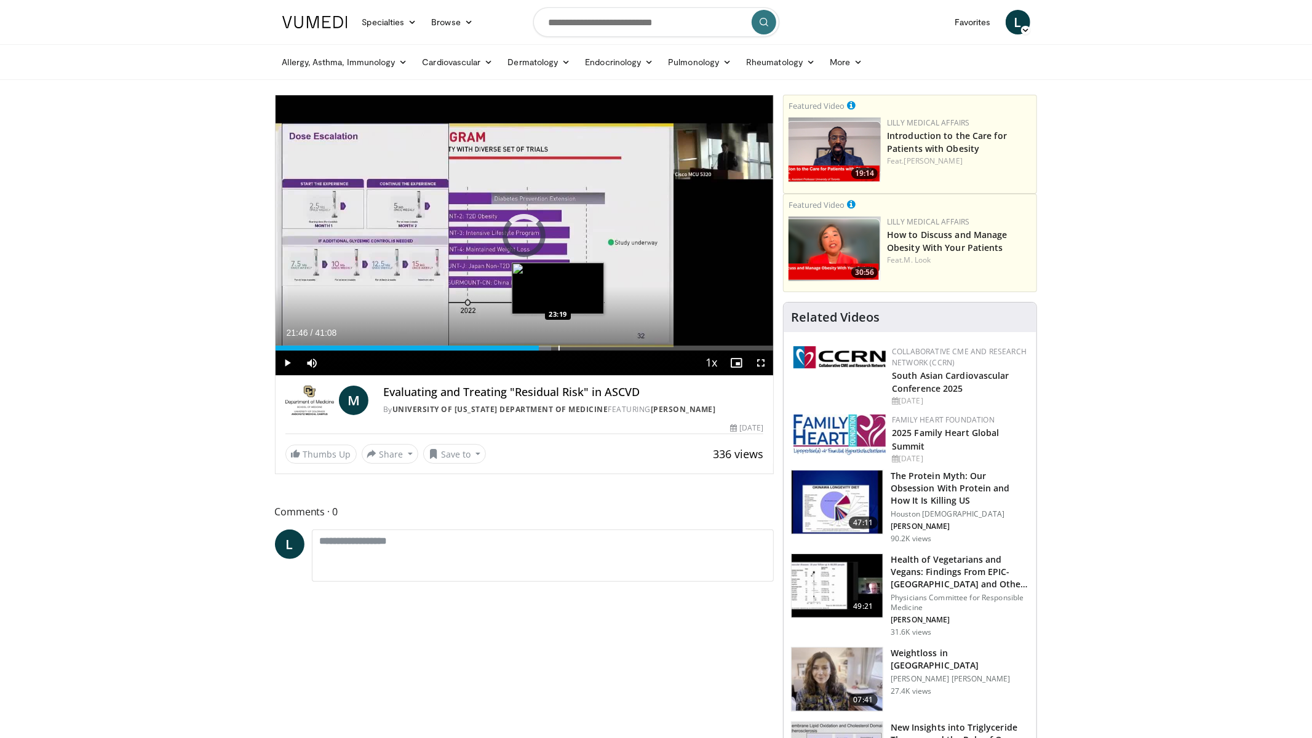
click at [558, 349] on div "Progress Bar" at bounding box center [558, 348] width 1 height 5
click at [546, 349] on div "Progress Bar" at bounding box center [546, 348] width 1 height 5
click at [565, 347] on div "Progress Bar" at bounding box center [565, 348] width 1 height 5
click at [575, 347] on div "Progress Bar" at bounding box center [575, 348] width 1 height 5
click at [583, 347] on div "Progress Bar" at bounding box center [583, 348] width 1 height 5
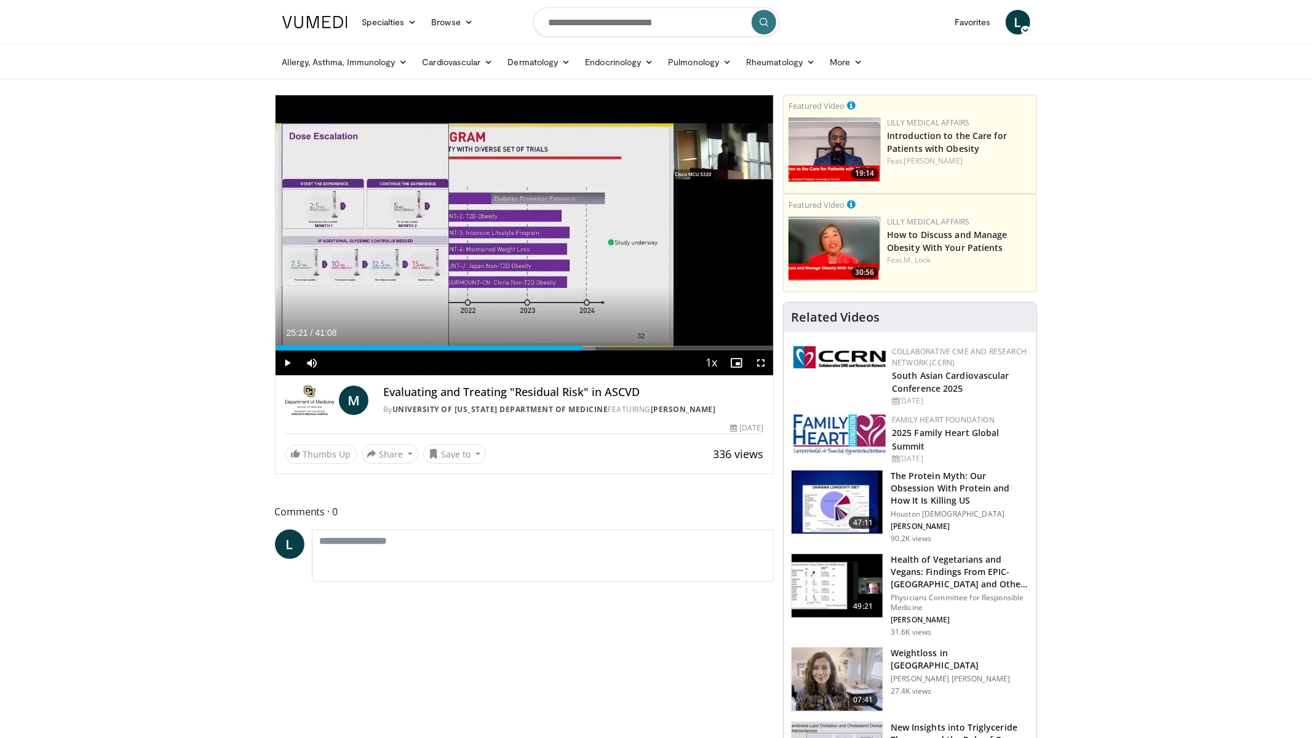
click at [613, 346] on div "Progress Bar" at bounding box center [613, 348] width 1 height 5
click at [637, 346] on div "Progress Bar" at bounding box center [637, 348] width 1 height 5
click at [654, 344] on div "Loaded : 0.00% 29:46 31:17" at bounding box center [525, 345] width 498 height 12
click at [676, 343] on div "Loaded : 76.58% 31:17 33:04" at bounding box center [525, 345] width 498 height 12
click at [696, 343] on div "Loaded : 82.93% 33:04 34:44" at bounding box center [525, 345] width 498 height 12
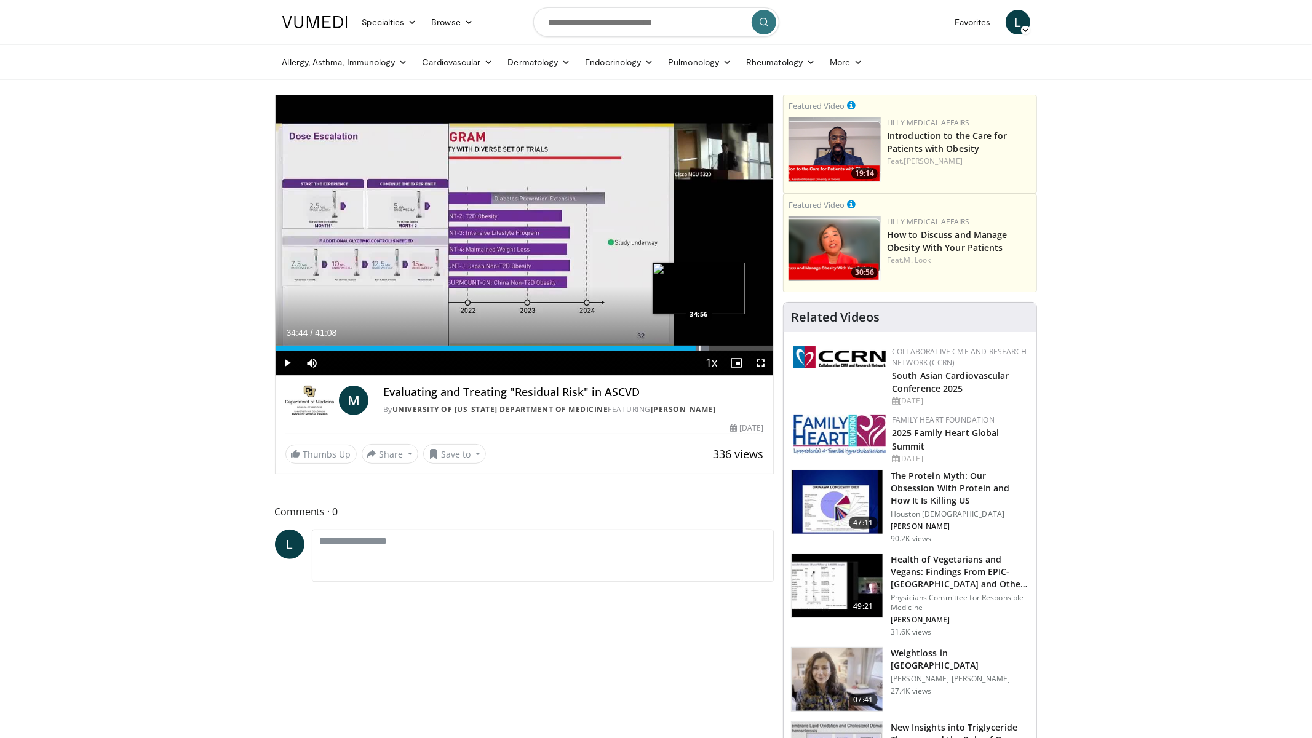
click at [699, 344] on div "Loaded : 86.98% 34:44 34:56" at bounding box center [525, 345] width 498 height 12
click at [720, 343] on div "Loaded : 87.12% 34:56 35:54" at bounding box center [525, 345] width 498 height 12
click at [390, 341] on div "Loaded : 91.83% 36:43 09:32" at bounding box center [525, 345] width 498 height 12
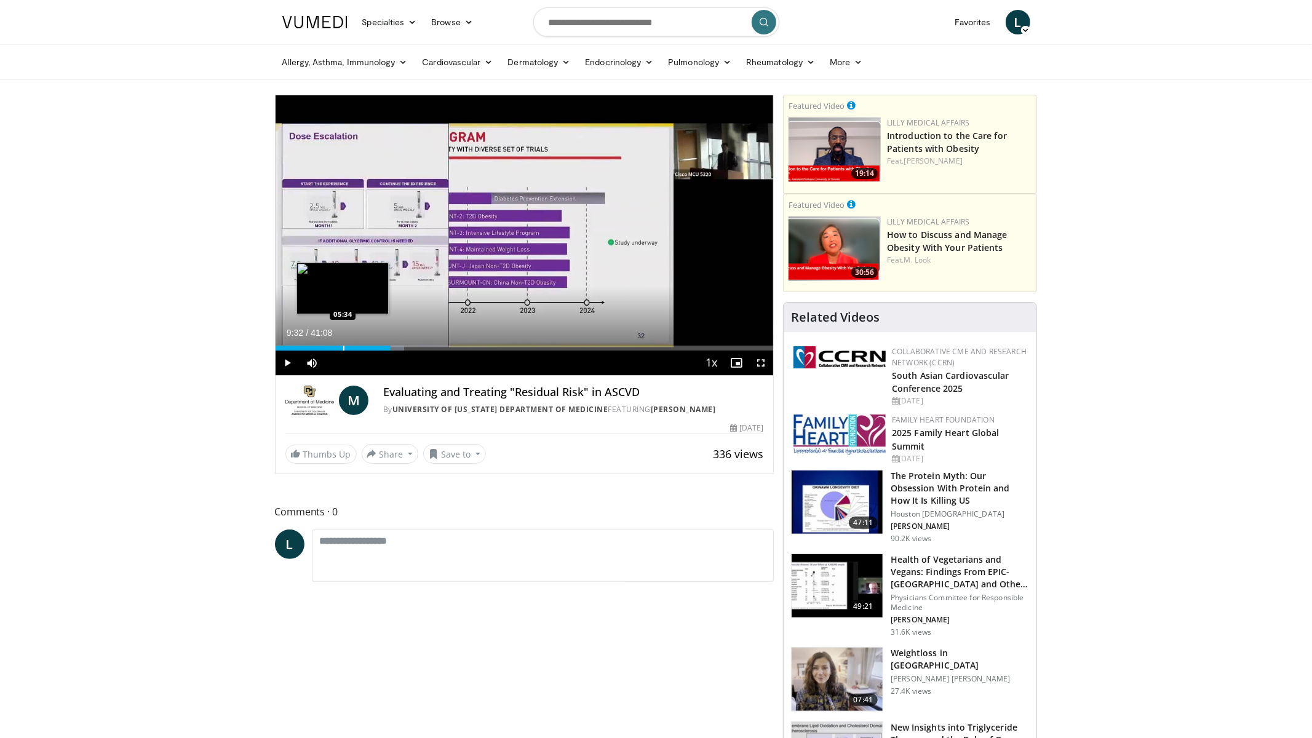
click at [343, 344] on div "Loaded : 25.89% 09:32 05:34" at bounding box center [525, 345] width 498 height 12
click at [320, 346] on div "Progress Bar" at bounding box center [320, 348] width 1 height 5
click at [419, 343] on div "Loaded : 11.73% 03:42 11:52" at bounding box center [525, 345] width 498 height 12
click at [433, 344] on div "Loaded : 31.55% 11:52 13:02" at bounding box center [525, 345] width 498 height 12
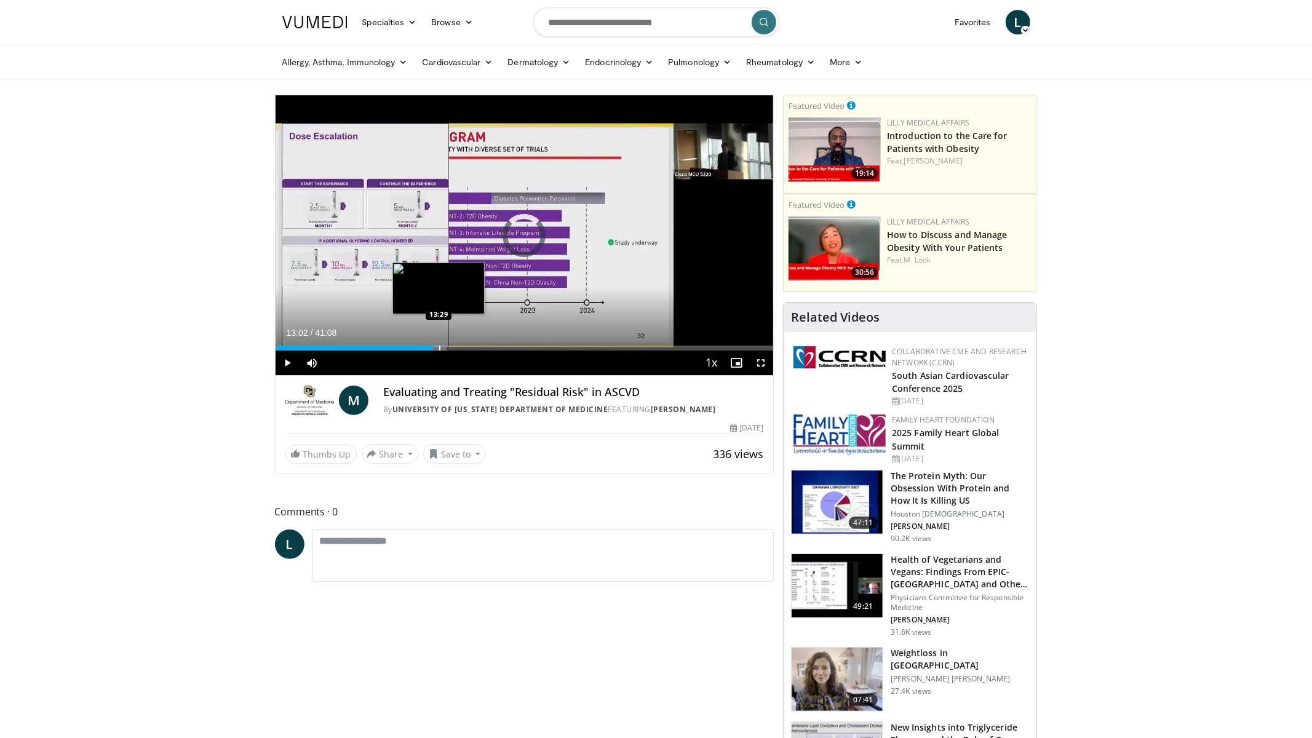
click at [438, 342] on div "Loaded : 34.38% 13:02 13:29" at bounding box center [525, 345] width 498 height 12
click at [456, 342] on div "Loaded : 35.19% 13:29 14:57" at bounding box center [525, 345] width 498 height 12
click at [479, 343] on div "Loaded : 41.67% 14:57 16:50" at bounding box center [525, 345] width 498 height 12
click at [506, 346] on div "Progress Bar" at bounding box center [506, 348] width 1 height 5
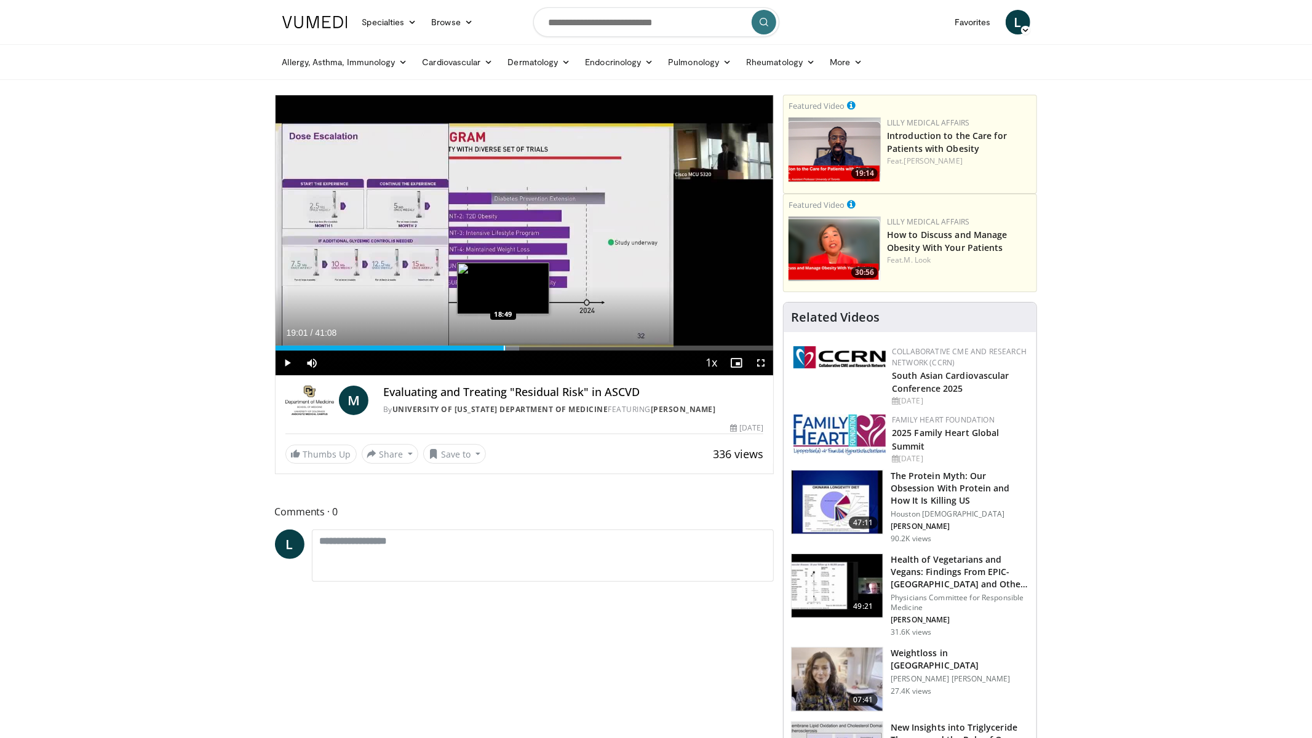
click at [504, 346] on div "Progress Bar" at bounding box center [504, 348] width 1 height 5
click at [533, 348] on div "Progress Bar" at bounding box center [533, 348] width 1 height 5
click at [564, 347] on div "Progress Bar" at bounding box center [564, 348] width 1 height 5
click at [590, 352] on div "Current Time 23:50 / Duration 41:08 Play Skip Backward Skip Forward Mute 0% Loa…" at bounding box center [525, 363] width 498 height 25
click at [581, 347] on div "Progress Bar" at bounding box center [581, 348] width 1 height 5
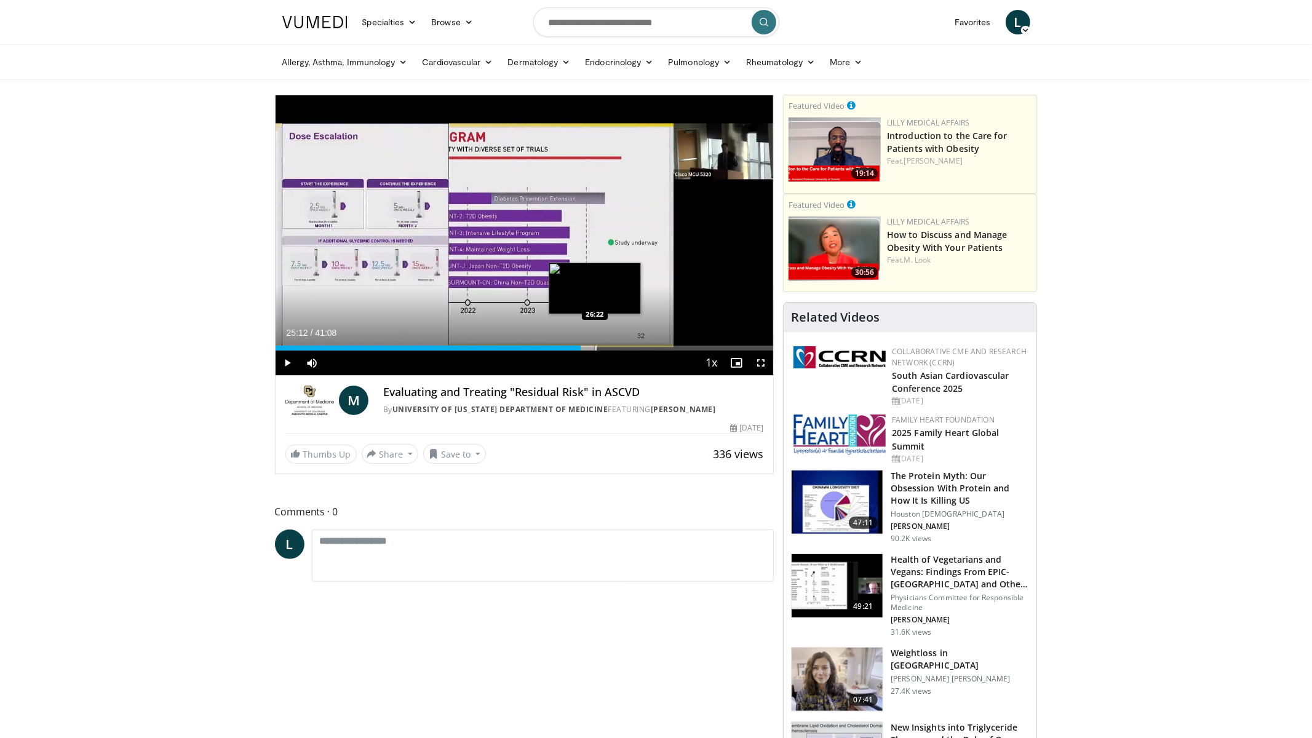
click at [595, 344] on div "Loaded : 64.32% 25:12 26:22" at bounding box center [525, 345] width 498 height 12
click at [618, 344] on div "Loaded : 64.83% 26:22 28:18" at bounding box center [525, 345] width 498 height 12
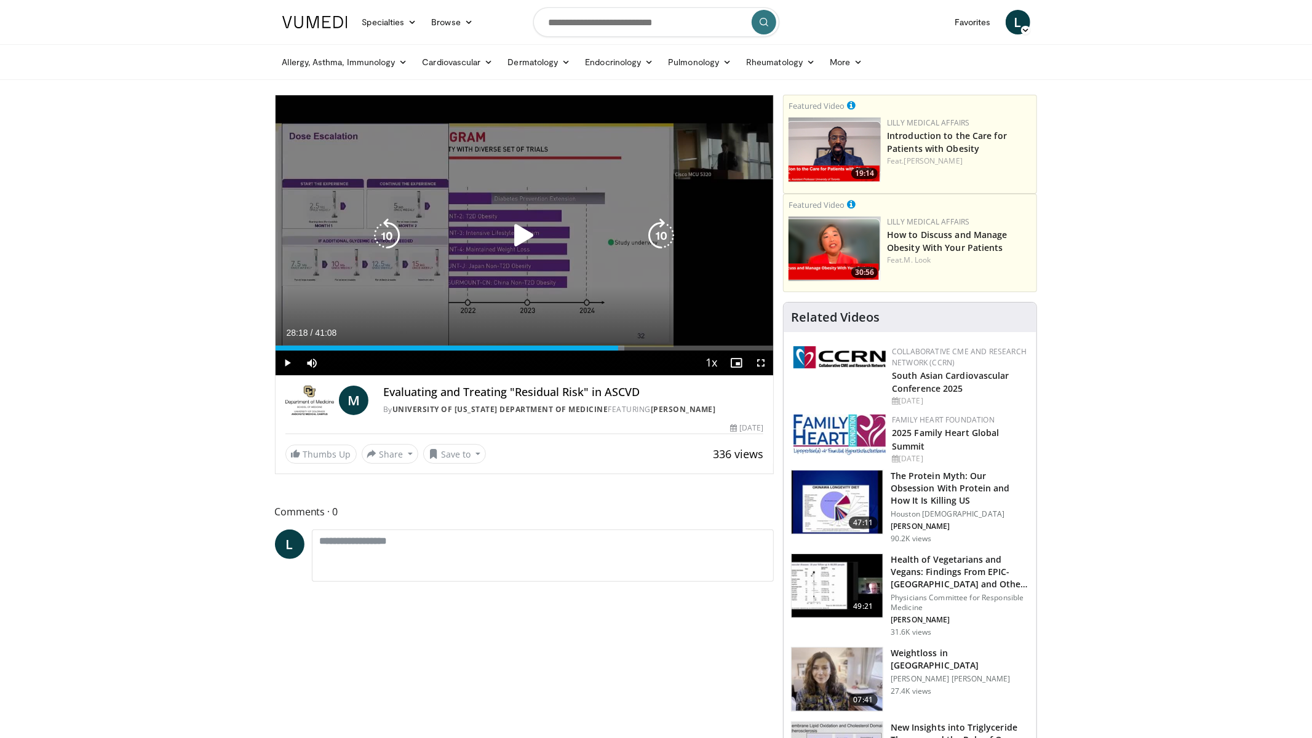
click at [577, 284] on div "10 seconds Tap to unmute" at bounding box center [525, 235] width 498 height 280
click at [518, 291] on div "10 seconds Tap to unmute" at bounding box center [525, 235] width 498 height 280
click at [504, 293] on div "10 seconds Tap to unmute" at bounding box center [525, 235] width 498 height 280
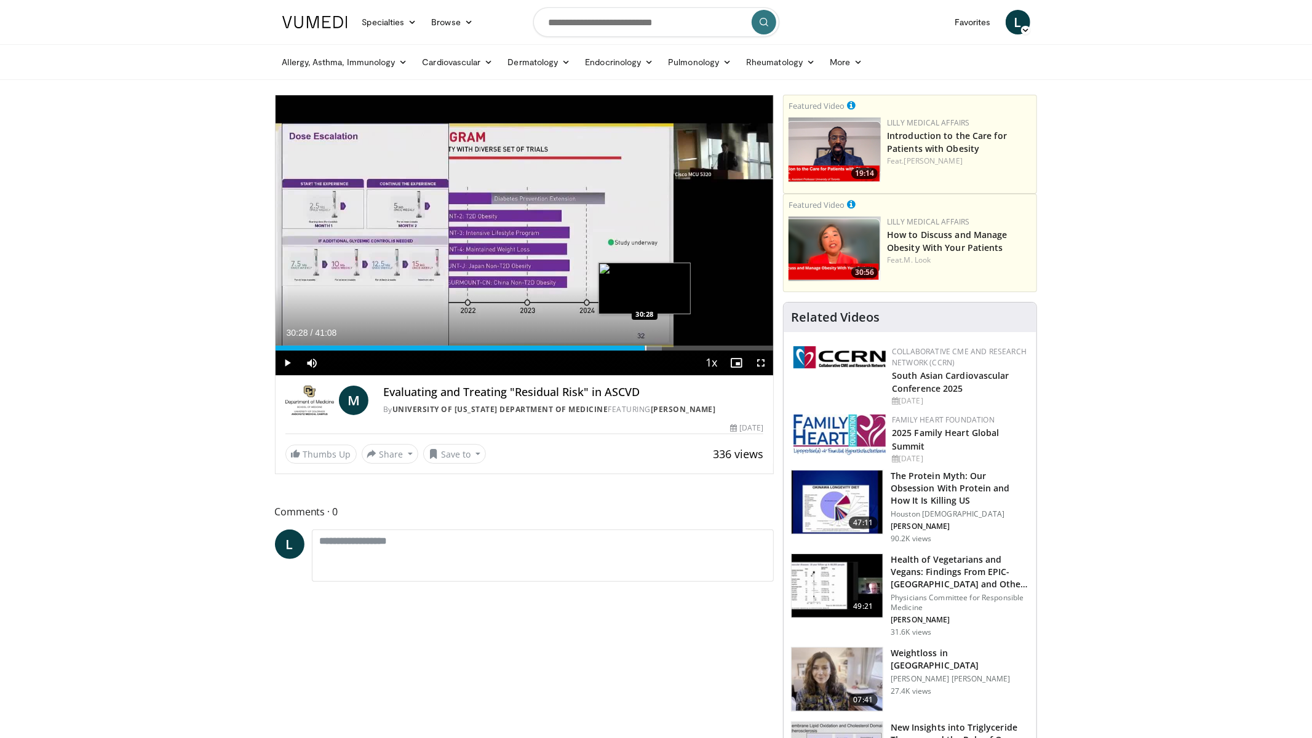
click at [645, 347] on div "Progress Bar" at bounding box center [645, 348] width 1 height 5
click at [636, 346] on div "Progress Bar" at bounding box center [636, 348] width 1 height 5
click at [626, 346] on div "Progress Bar" at bounding box center [626, 348] width 1 height 5
click at [634, 346] on div "Progress Bar" at bounding box center [634, 348] width 1 height 5
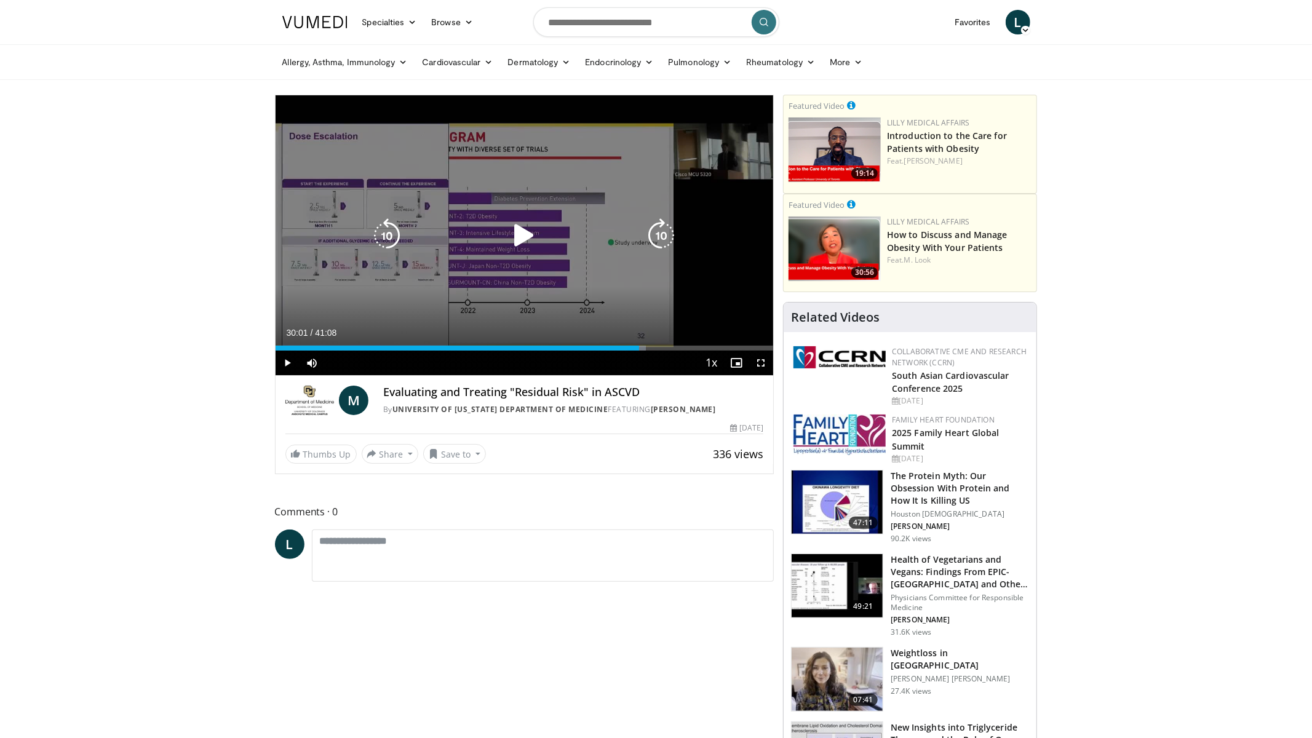
click at [638, 344] on div "Loaded : 74.44% 30:01 30:01" at bounding box center [525, 345] width 498 height 12
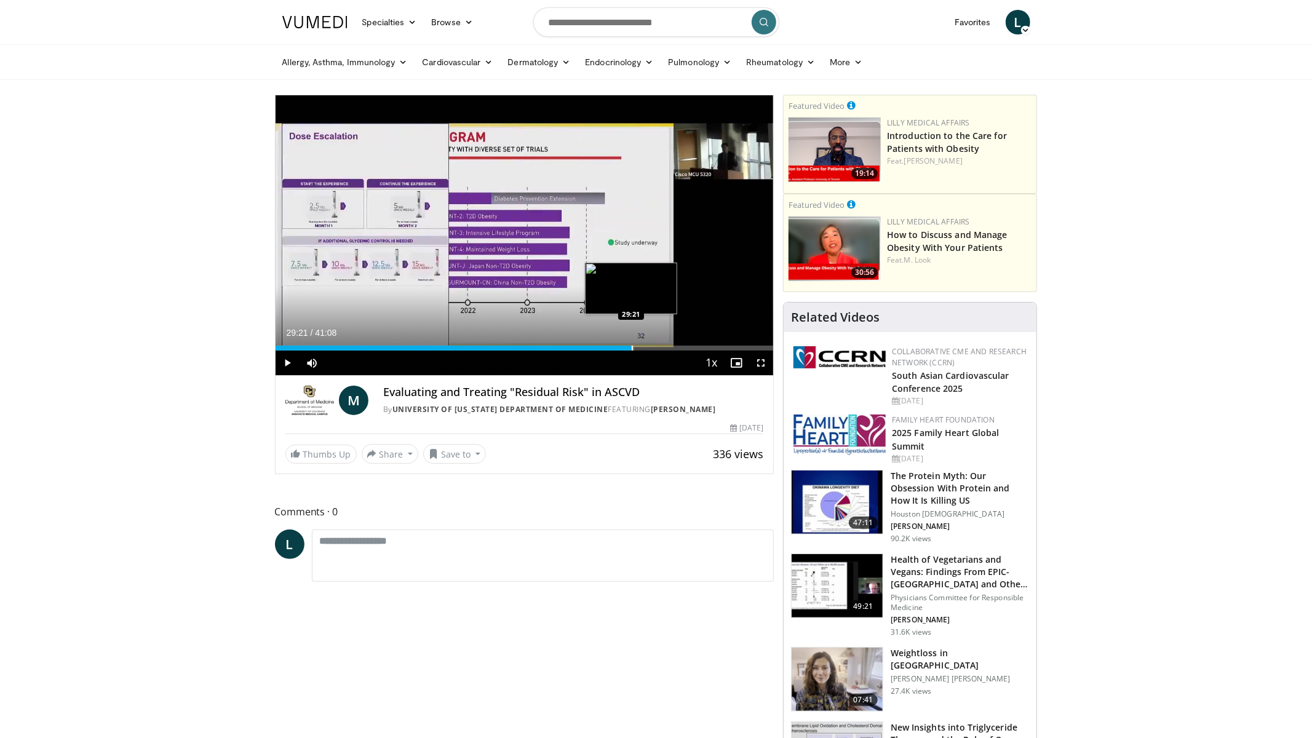
click at [632, 346] on div "Progress Bar" at bounding box center [632, 348] width 1 height 5
click at [622, 343] on div "Loaded : 74.03% 29:22 28:39" at bounding box center [525, 345] width 498 height 12
click at [623, 348] on div "Progress Bar" at bounding box center [623, 348] width 1 height 5
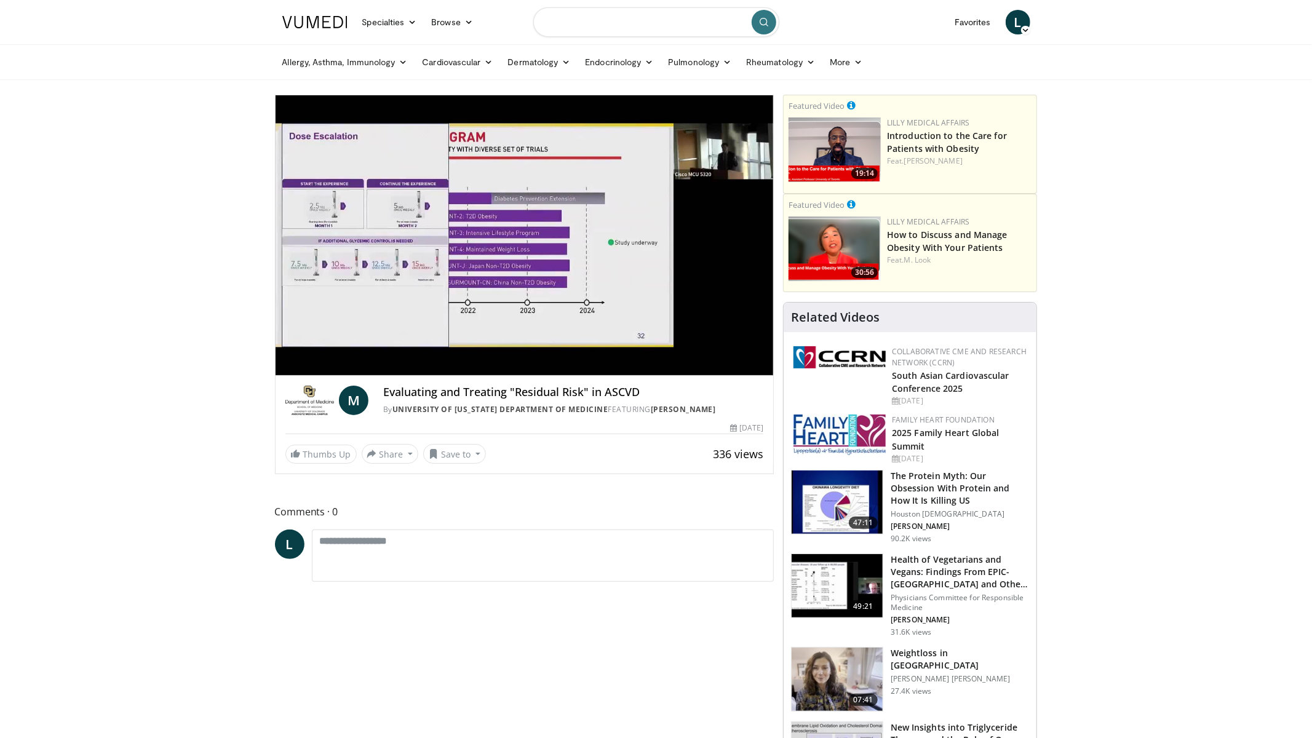
click at [627, 24] on input "Search topics, interventions" at bounding box center [656, 22] width 246 height 30
paste input "**********"
type input "**********"
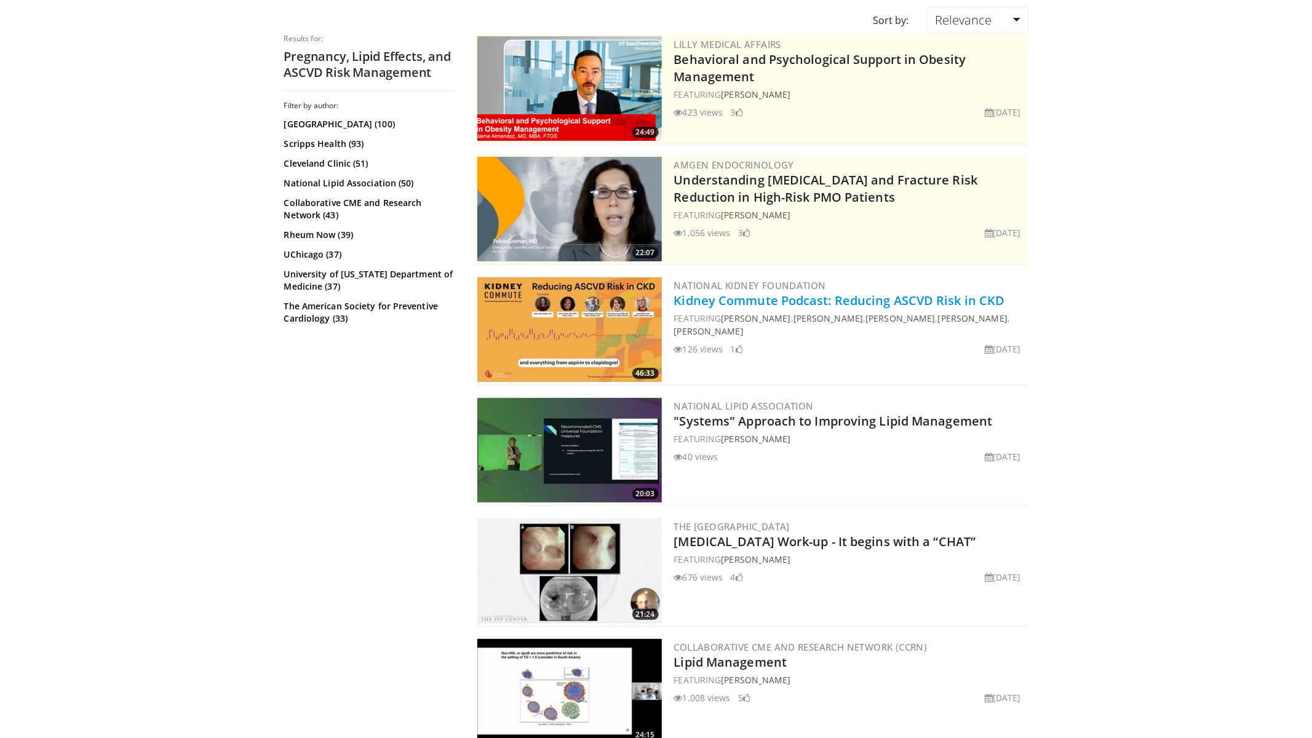
scroll to position [130, 0]
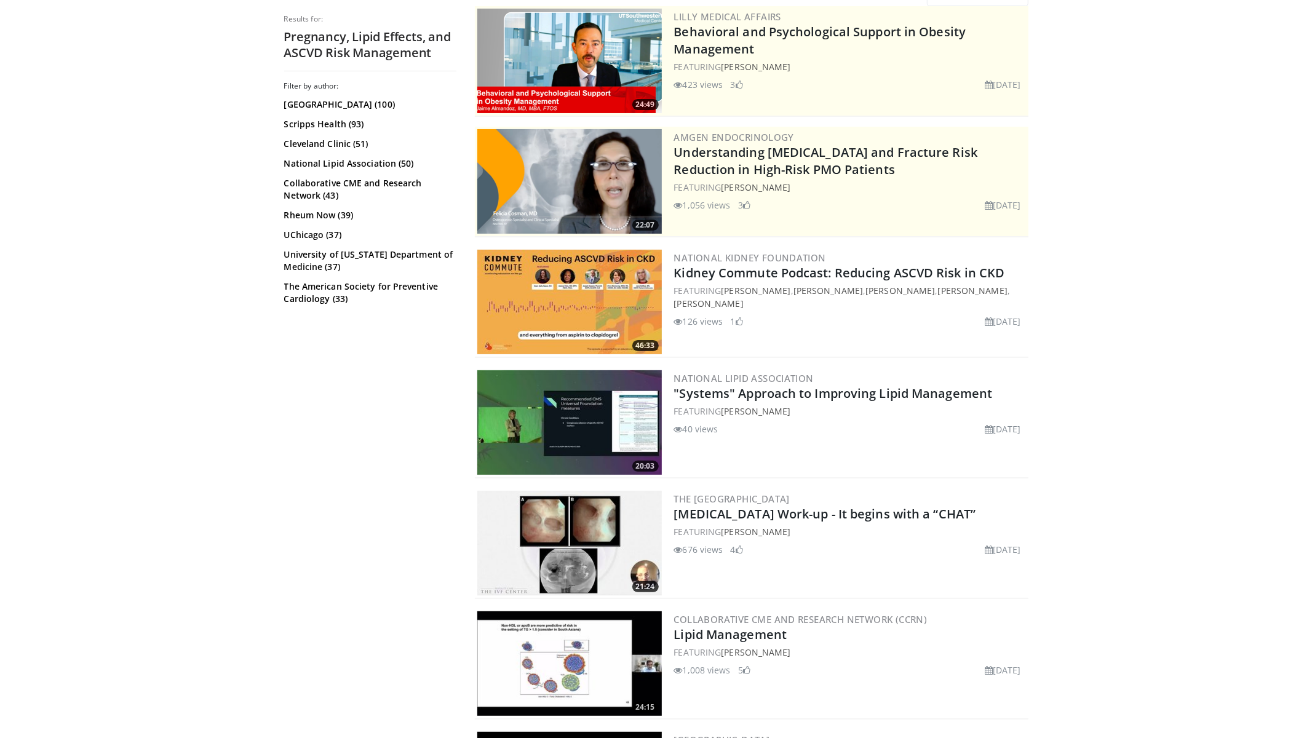
drag, startPoint x: 1174, startPoint y: 569, endPoint x: 1167, endPoint y: 566, distance: 7.4
click at [766, 290] on link "[PERSON_NAME]" at bounding box center [755, 291] width 69 height 12
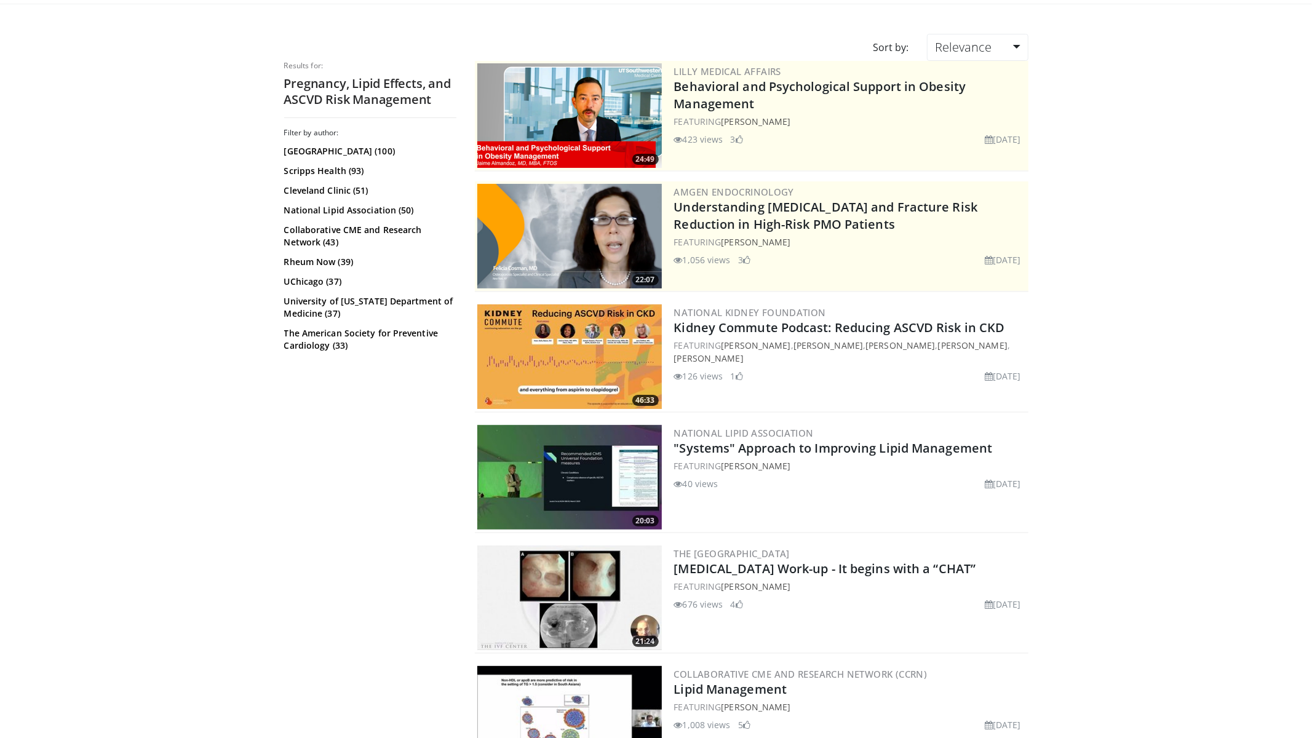
scroll to position [0, 0]
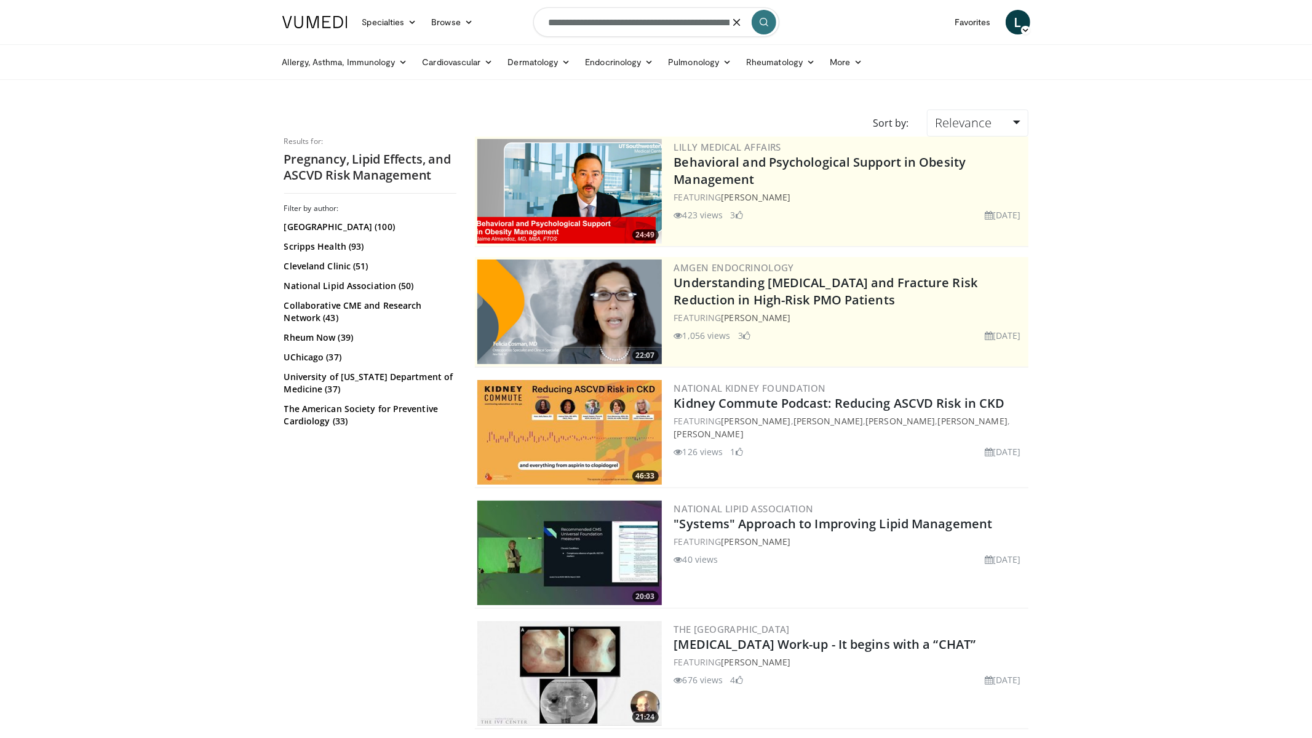
click at [603, 28] on input "**********" at bounding box center [656, 22] width 246 height 30
click at [605, 28] on input "**********" at bounding box center [656, 22] width 246 height 30
paste input "**********"
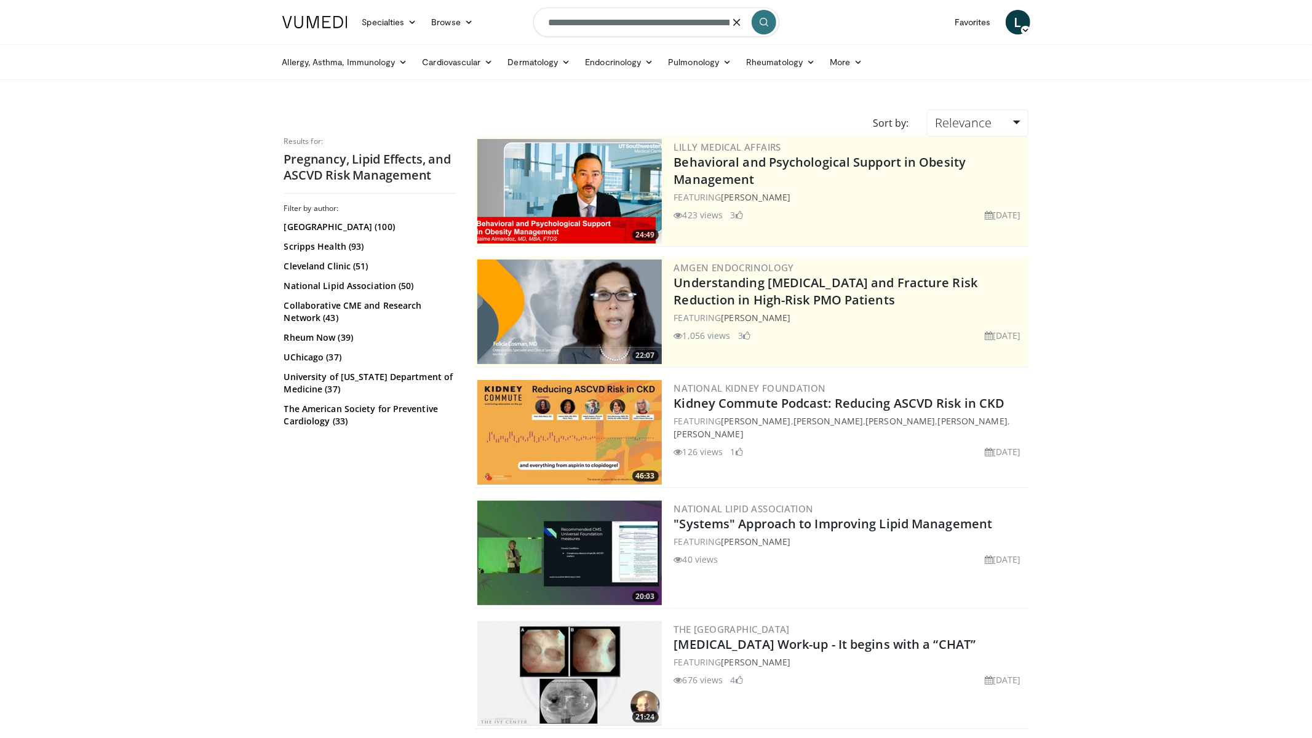
scroll to position [0, 106]
type input "**********"
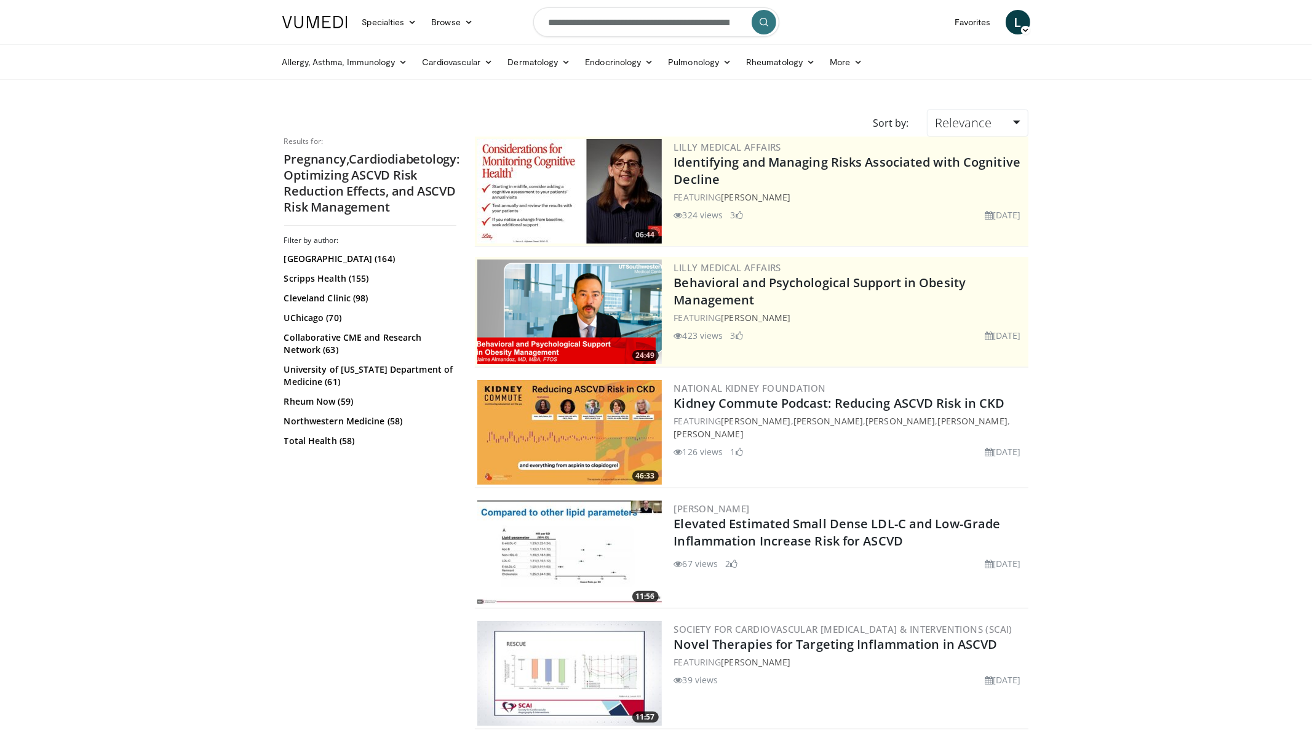
click at [620, 26] on input "**********" at bounding box center [656, 22] width 246 height 30
click at [621, 26] on input "**********" at bounding box center [656, 22] width 246 height 30
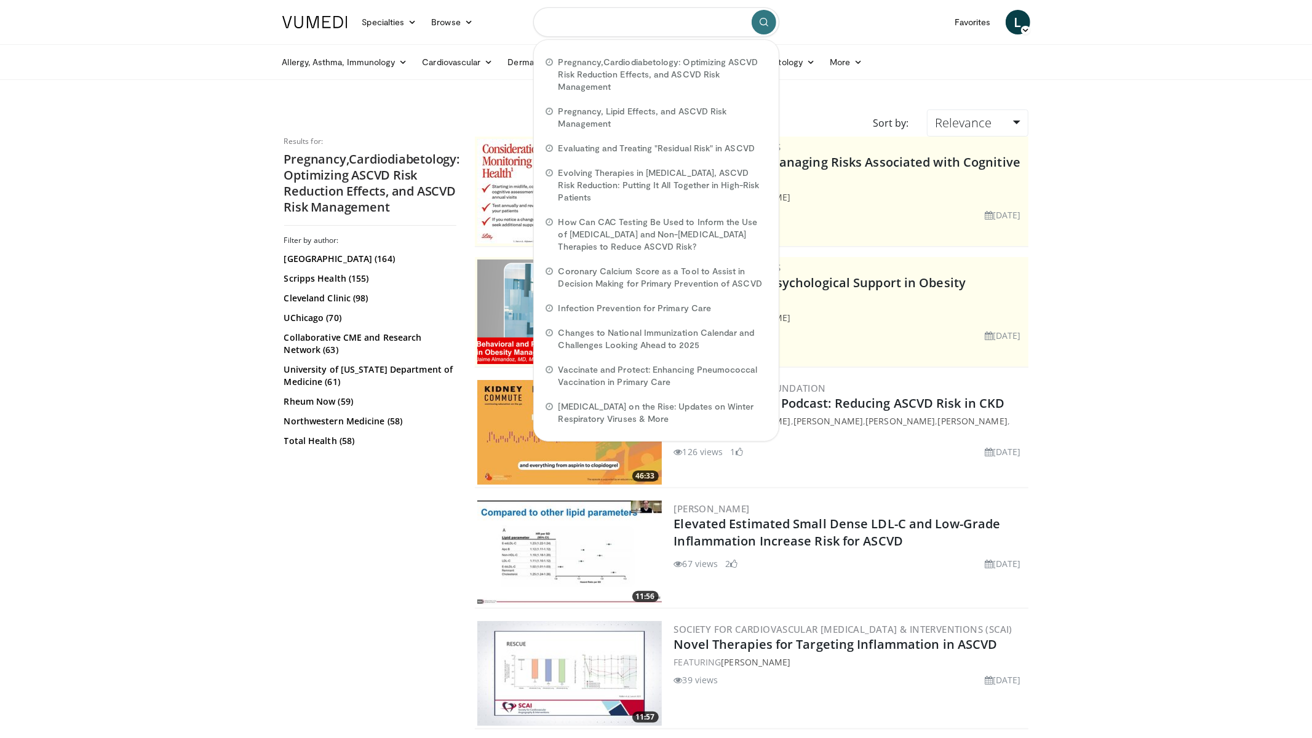
paste input "**********"
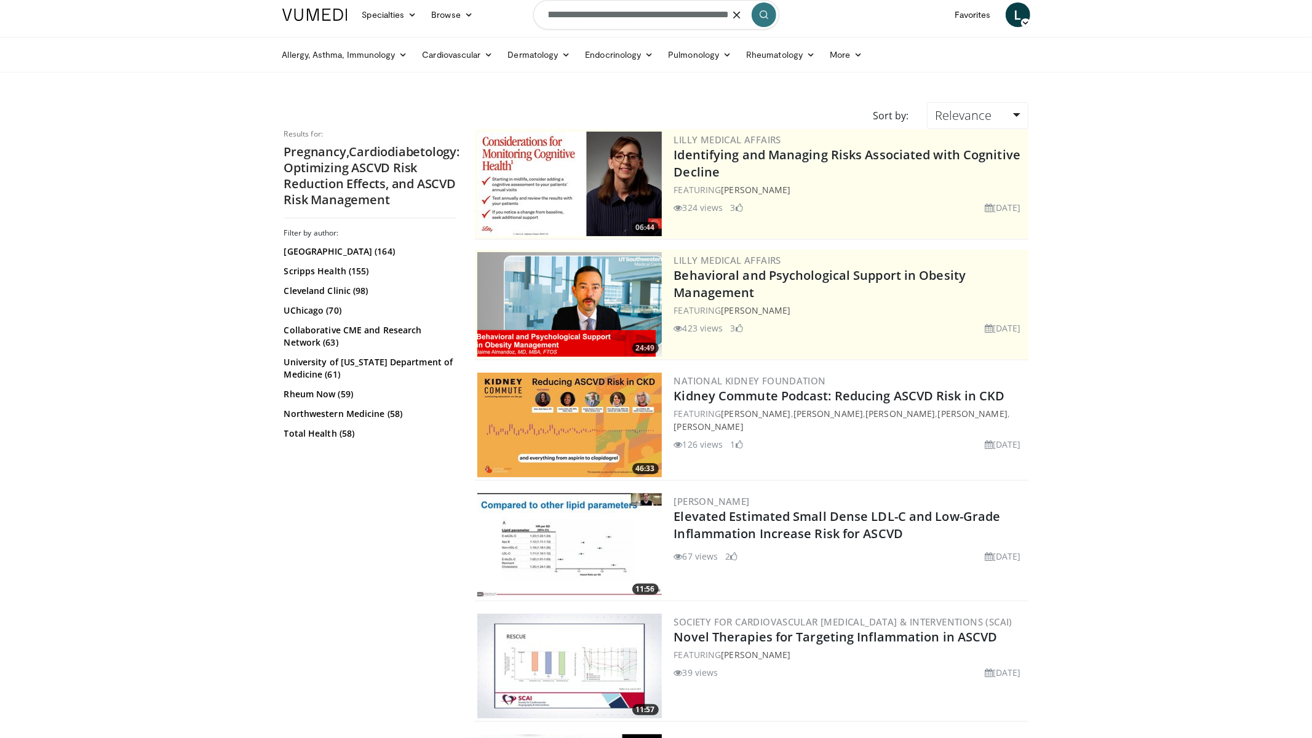
scroll to position [9, 0]
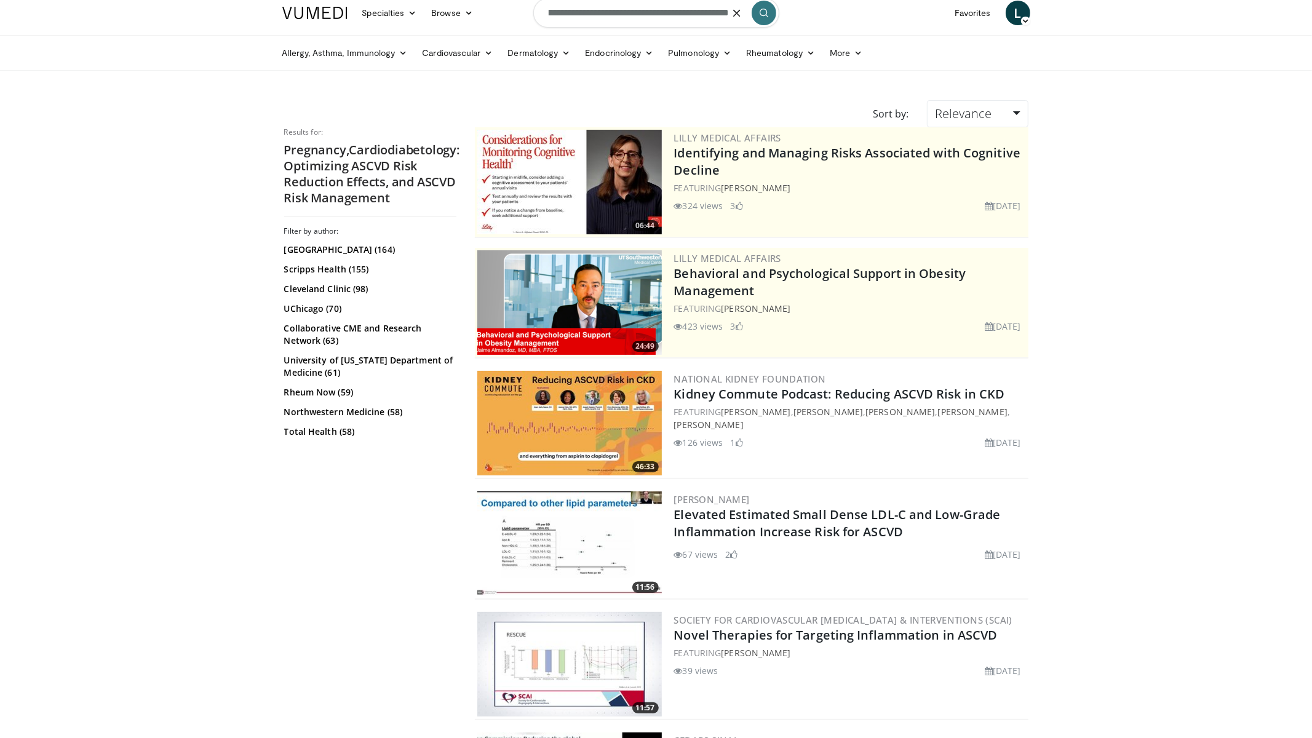
type input "**********"
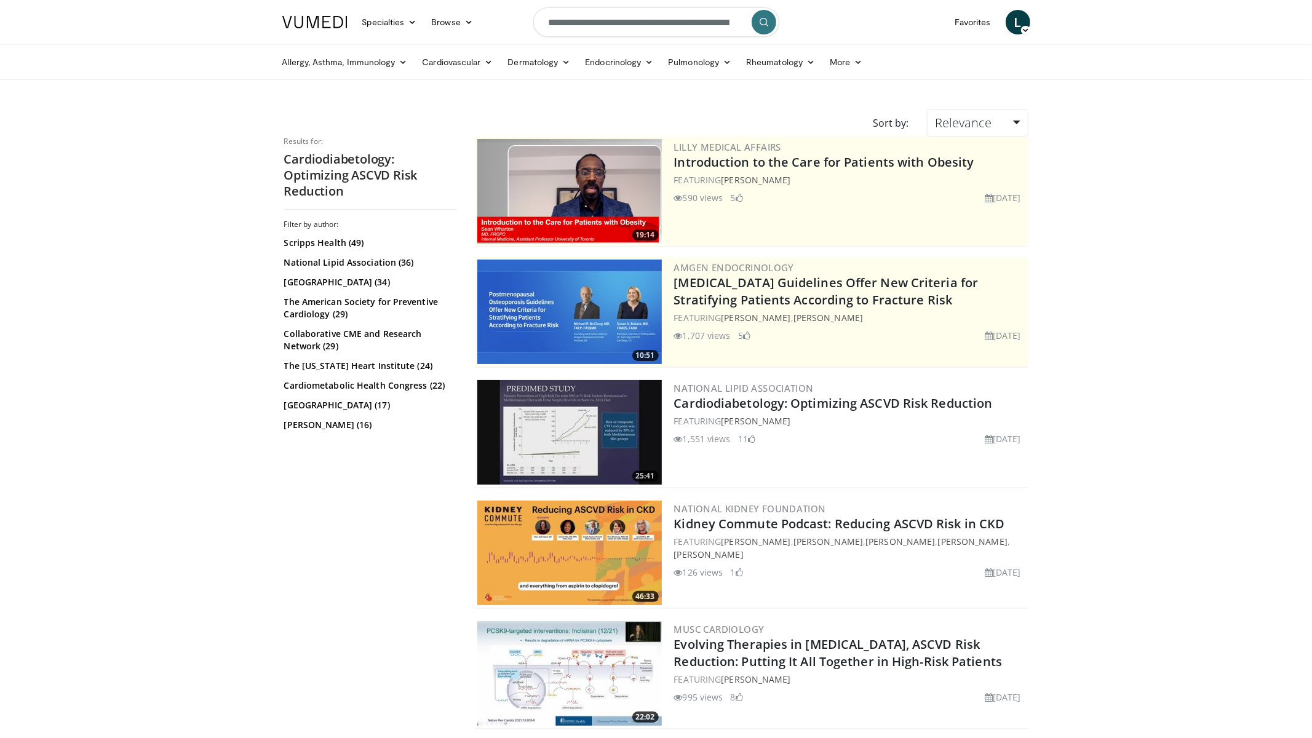
drag, startPoint x: 801, startPoint y: 418, endPoint x: 791, endPoint y: 335, distance: 84.2
click at [777, 416] on div "FEATURING [PERSON_NAME]" at bounding box center [850, 421] width 352 height 13
drag, startPoint x: 806, startPoint y: 418, endPoint x: 798, endPoint y: 419, distance: 8.1
click at [806, 418] on div "FEATURING Nathan Wong" at bounding box center [850, 421] width 352 height 13
drag, startPoint x: 798, startPoint y: 419, endPoint x: 725, endPoint y: 422, distance: 73.2
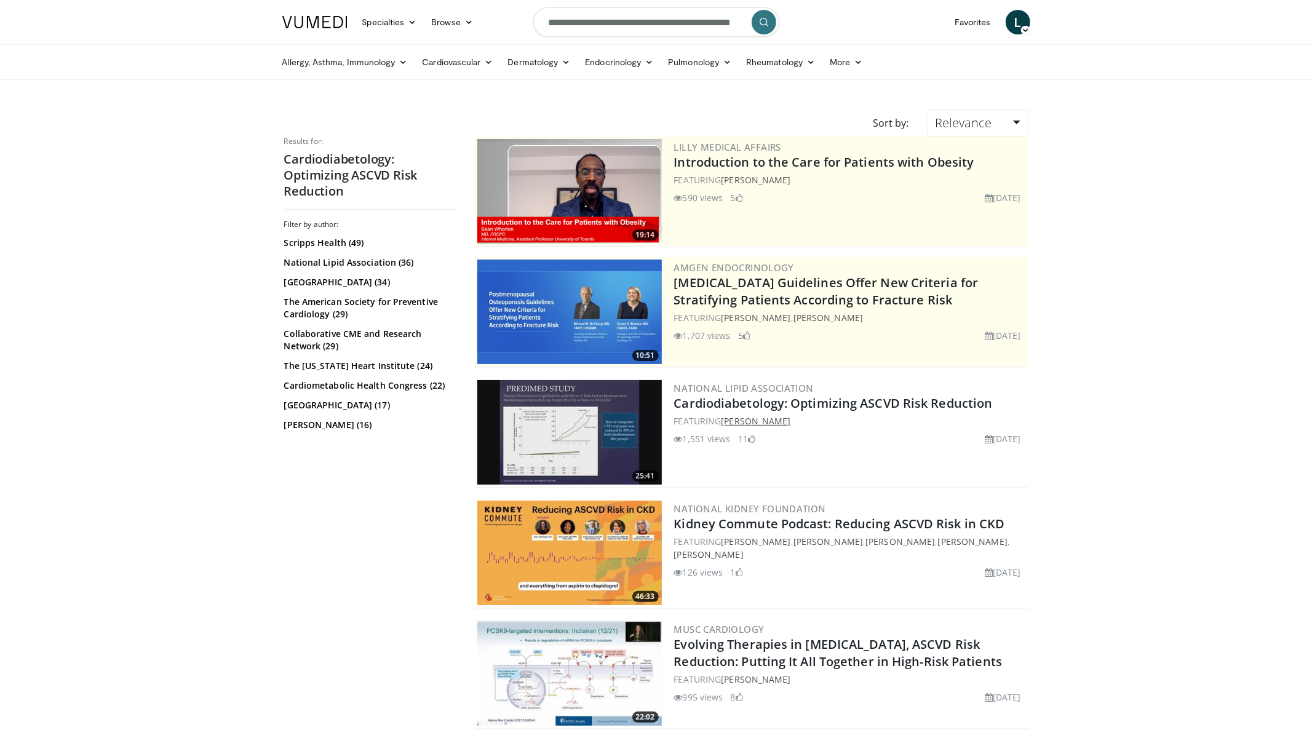
click at [725, 422] on div "FEATURING Nathan Wong" at bounding box center [850, 421] width 352 height 13
copy link "[PERSON_NAME]"
click at [824, 400] on link "Cardiodiabetology: Optimizing ASCVD Risk Reduction" at bounding box center [833, 403] width 319 height 17
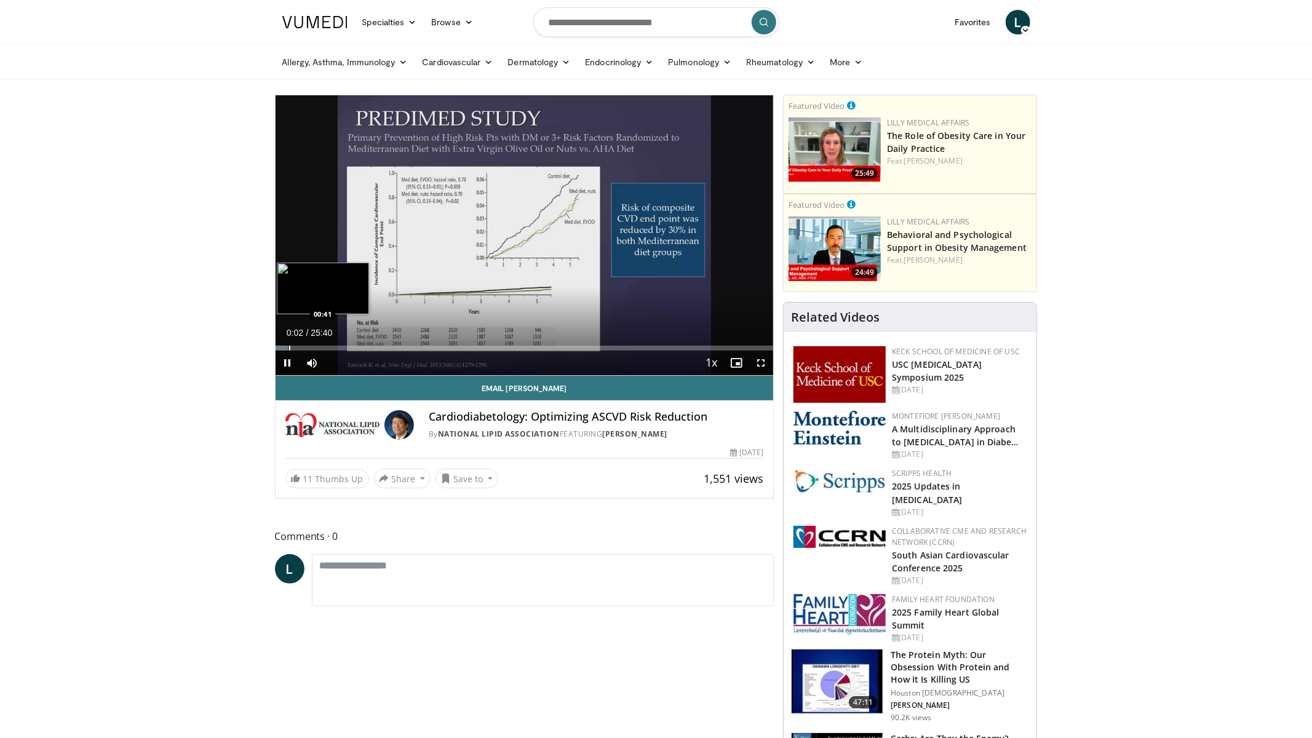
click at [289, 346] on div "Progress Bar" at bounding box center [289, 348] width 1 height 5
click at [298, 346] on div "Progress Bar" at bounding box center [298, 348] width 1 height 5
click at [330, 347] on div "Progress Bar" at bounding box center [330, 348] width 1 height 5
click at [359, 348] on div "Progress Bar" at bounding box center [359, 348] width 1 height 5
click at [391, 348] on div "Progress Bar" at bounding box center [391, 348] width 1 height 5
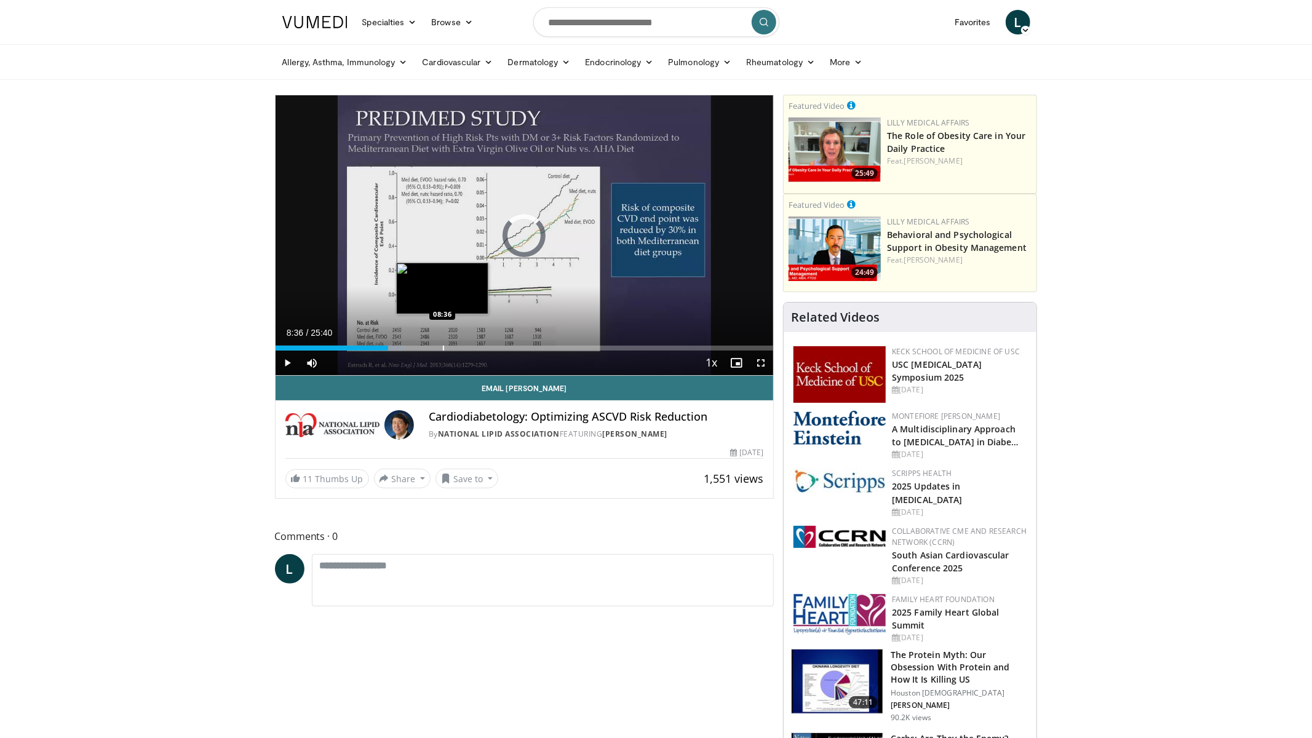
click at [442, 343] on div "Loaded : 25.99% 08:36 08:36" at bounding box center [525, 345] width 498 height 12
click at [481, 346] on div "Progress Bar" at bounding box center [481, 348] width 1 height 5
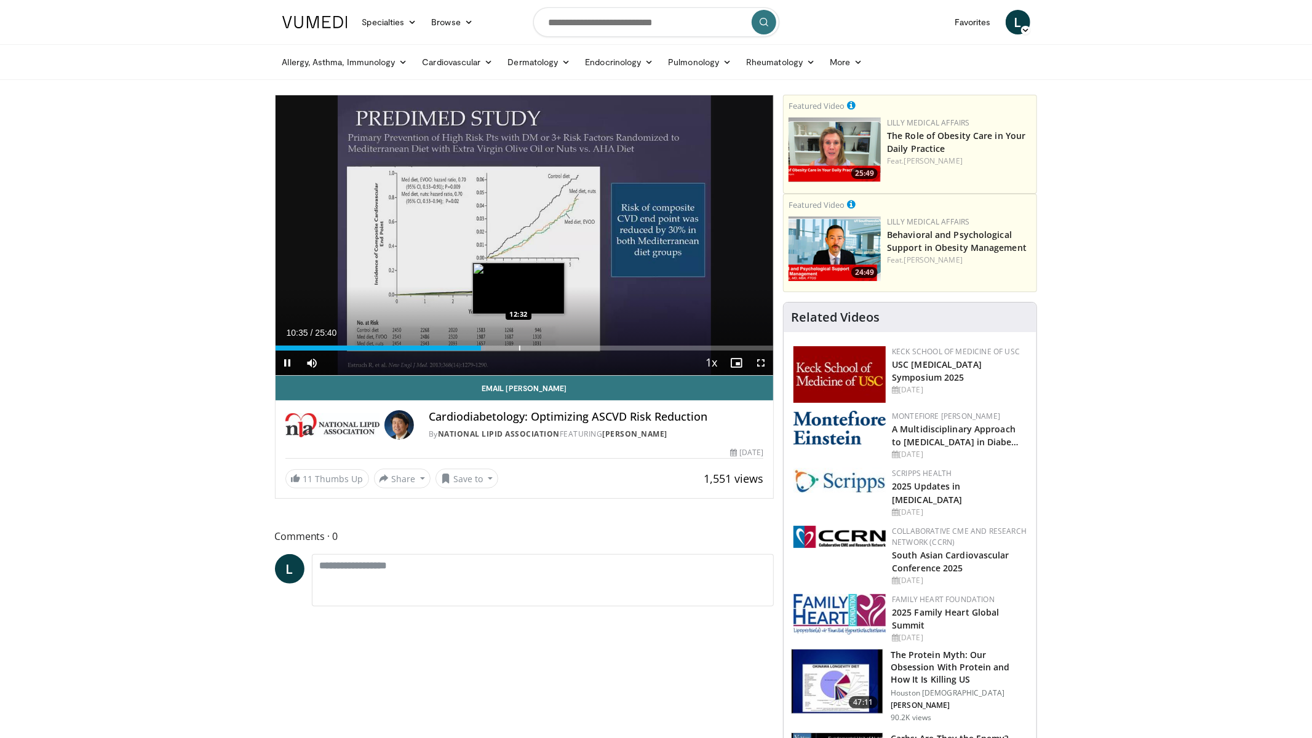
click at [519, 347] on div "Progress Bar" at bounding box center [519, 348] width 1 height 5
click at [544, 348] on div "Progress Bar" at bounding box center [544, 348] width 1 height 5
click at [539, 346] on div "13:52" at bounding box center [410, 348] width 269 height 5
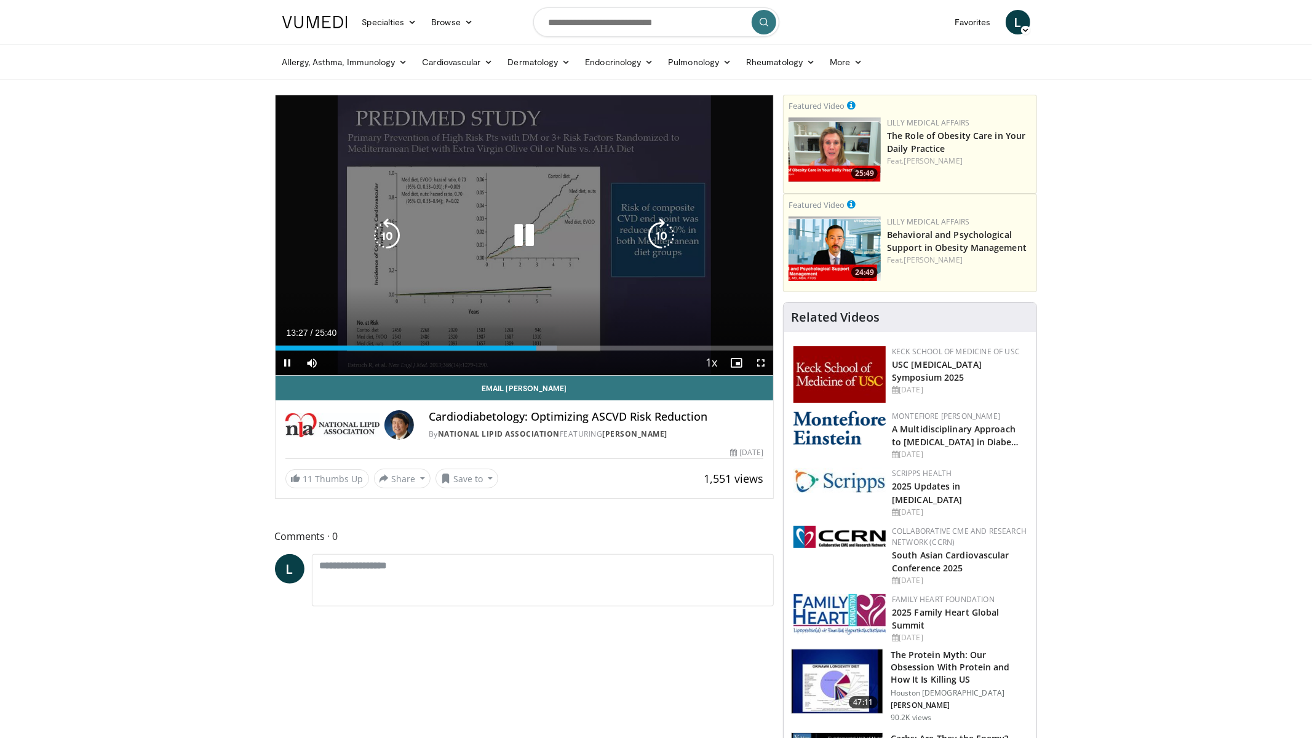
click at [524, 351] on div "Current Time 13:27 / Duration 25:40 Pause Skip Backward Skip Forward Mute Loade…" at bounding box center [525, 363] width 498 height 25
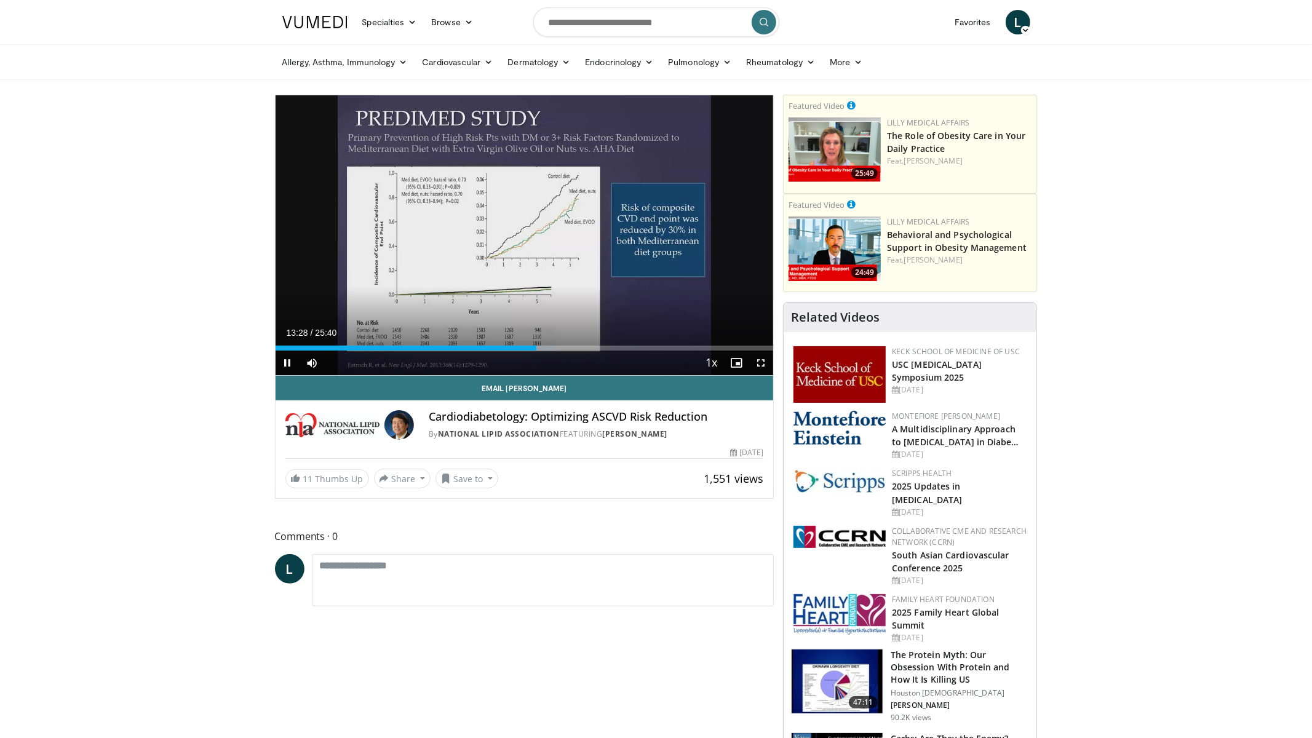
click at [529, 351] on div "Current Time 13:28 / Duration 25:40 Pause Skip Backward Skip Forward Mute Loade…" at bounding box center [525, 363] width 498 height 25
click at [528, 347] on div "Progress Bar" at bounding box center [528, 348] width 1 height 5
click at [549, 350] on div "Progress Bar" at bounding box center [549, 348] width 1 height 5
click at [571, 346] on div "Progress Bar" at bounding box center [571, 348] width 1 height 5
click at [595, 348] on div "Progress Bar" at bounding box center [595, 348] width 1 height 5
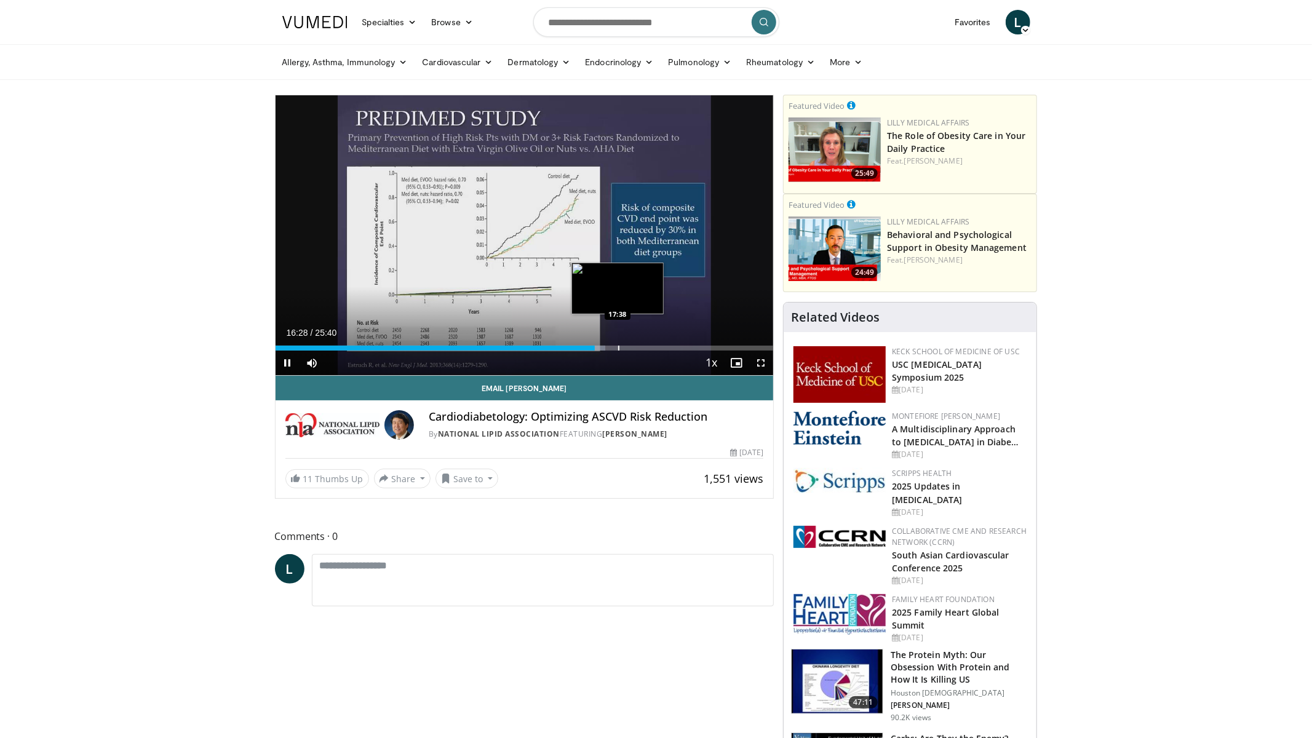
click at [617, 349] on video-js "**********" at bounding box center [525, 235] width 498 height 280
click at [609, 351] on div "Current Time 16:30 / Duration 25:40 Pause Skip Backward Skip Forward Mute Loade…" at bounding box center [525, 363] width 498 height 25
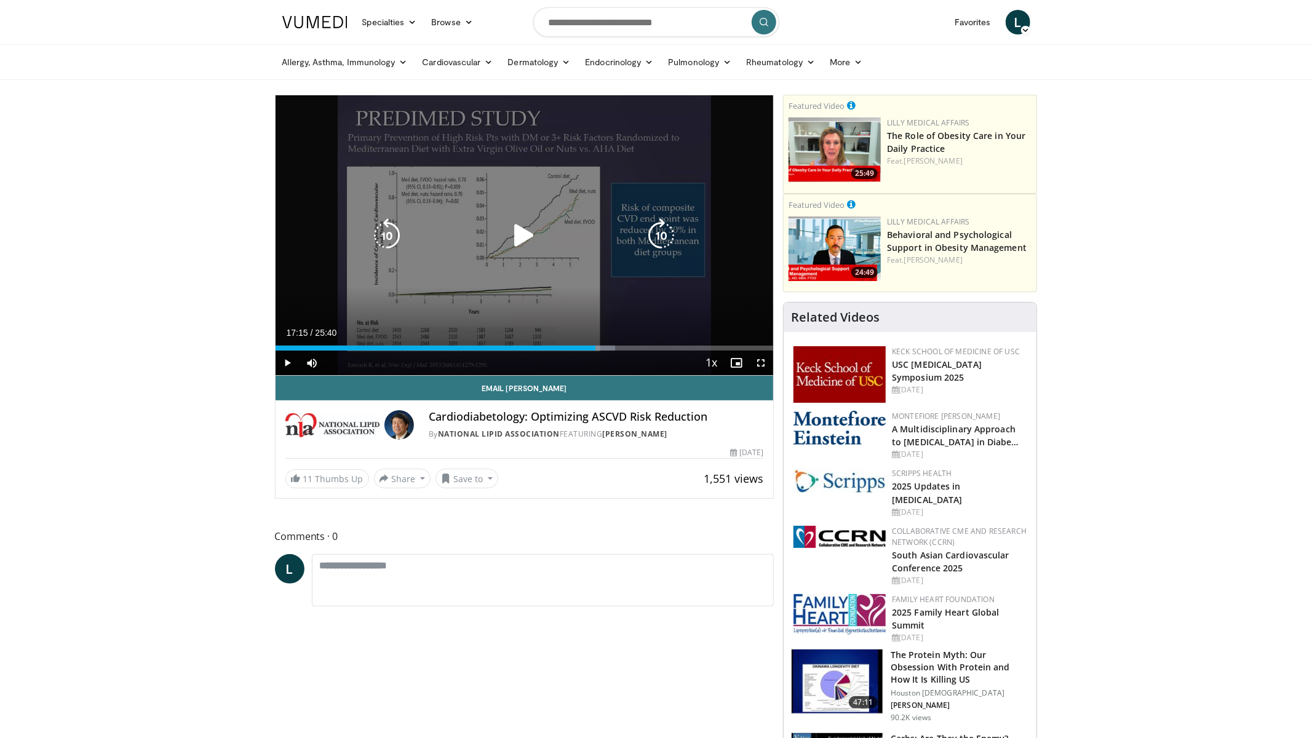
click at [609, 348] on div "Loaded : 68.21% 16:30 17:15" at bounding box center [525, 348] width 498 height 5
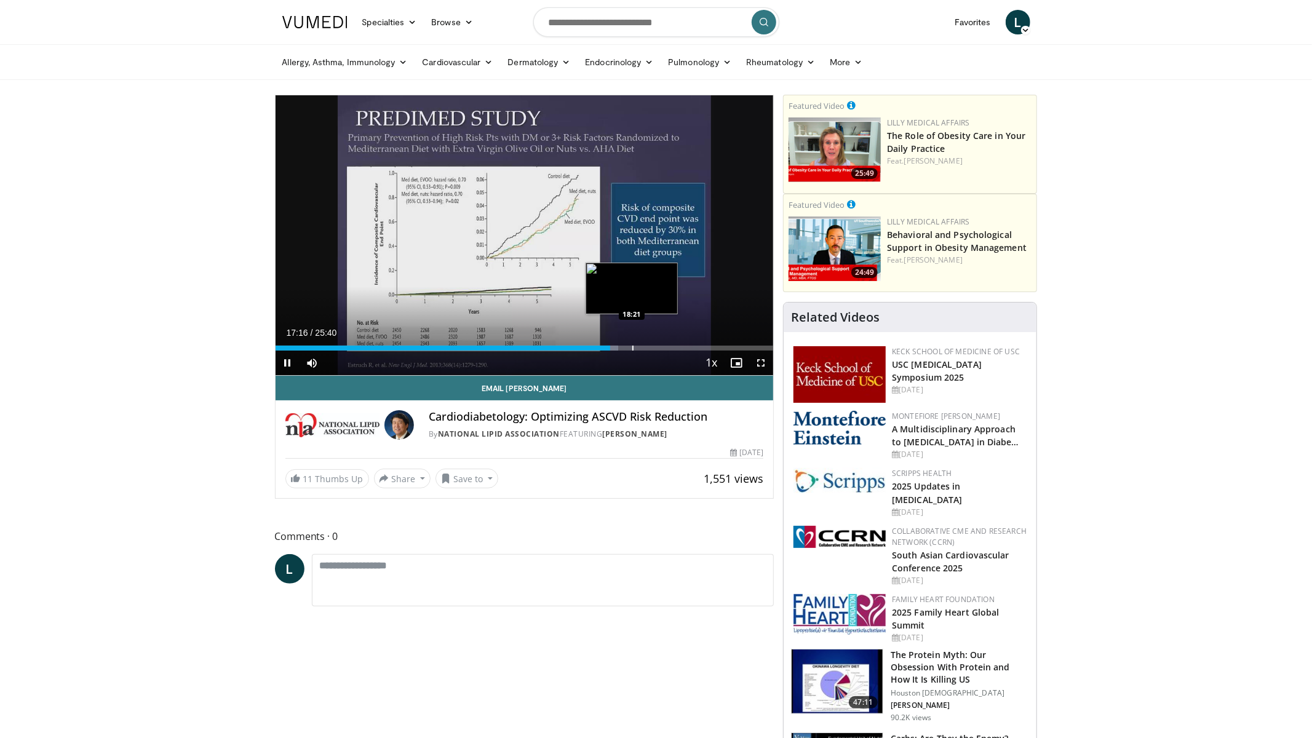
click at [632, 346] on div "Progress Bar" at bounding box center [632, 348] width 1 height 5
click at [648, 346] on div "Progress Bar" at bounding box center [648, 348] width 1 height 5
click at [662, 344] on div "Loaded : 79.18% 19:14 19:56" at bounding box center [525, 345] width 498 height 12
click at [675, 346] on div "Progress Bar" at bounding box center [675, 348] width 1 height 5
click at [684, 346] on div "Progress Bar" at bounding box center [684, 348] width 1 height 5
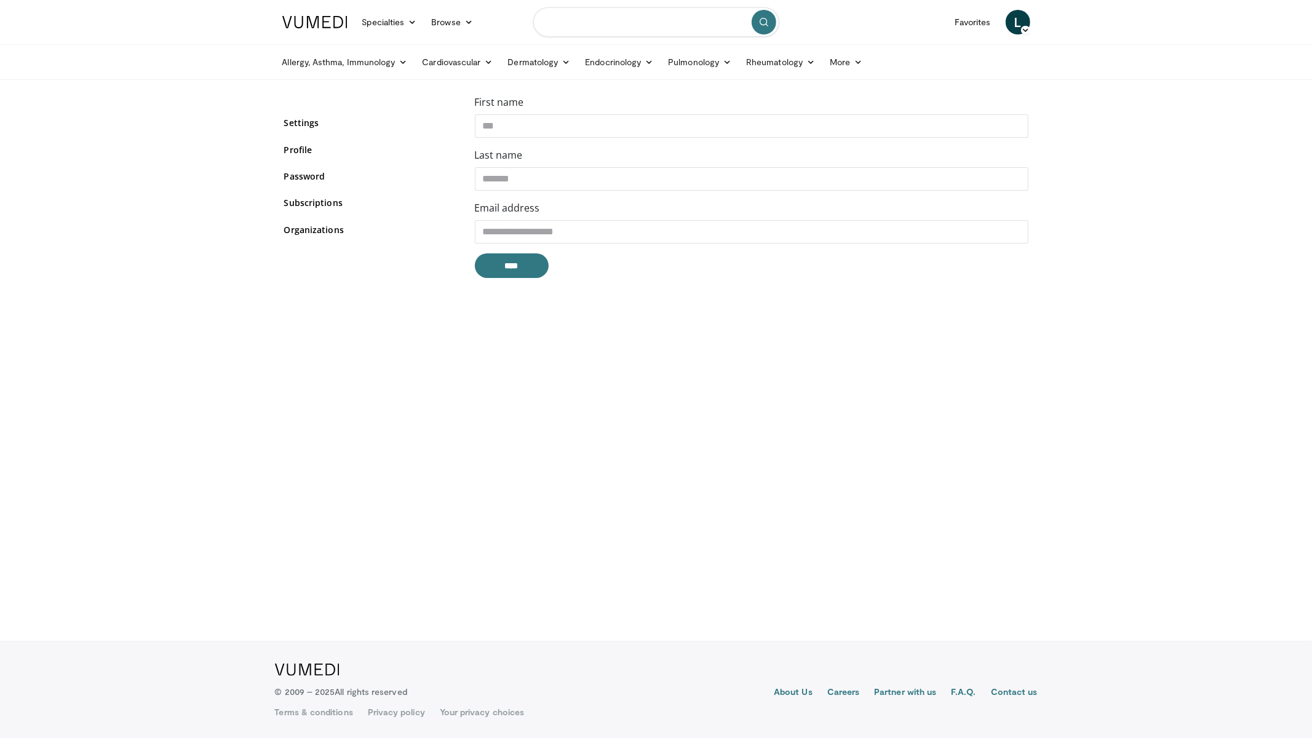
click at [661, 27] on input "Search topics, interventions" at bounding box center [656, 22] width 246 height 30
paste input "**********"
type input "**********"
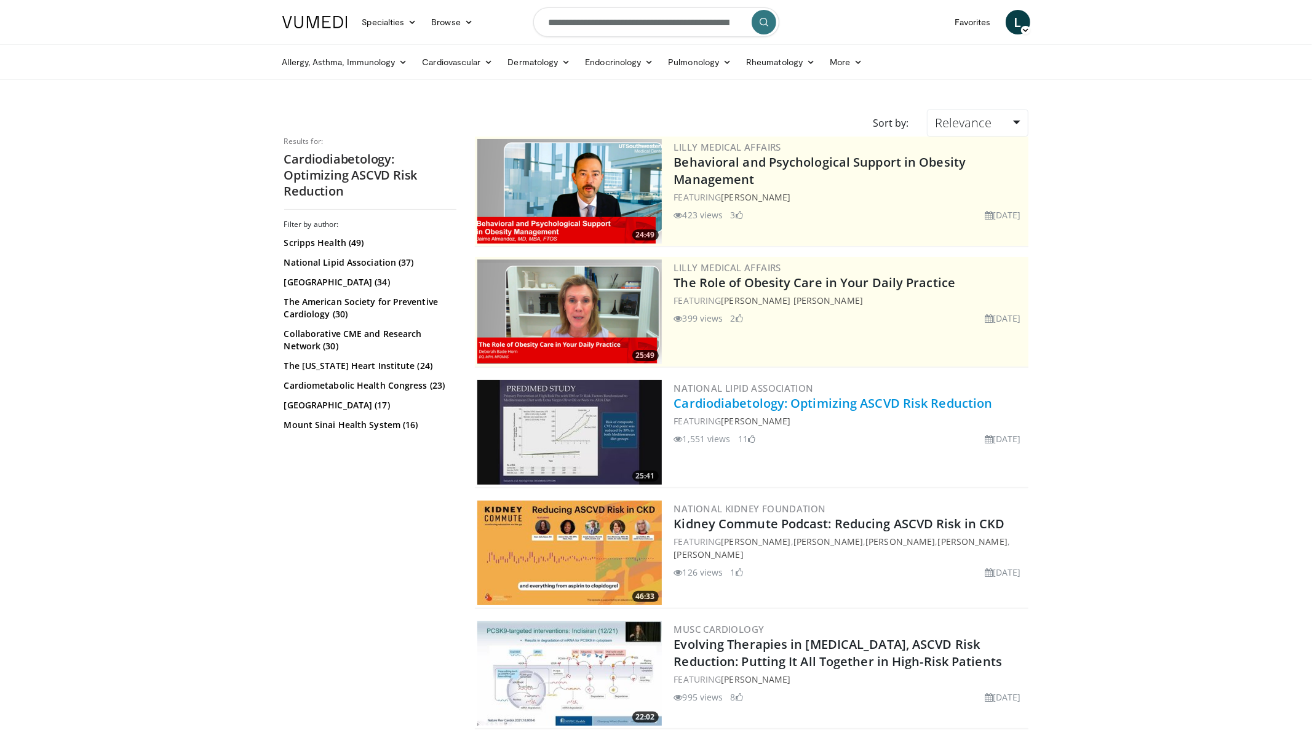
click at [829, 401] on link "Cardiodiabetology: Optimizing ASCVD Risk Reduction" at bounding box center [833, 403] width 319 height 17
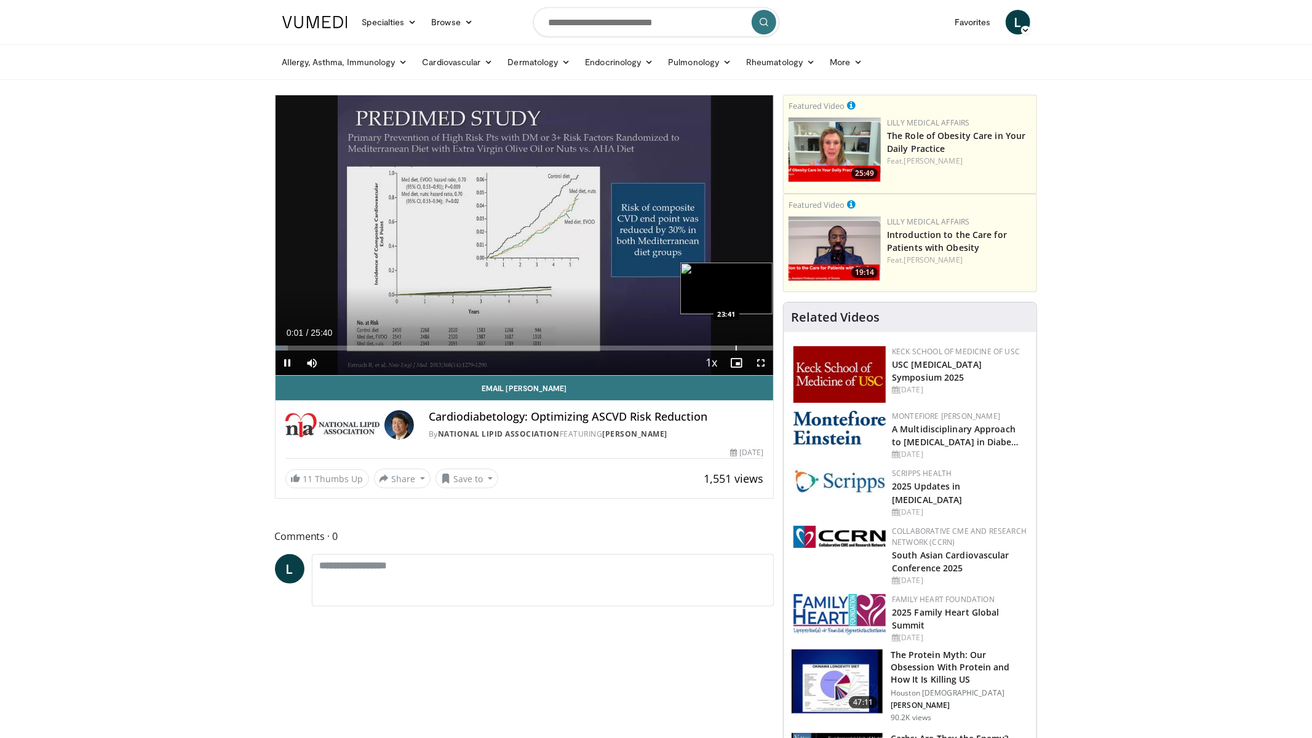
click at [736, 346] on div "Progress Bar" at bounding box center [736, 348] width 1 height 5
click at [711, 344] on div "Loaded : 93.55% 23:41 22:42" at bounding box center [525, 345] width 498 height 12
click at [683, 344] on div "Loaded : 91.60% 22:28 21:03" at bounding box center [525, 345] width 498 height 12
click at [697, 344] on div "Loaded : 84.33% 21:02 21:47" at bounding box center [525, 345] width 498 height 12
click at [709, 344] on div "Loaded : 88.84% 21:48 22:21" at bounding box center [525, 345] width 498 height 12
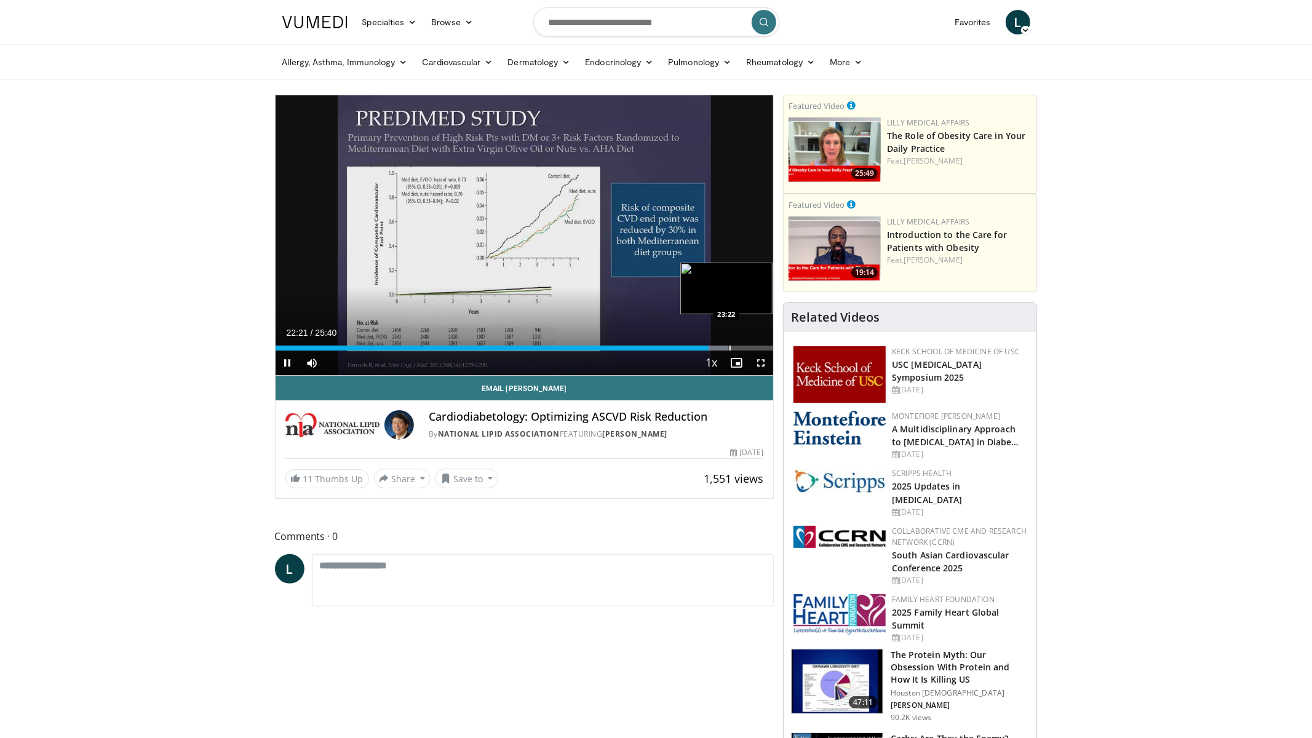
click at [729, 346] on div "Progress Bar" at bounding box center [729, 348] width 1 height 5
click at [748, 344] on div "Loaded : 94.63% 23:22 24:22" at bounding box center [525, 345] width 498 height 12
click at [760, 344] on div "Loaded : 96.15% 24:59 24:59" at bounding box center [525, 345] width 498 height 12
click at [712, 343] on div "Loaded : 88.83% 22:30 22:30" at bounding box center [525, 345] width 498 height 12
click at [676, 346] on div "Loaded : 90.77% 22:31 20:42" at bounding box center [525, 348] width 498 height 5
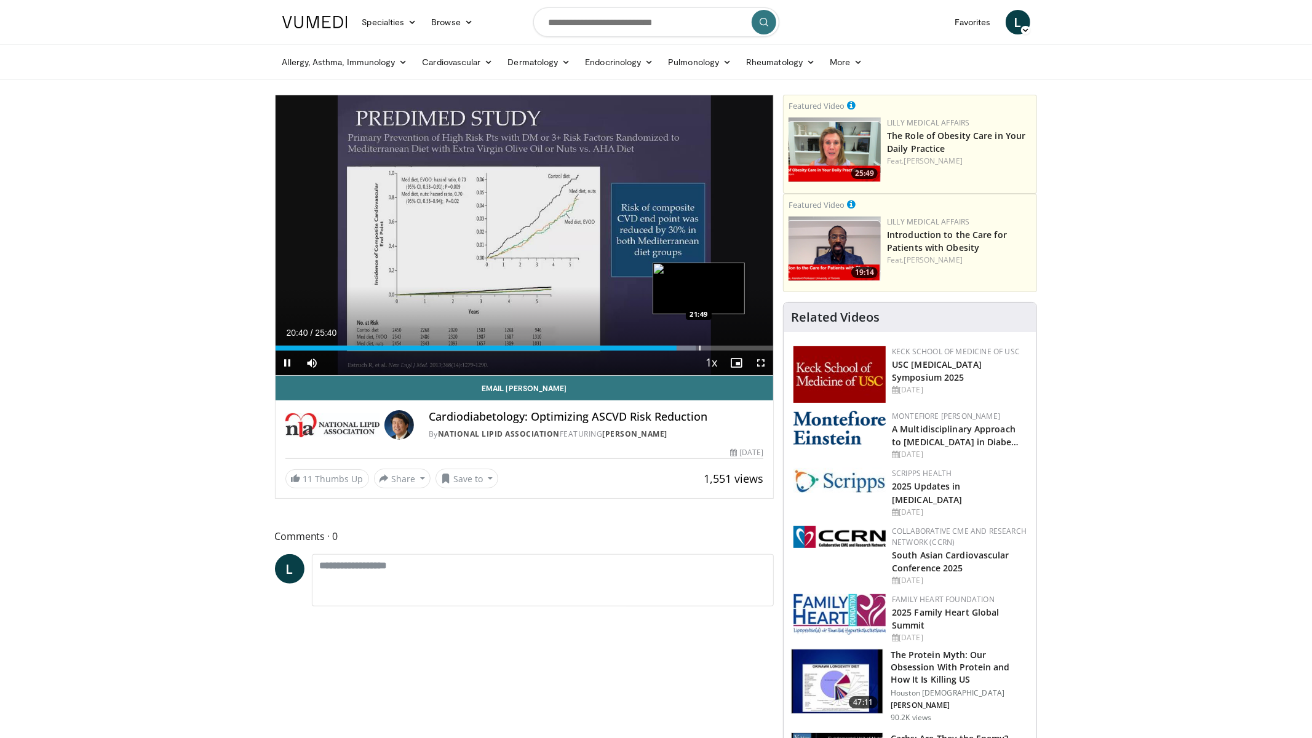
click at [699, 347] on div "Progress Bar" at bounding box center [699, 348] width 1 height 5
click at [678, 347] on div "21:49" at bounding box center [487, 348] width 423 height 5
click at [664, 347] on div "Loaded : 78.80% 20:00 20:02" at bounding box center [525, 348] width 498 height 5
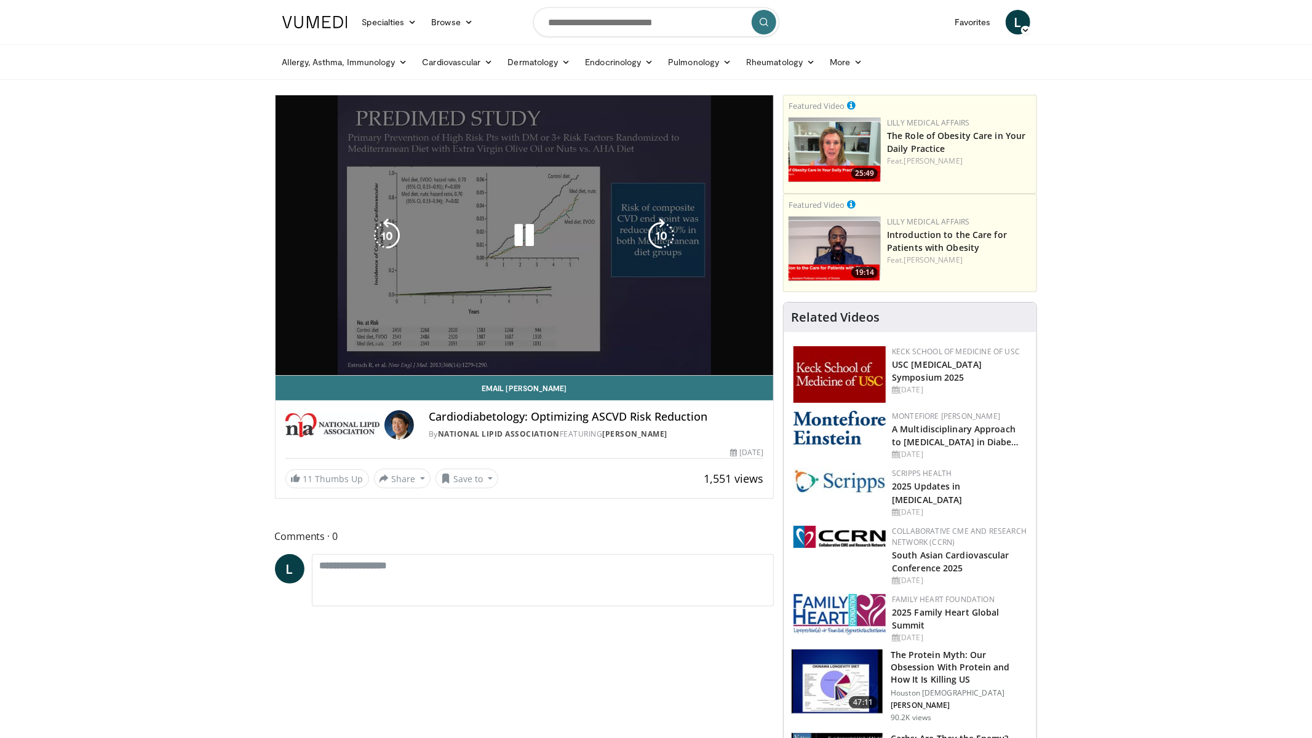
click at [654, 370] on div "Loaded : 81.76% 20:00 19:55" at bounding box center [525, 372] width 498 height 5
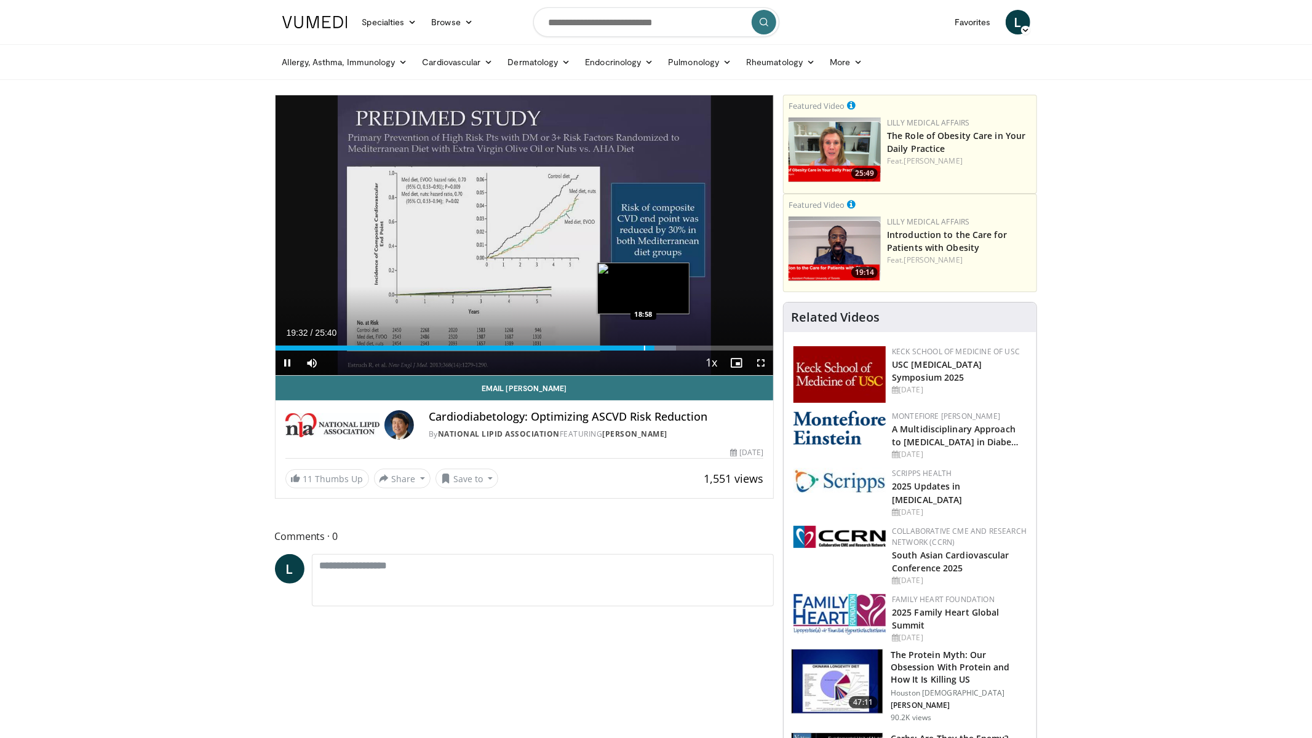
click at [644, 346] on div "Progress Bar" at bounding box center [644, 348] width 1 height 5
click at [633, 346] on div "Progress Bar" at bounding box center [633, 348] width 1 height 5
click at [624, 344] on div "Loaded : 0.00% 17:59 17:59" at bounding box center [525, 345] width 498 height 12
click at [614, 344] on div "Loaded : 74.03% 17:59 17:43" at bounding box center [525, 345] width 498 height 12
drag, startPoint x: 597, startPoint y: 346, endPoint x: 590, endPoint y: 346, distance: 7.4
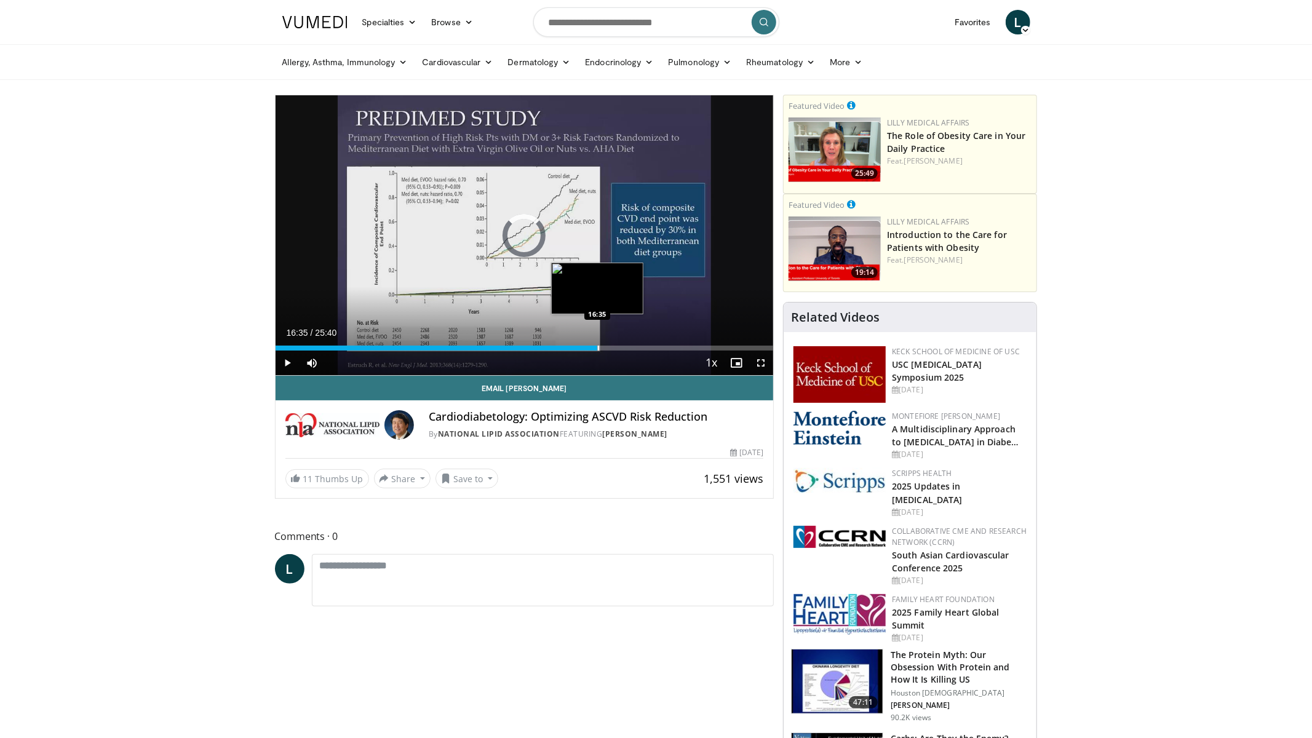
click at [598, 346] on div "Progress Bar" at bounding box center [598, 348] width 1 height 5
click at [573, 346] on div "Progress Bar" at bounding box center [573, 348] width 1 height 5
click at [566, 347] on div "Progress Bar" at bounding box center [566, 348] width 1 height 5
click at [558, 347] on div "Progress Bar" at bounding box center [558, 348] width 1 height 5
drag, startPoint x: 590, startPoint y: 349, endPoint x: 603, endPoint y: 348, distance: 12.3
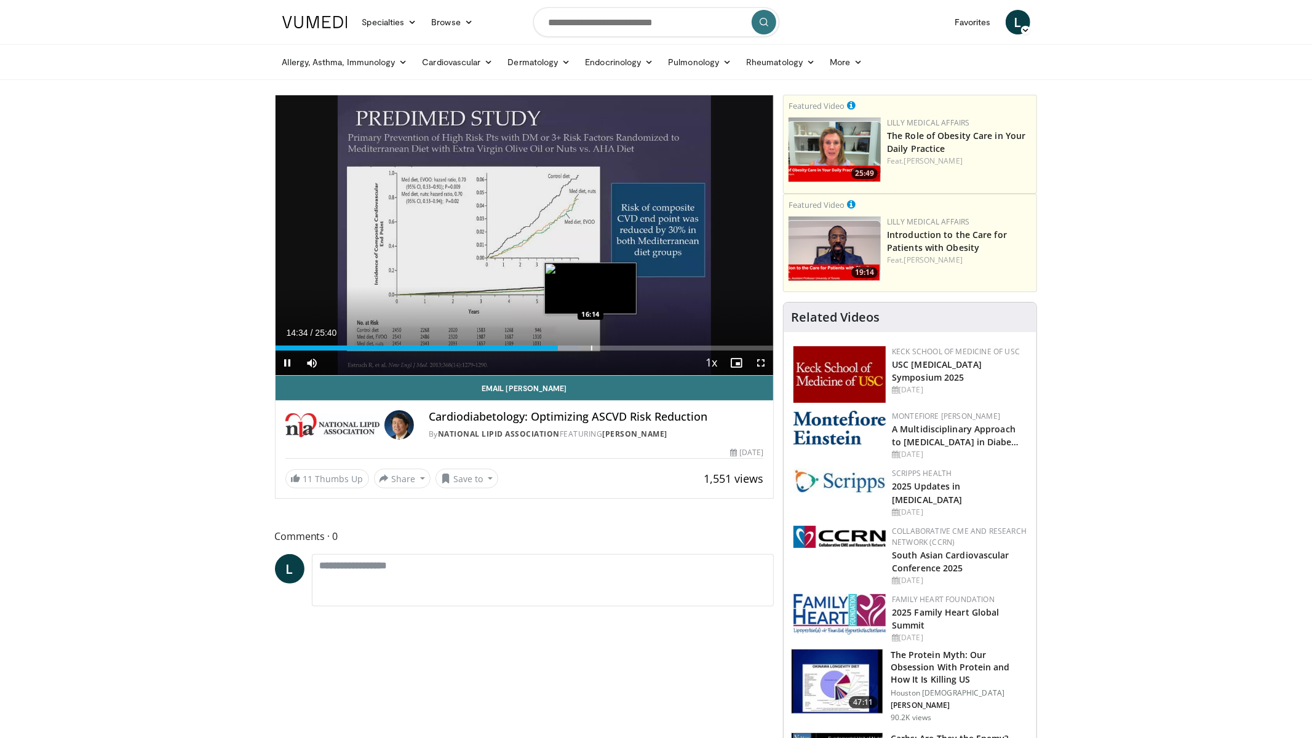
click at [591, 349] on div "Progress Bar" at bounding box center [591, 348] width 1 height 5
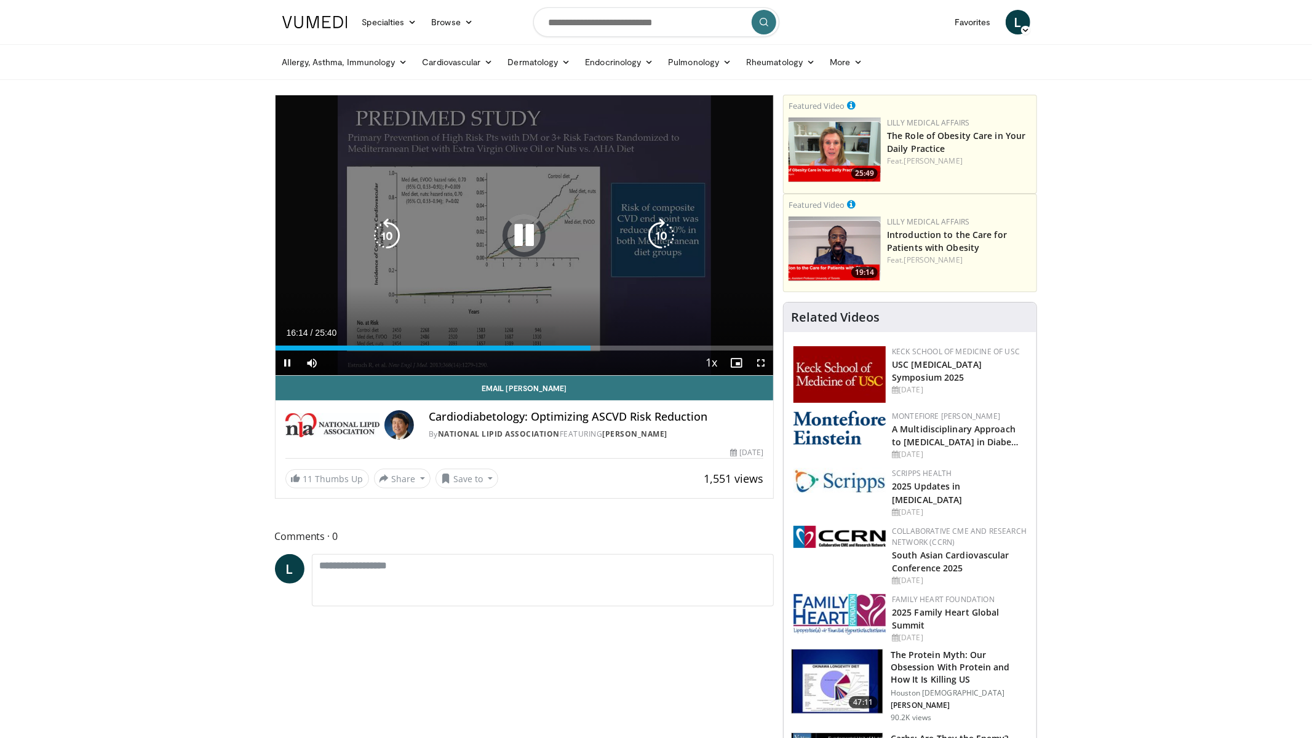
drag, startPoint x: 633, startPoint y: 351, endPoint x: 650, endPoint y: 348, distance: 17.4
click at [634, 350] on video-js "**********" at bounding box center [525, 235] width 498 height 280
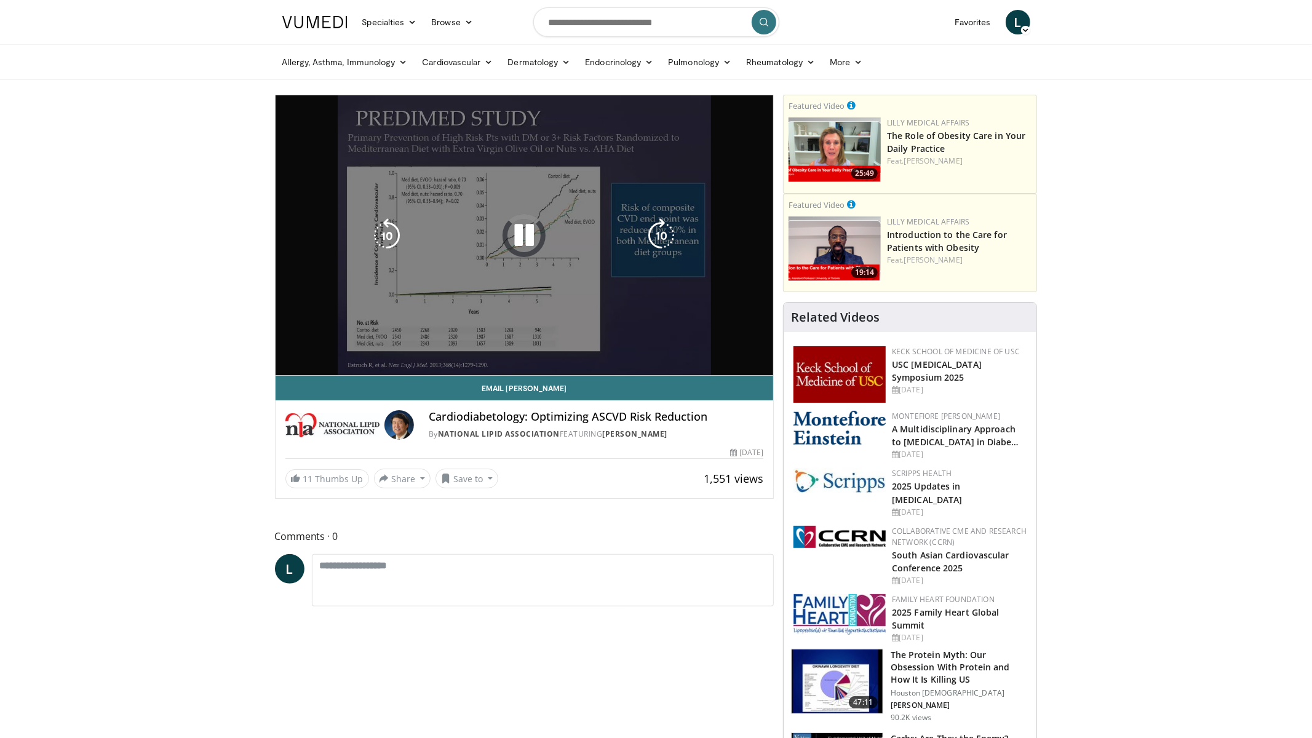
drag, startPoint x: 652, startPoint y: 348, endPoint x: 667, endPoint y: 350, distance: 14.9
click at [655, 347] on video-js "**********" at bounding box center [525, 235] width 498 height 280
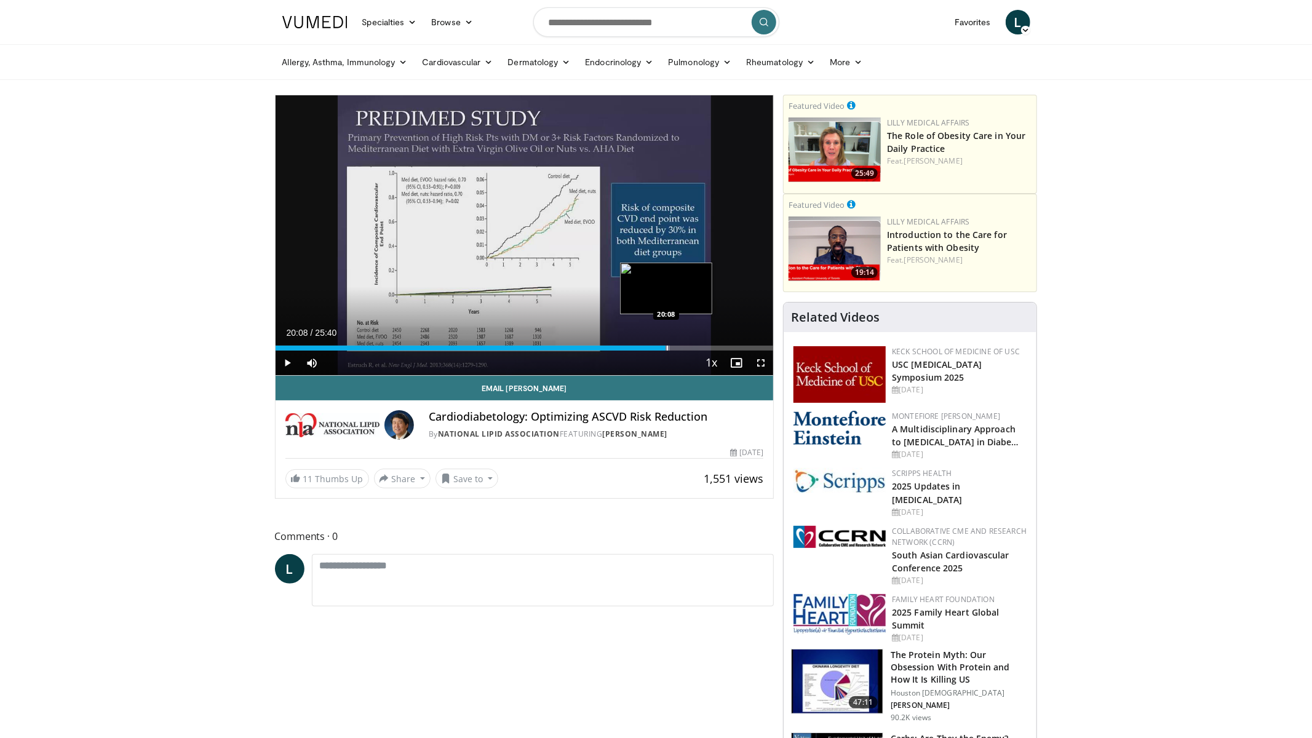
click at [667, 349] on div "Progress Bar" at bounding box center [667, 348] width 1 height 5
drag, startPoint x: 666, startPoint y: 349, endPoint x: 676, endPoint y: 351, distance: 10.0
click at [0, 0] on div "Progress Bar" at bounding box center [0, 0] width 0 height 0
click at [684, 351] on div "Current Time 20:10 / Duration 25:40 Pause Skip Backward Skip Forward Mute Loade…" at bounding box center [525, 363] width 498 height 25
click at [684, 348] on div "Loaded : 82.50% 20:11 21:05" at bounding box center [525, 348] width 498 height 5
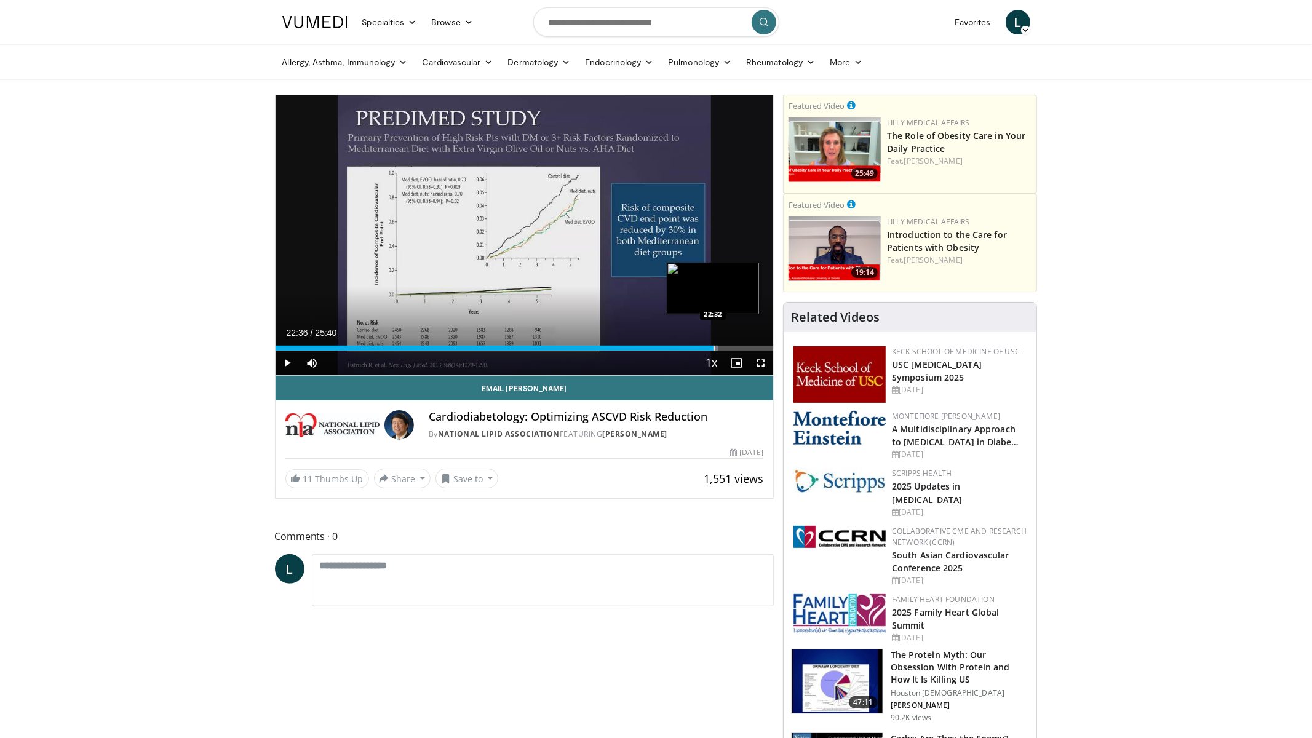
click at [713, 346] on div "Progress Bar" at bounding box center [713, 348] width 1 height 5
click at [702, 347] on div "Progress Bar" at bounding box center [702, 348] width 1 height 5
click at [686, 348] on div "Progress Bar" at bounding box center [686, 348] width 1 height 5
